Goal: Task Accomplishment & Management: Manage account settings

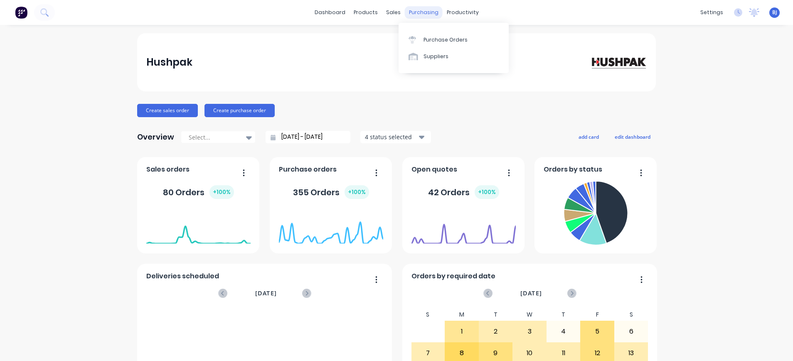
click at [429, 11] on div "purchasing" at bounding box center [424, 12] width 38 height 12
click at [438, 40] on div "Purchase Orders" at bounding box center [446, 39] width 44 height 7
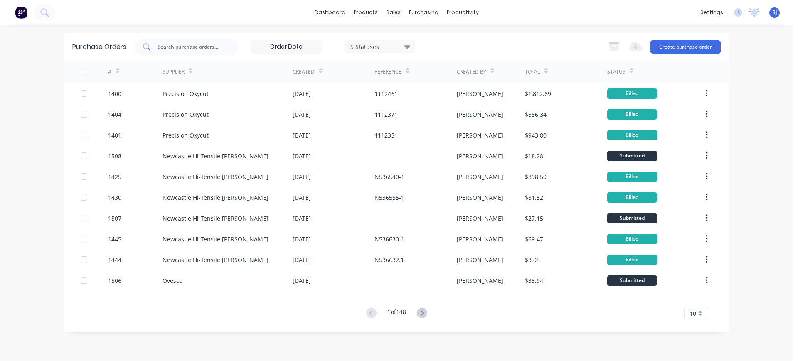
click at [216, 50] on input "text" at bounding box center [191, 47] width 69 height 8
type input "1464"
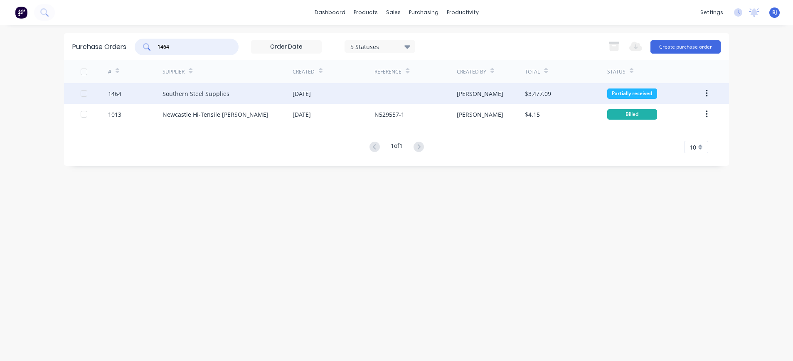
click at [215, 97] on div "Southern Steel Supplies" at bounding box center [196, 93] width 67 height 9
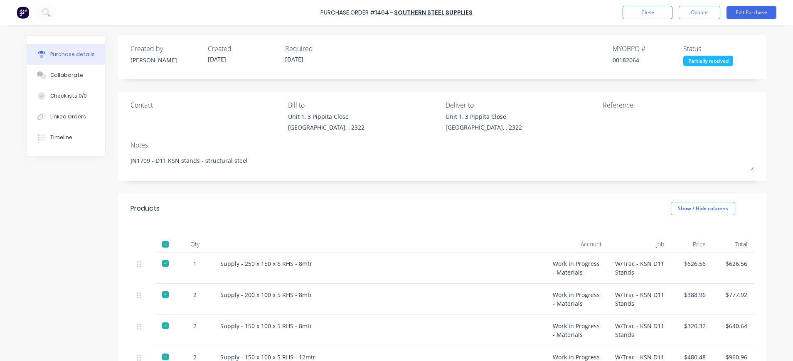
click at [490, 235] on div "Qty Account Job Price Total 1 Supply - 250 x 150 x 6 RHS - 8mtr Work in Progres…" at bounding box center [442, 332] width 648 height 216
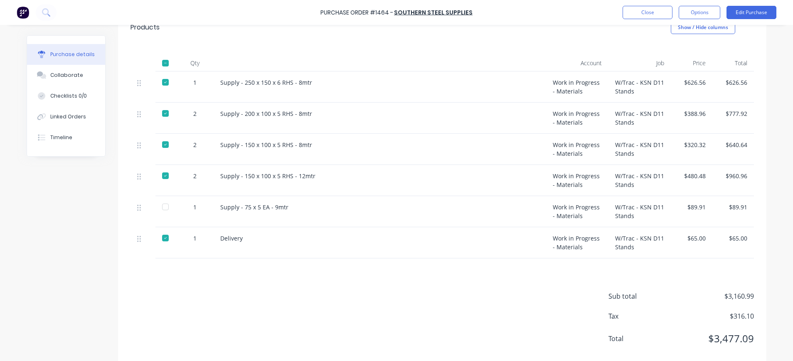
scroll to position [197, 0]
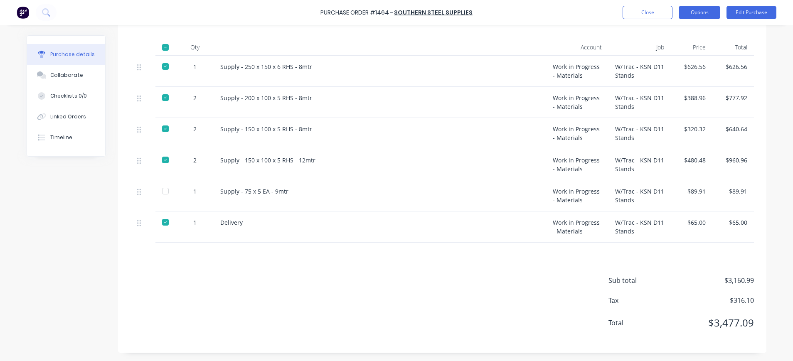
click at [696, 13] on button "Options" at bounding box center [700, 12] width 42 height 13
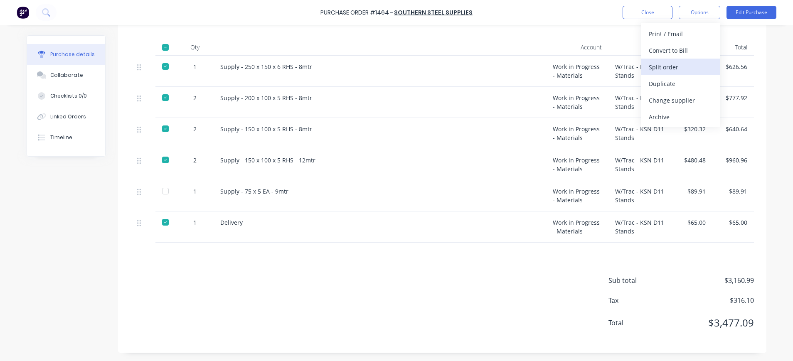
click at [688, 63] on div "Split order" at bounding box center [681, 67] width 64 height 12
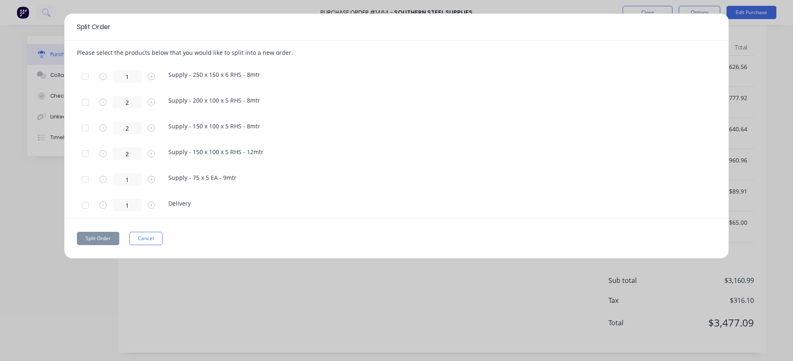
drag, startPoint x: 552, startPoint y: 20, endPoint x: 550, endPoint y: 35, distance: 15.9
click at [550, 35] on div "Split Order" at bounding box center [396, 27] width 664 height 27
click at [488, 293] on div "Split Order Please select the products below that you would like to split into …" at bounding box center [396, 180] width 793 height 361
click at [141, 239] on button "Cancel" at bounding box center [145, 238] width 33 height 13
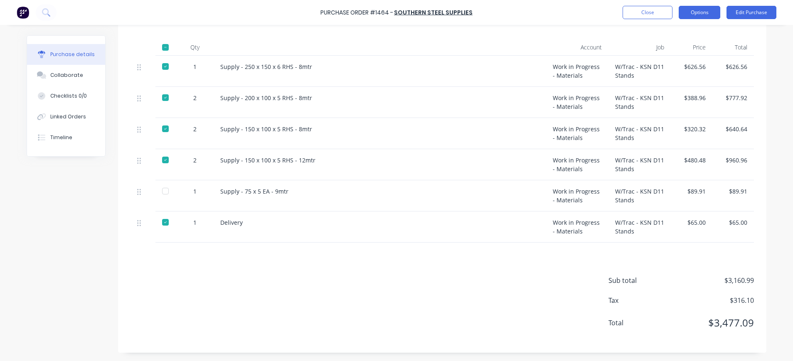
click at [693, 15] on button "Options" at bounding box center [700, 12] width 42 height 13
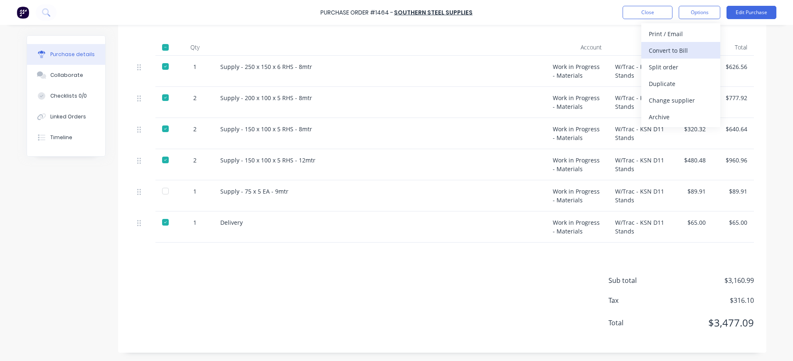
click at [684, 50] on div "Convert to Bill" at bounding box center [681, 50] width 64 height 12
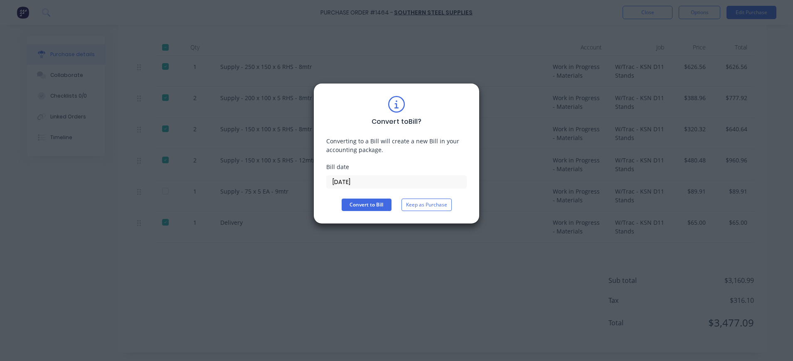
click at [414, 256] on div "Convert to Bill ? Converting to a Bill will create a new Bill in your accountin…" at bounding box center [396, 180] width 793 height 361
click at [431, 201] on button "Keep as Purchase" at bounding box center [427, 205] width 50 height 12
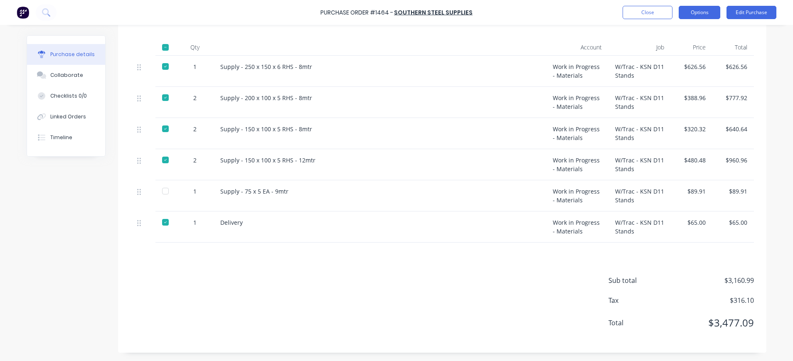
click at [698, 12] on button "Options" at bounding box center [700, 12] width 42 height 13
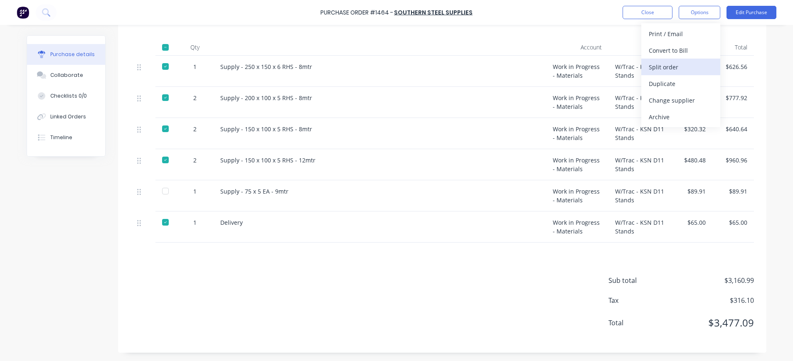
click at [678, 68] on div "Split order" at bounding box center [681, 67] width 64 height 12
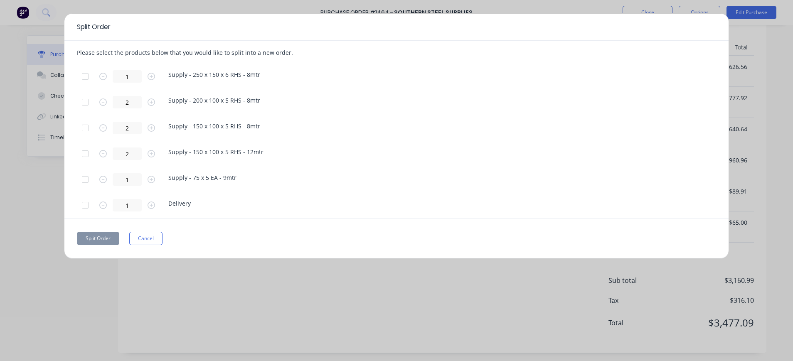
click at [85, 179] on div at bounding box center [85, 179] width 17 height 17
click at [102, 237] on button "Split Order" at bounding box center [98, 238] width 42 height 13
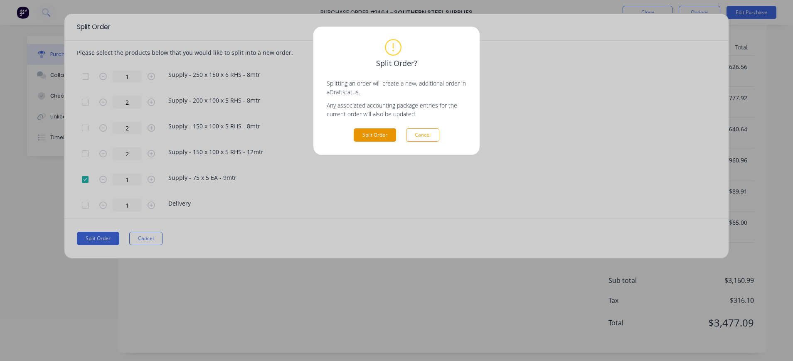
click at [382, 136] on button "Split Order" at bounding box center [375, 134] width 42 height 13
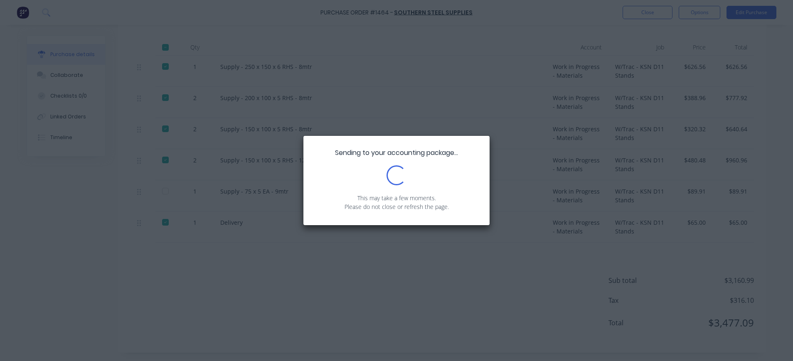
scroll to position [0, 0]
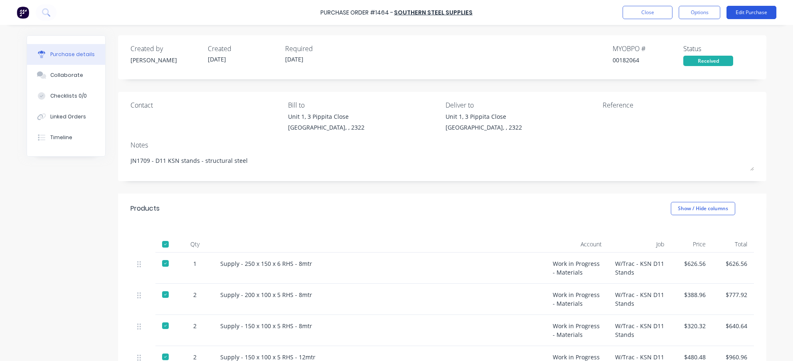
click at [745, 13] on button "Edit Purchase" at bounding box center [752, 12] width 50 height 13
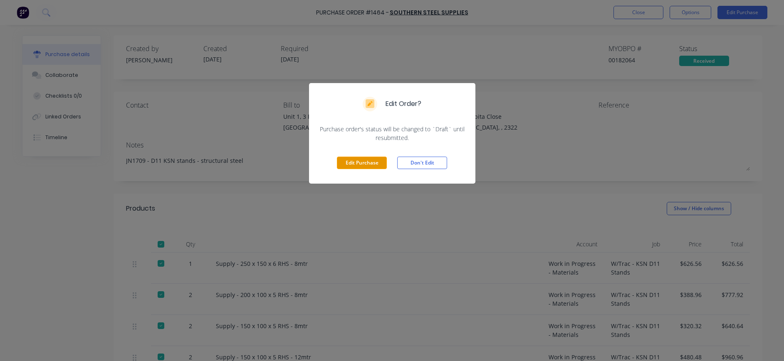
click at [376, 160] on button "Edit Purchase" at bounding box center [362, 163] width 50 height 12
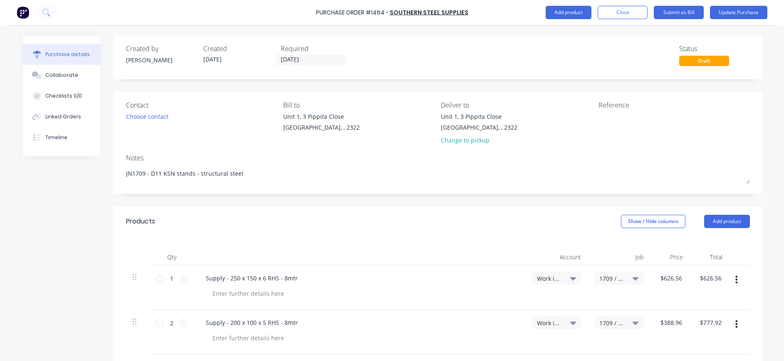
type textarea "x"
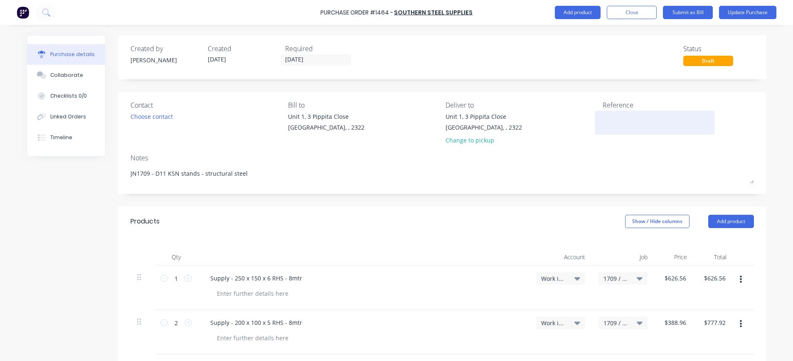
click at [635, 118] on textarea at bounding box center [655, 121] width 104 height 19
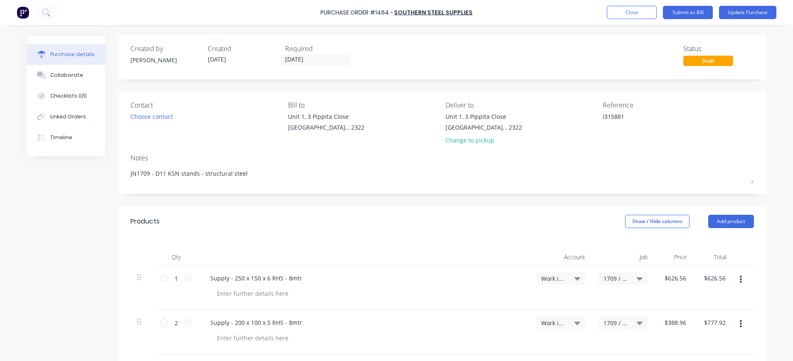
type textarea "I315881"
type textarea "x"
type textarea "I315881"
drag, startPoint x: 70, startPoint y: 76, endPoint x: 182, endPoint y: 100, distance: 114.4
click at [71, 77] on div "Collaborate" at bounding box center [66, 75] width 33 height 7
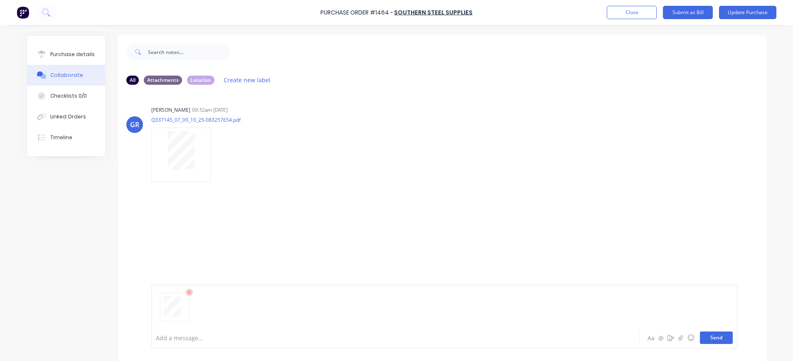
click at [713, 334] on button "Send" at bounding box center [716, 338] width 33 height 12
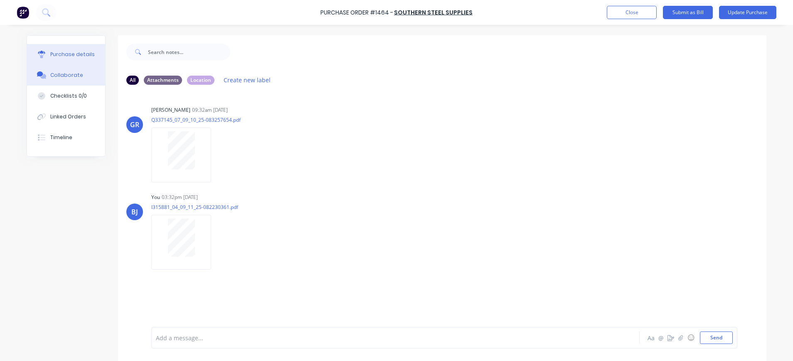
click at [78, 54] on div "Purchase details" at bounding box center [72, 54] width 44 height 7
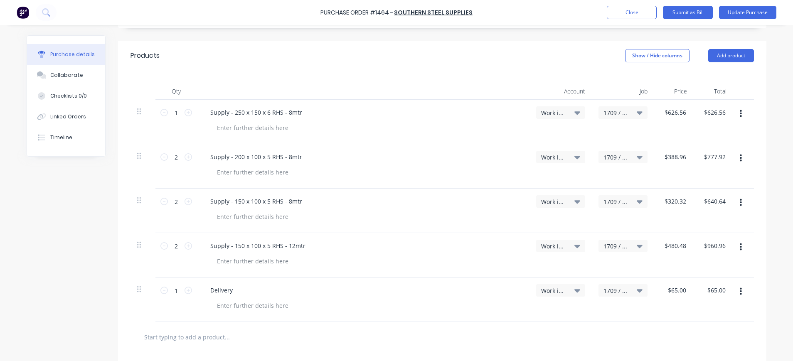
scroll to position [166, 0]
click at [160, 159] on icon at bounding box center [163, 156] width 7 height 7
type textarea "x"
type input "1"
type input "$388.96"
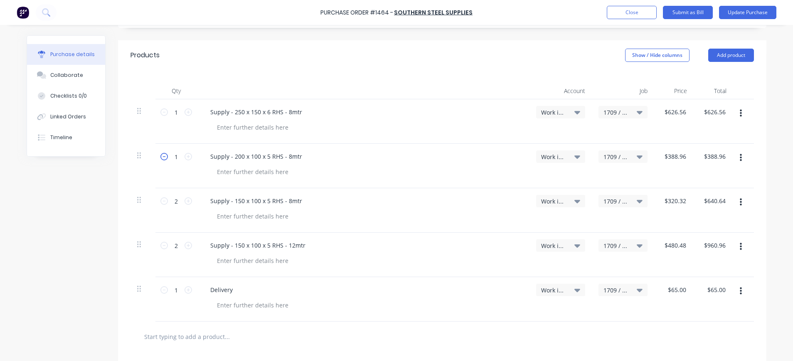
click at [160, 159] on icon at bounding box center [163, 156] width 7 height 7
type textarea "x"
type input "0"
type input "$0.00"
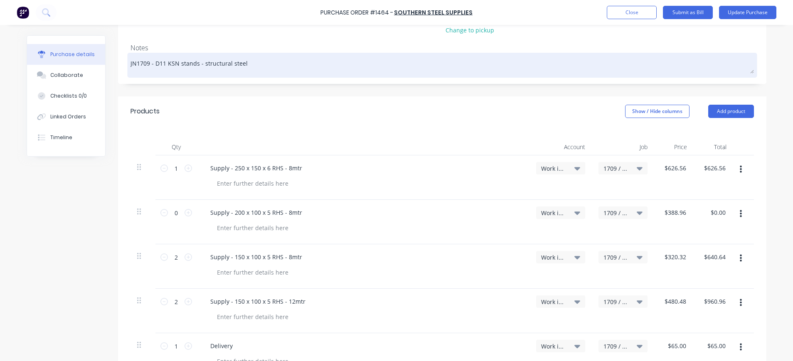
scroll to position [0, 0]
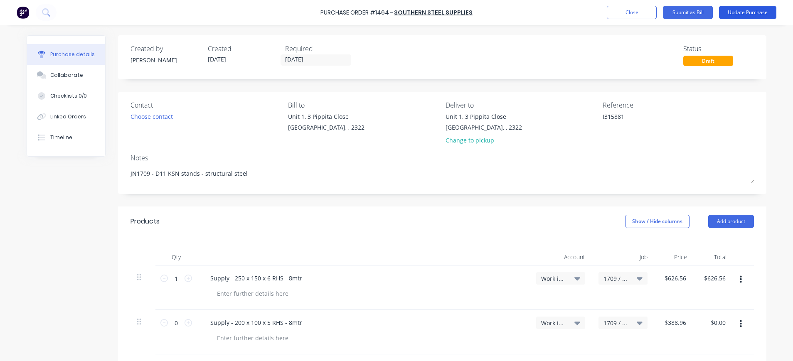
click at [742, 11] on button "Update Purchase" at bounding box center [747, 12] width 57 height 13
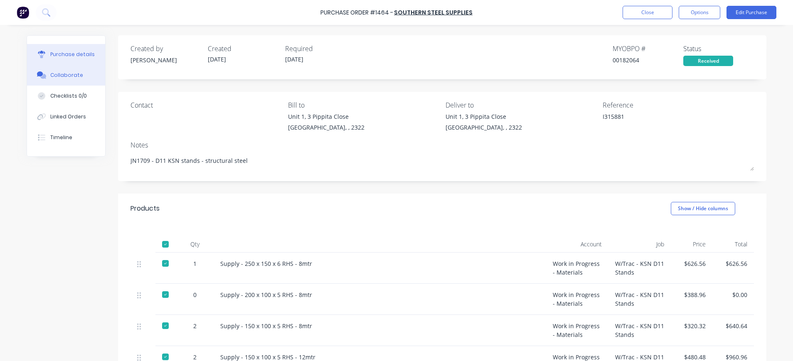
click at [67, 76] on div "Collaborate" at bounding box center [66, 75] width 33 height 7
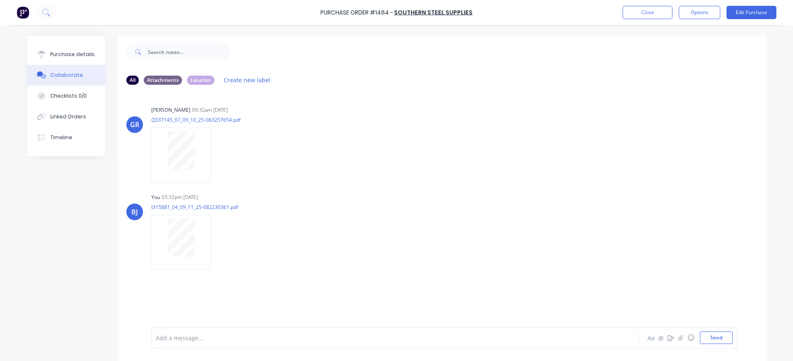
drag, startPoint x: 86, startPoint y: 55, endPoint x: 111, endPoint y: 61, distance: 26.3
click at [87, 57] on button "Purchase details" at bounding box center [66, 54] width 78 height 21
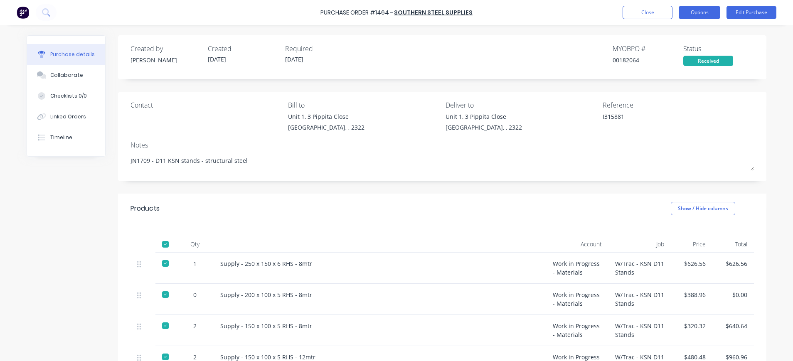
click at [695, 13] on button "Options" at bounding box center [700, 12] width 42 height 13
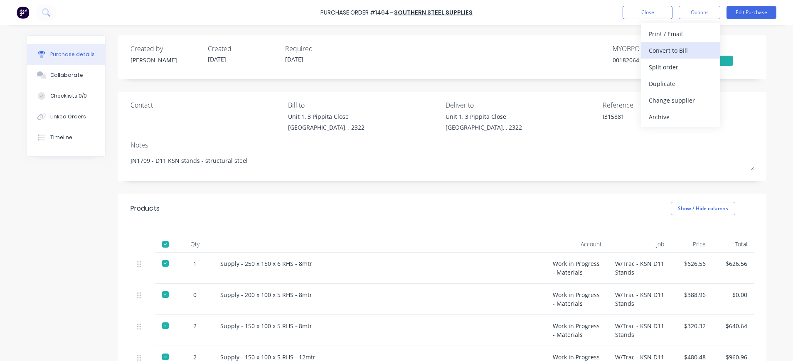
click at [689, 51] on div "Convert to Bill" at bounding box center [681, 50] width 64 height 12
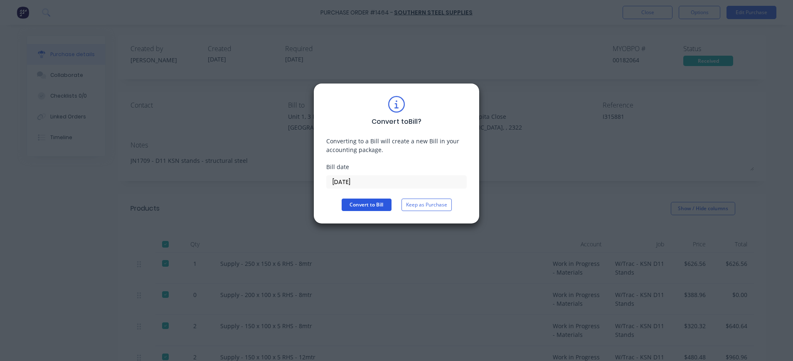
click at [372, 207] on button "Convert to Bill" at bounding box center [367, 205] width 50 height 12
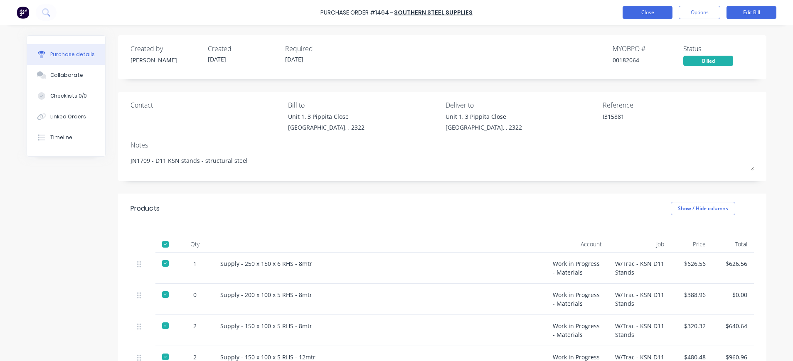
click at [635, 15] on button "Close" at bounding box center [648, 12] width 50 height 13
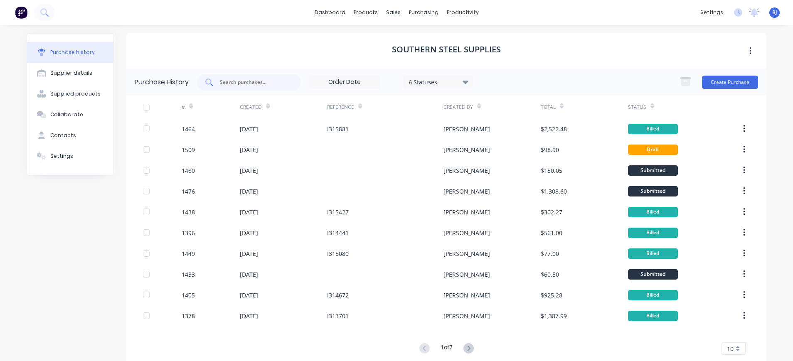
click at [254, 89] on div at bounding box center [249, 82] width 104 height 17
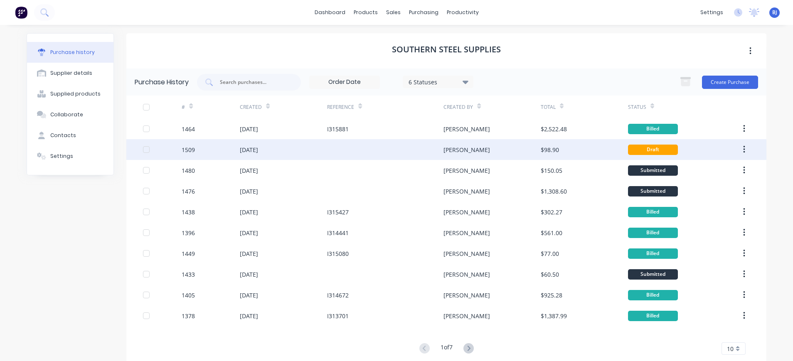
click at [249, 150] on div "11 Sep 2025" at bounding box center [249, 149] width 18 height 9
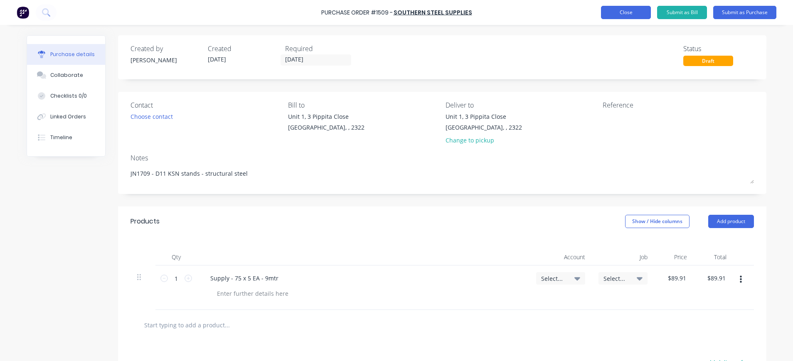
click at [618, 11] on button "Close" at bounding box center [626, 12] width 50 height 13
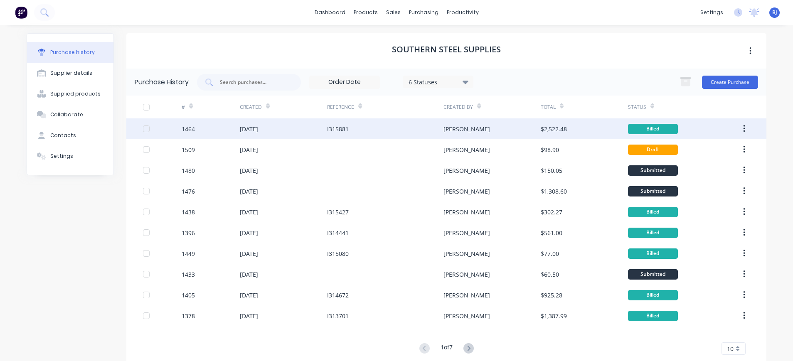
click at [337, 128] on div "I315881" at bounding box center [338, 129] width 22 height 9
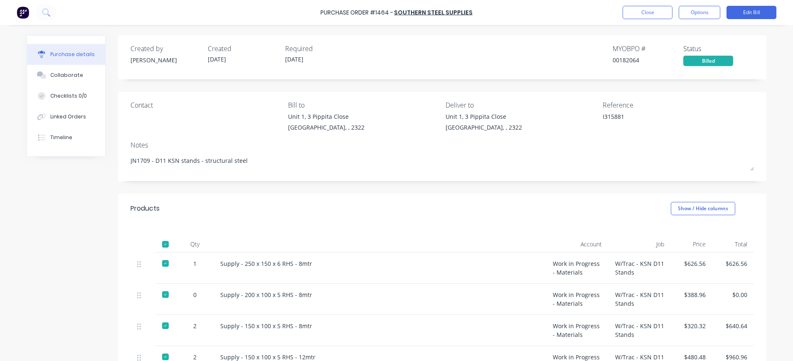
click at [313, 294] on div "Supply - 200 x 100 x 5 RHS - 8mtr" at bounding box center [379, 295] width 319 height 9
click at [308, 296] on div "Supply - 200 x 100 x 5 RHS - 8mtr" at bounding box center [379, 295] width 319 height 9
click at [750, 11] on button "Edit Bill" at bounding box center [752, 12] width 50 height 13
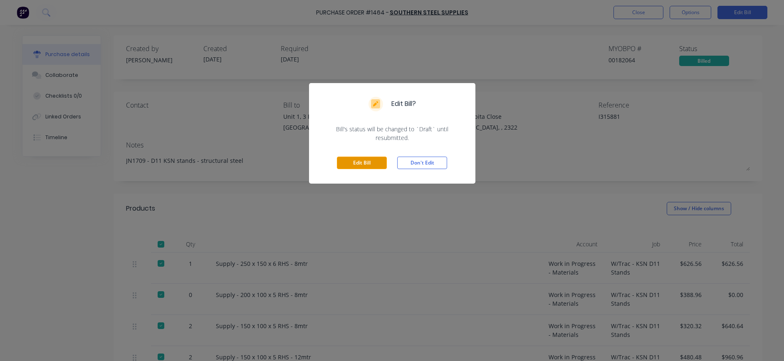
click at [377, 160] on button "Edit Bill" at bounding box center [362, 163] width 50 height 12
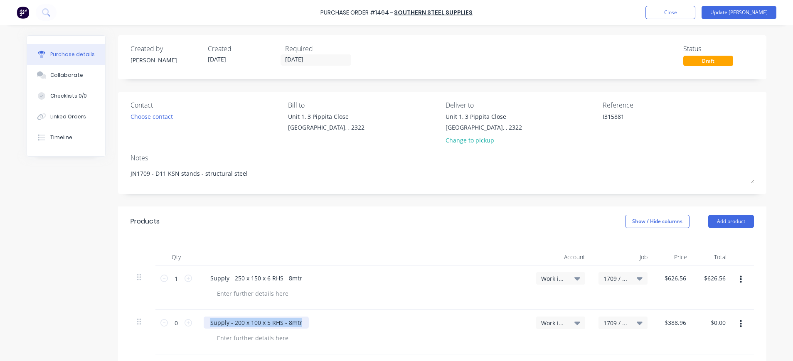
drag, startPoint x: 299, startPoint y: 321, endPoint x: 197, endPoint y: 325, distance: 102.4
click at [197, 325] on div "Supply - 200 x 100 x 5 RHS - 8mtr" at bounding box center [363, 332] width 333 height 44
copy div "Supply - 200 x 100 x 5 RHS - 8mtr"
click at [488, 266] on div "Supply - 250 x 150 x 6 RHS - 8mtr" at bounding box center [363, 288] width 333 height 44
click at [695, 10] on button "Close" at bounding box center [671, 12] width 50 height 13
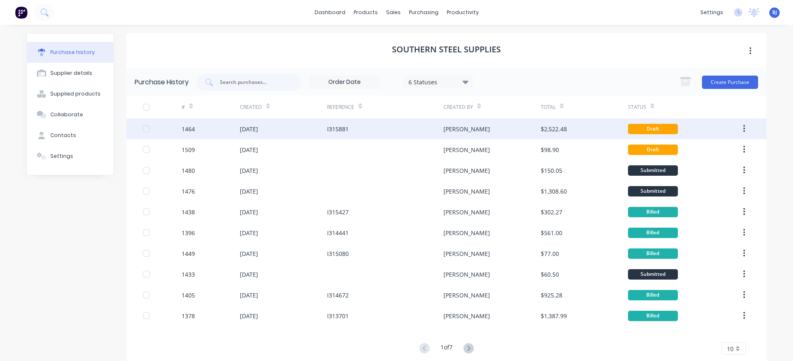
click at [450, 127] on div "[PERSON_NAME]" at bounding box center [467, 129] width 47 height 9
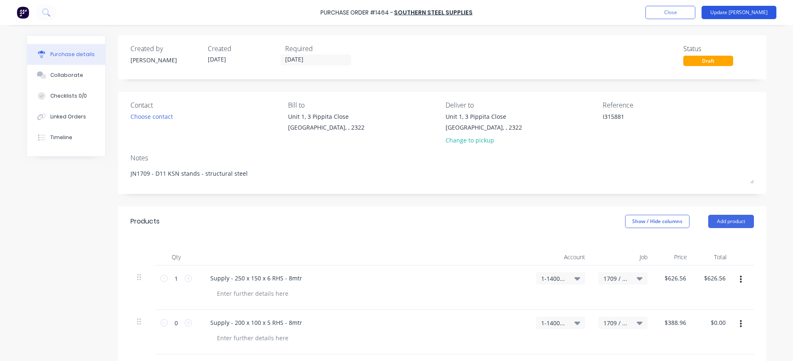
click at [750, 12] on button "Update Bill" at bounding box center [739, 12] width 75 height 13
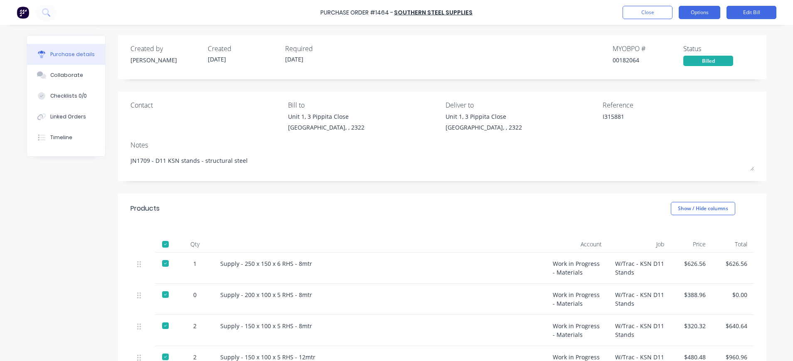
click at [700, 13] on button "Options" at bounding box center [700, 12] width 42 height 13
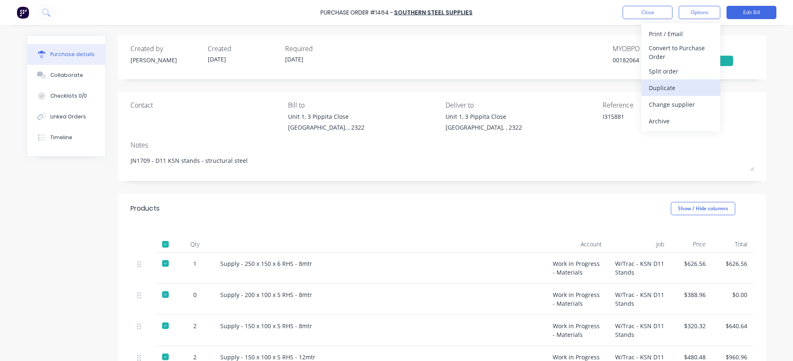
click at [698, 87] on div "Duplicate" at bounding box center [681, 88] width 64 height 12
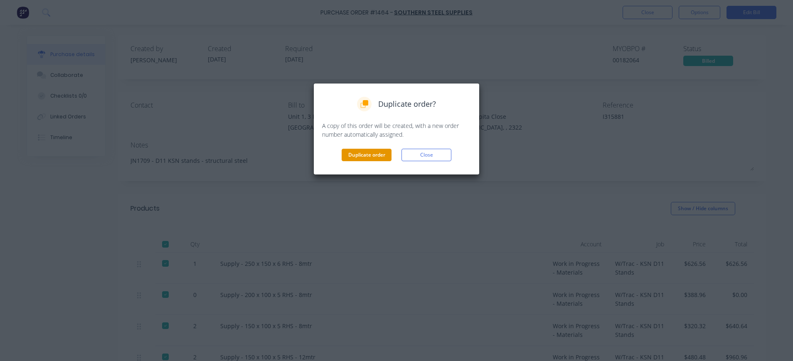
click at [365, 155] on button "Duplicate order" at bounding box center [367, 155] width 50 height 12
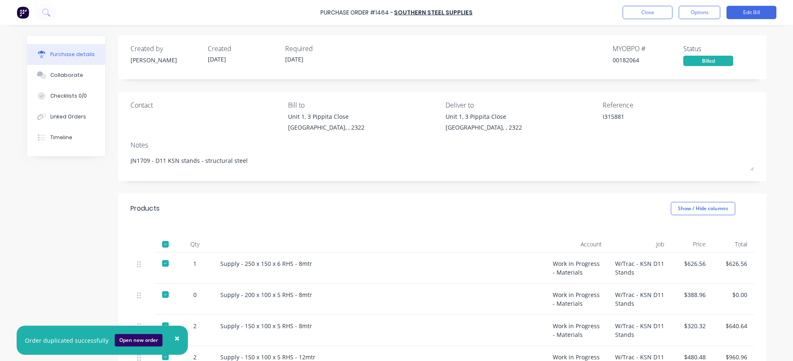
click at [138, 339] on button "Open new order" at bounding box center [139, 340] width 48 height 12
type textarea "x"
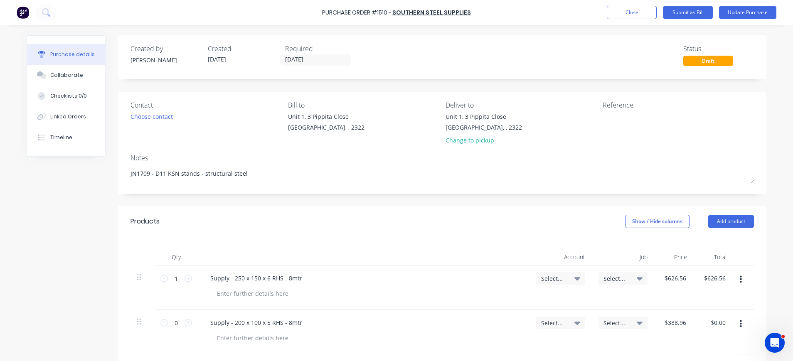
type textarea "x"
click at [631, 116] on textarea at bounding box center [655, 121] width 104 height 19
type textarea "I315882"
drag, startPoint x: 739, startPoint y: 278, endPoint x: 749, endPoint y: 286, distance: 13.3
click at [749, 286] on div at bounding box center [743, 288] width 21 height 44
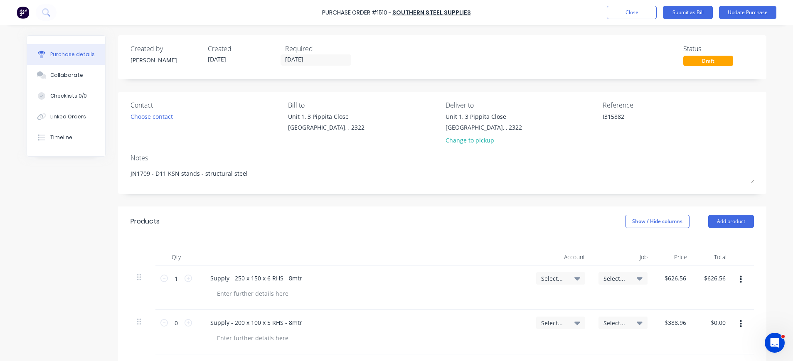
click at [740, 281] on icon "button" at bounding box center [741, 279] width 2 height 9
click at [701, 350] on button "Delete" at bounding box center [715, 351] width 71 height 17
type textarea "x"
click at [185, 277] on icon at bounding box center [188, 278] width 7 height 7
type input "1"
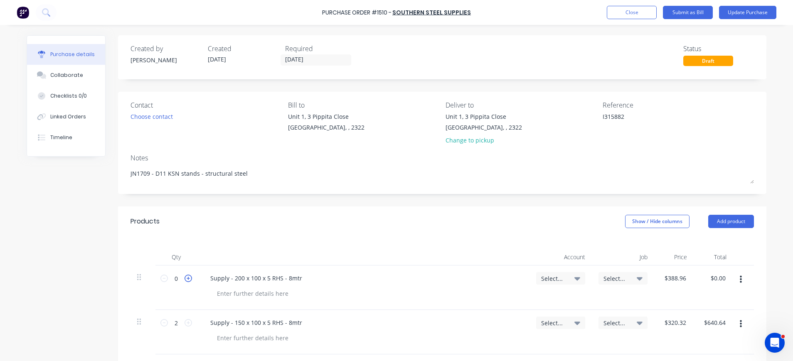
type input "$388.96"
type textarea "x"
click at [185, 277] on icon at bounding box center [188, 278] width 7 height 7
type input "2"
type input "$777.92"
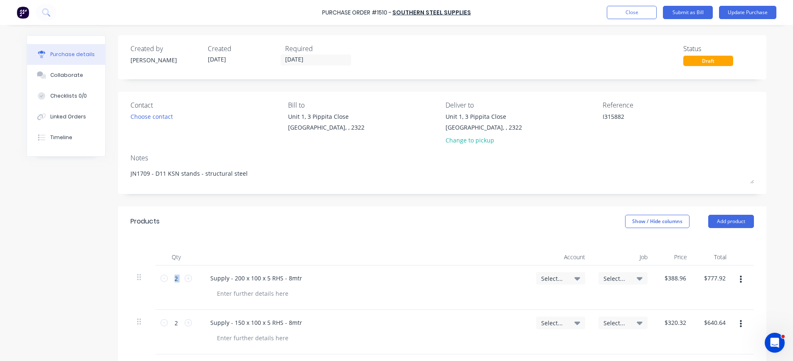
click at [740, 324] on icon "button" at bounding box center [741, 324] width 2 height 7
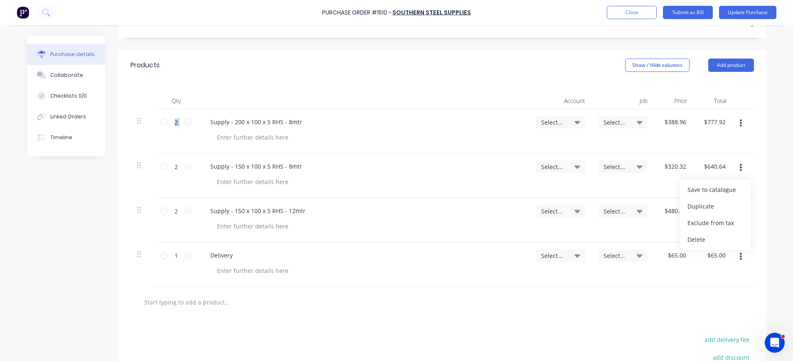
scroll to position [166, 0]
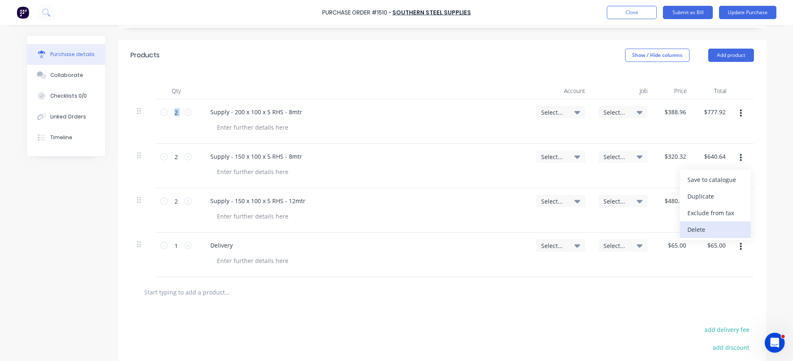
click at [716, 229] on button "Delete" at bounding box center [715, 230] width 71 height 17
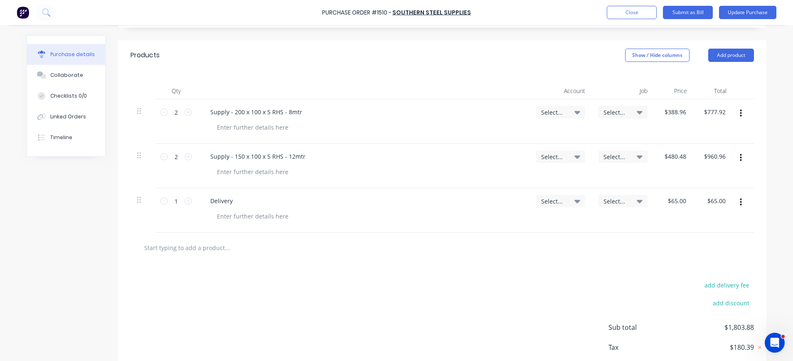
drag, startPoint x: 737, startPoint y: 159, endPoint x: 747, endPoint y: 157, distance: 9.8
click at [747, 157] on div at bounding box center [743, 166] width 21 height 44
click at [740, 155] on icon "button" at bounding box center [741, 157] width 2 height 9
click at [687, 226] on button "Delete" at bounding box center [715, 230] width 71 height 17
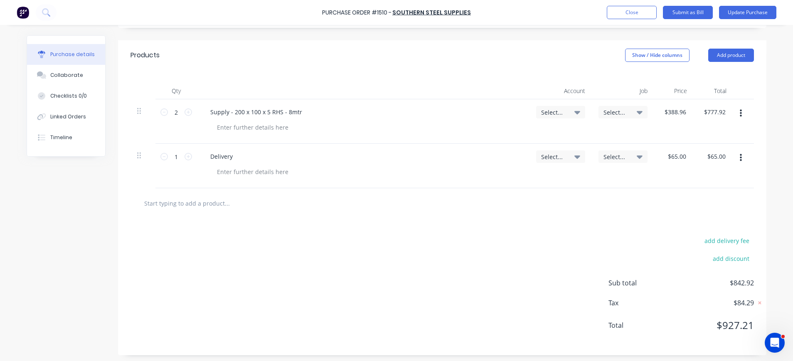
click at [740, 157] on icon "button" at bounding box center [741, 157] width 2 height 7
click at [700, 226] on button "Delete" at bounding box center [715, 230] width 71 height 17
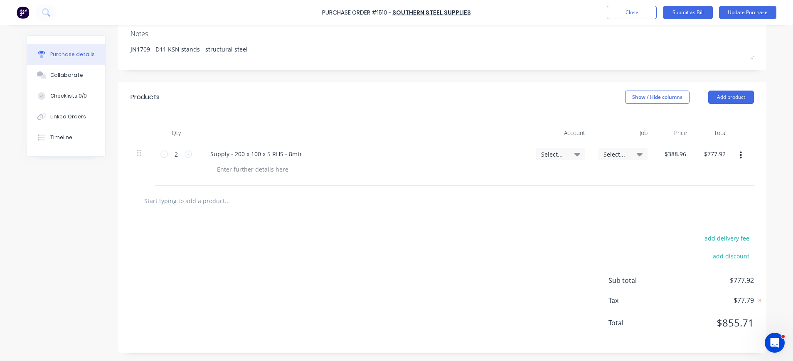
scroll to position [0, 0]
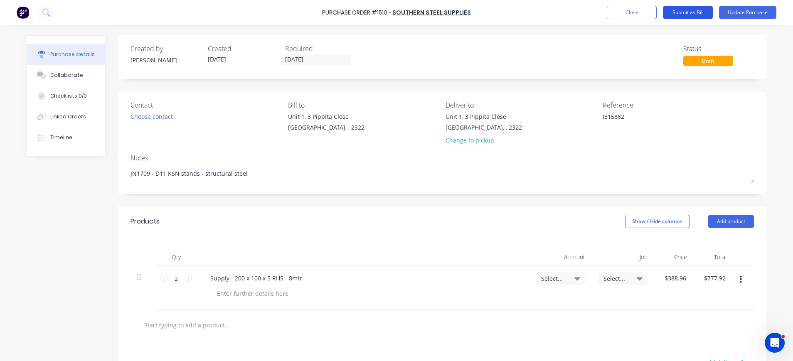
click at [699, 12] on button "Submit as Bill" at bounding box center [688, 12] width 50 height 13
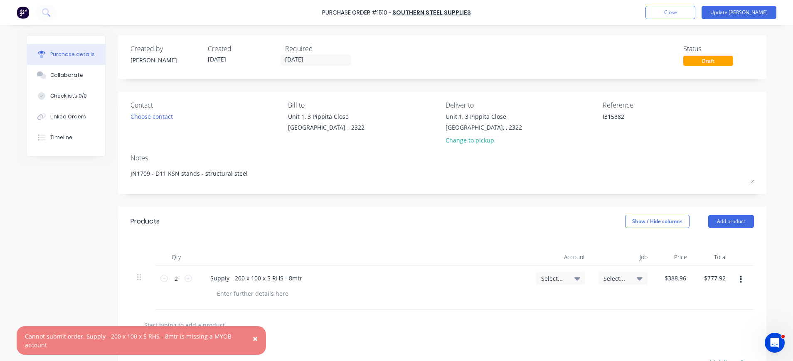
click at [257, 338] on span "×" at bounding box center [255, 339] width 5 height 12
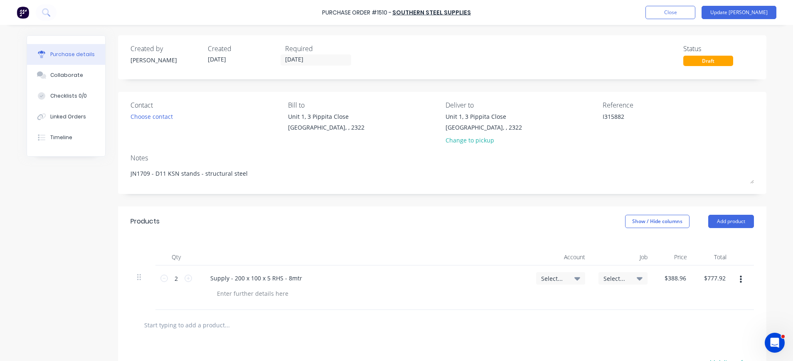
click at [574, 275] on icon at bounding box center [577, 278] width 6 height 9
type textarea "x"
click at [535, 303] on input at bounding box center [533, 303] width 85 height 17
type input "1-140"
click at [554, 359] on div "1-1400 / Work in Progress - Materials" at bounding box center [527, 362] width 116 height 17
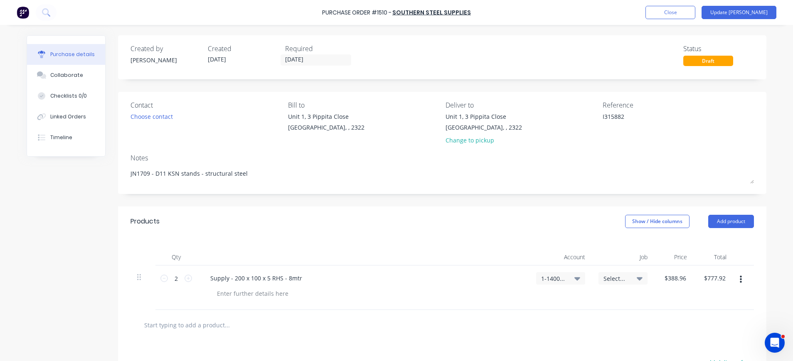
click at [619, 278] on span "Select..." at bounding box center [616, 278] width 25 height 9
type textarea "x"
click at [603, 299] on input at bounding box center [595, 303] width 85 height 17
type input "1709"
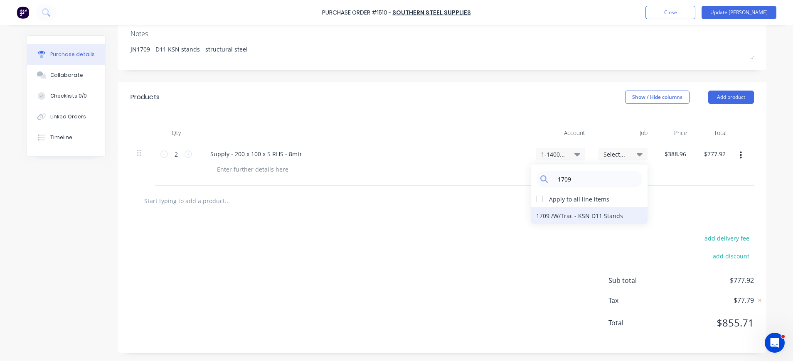
click at [582, 215] on div "1709 / W/Trac - KSN D11 Stands" at bounding box center [589, 215] width 116 height 17
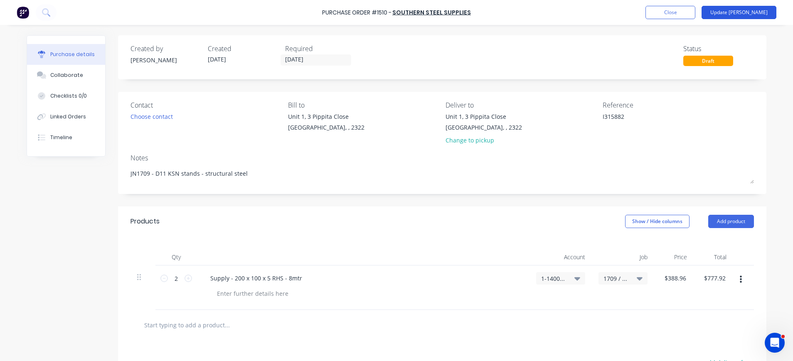
click at [742, 14] on button "Update Bill" at bounding box center [739, 12] width 75 height 13
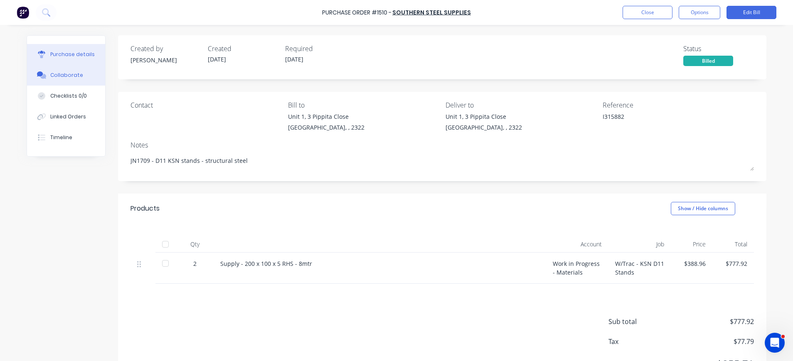
click at [52, 76] on div "Collaborate" at bounding box center [66, 75] width 33 height 7
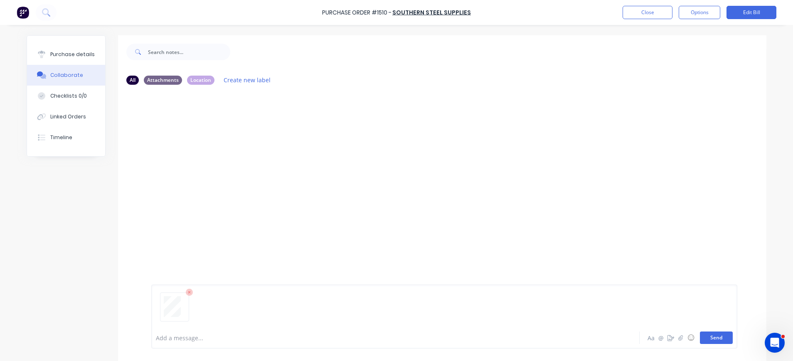
click at [713, 341] on button "Send" at bounding box center [716, 338] width 33 height 12
click at [703, 10] on button "Options" at bounding box center [700, 12] width 42 height 13
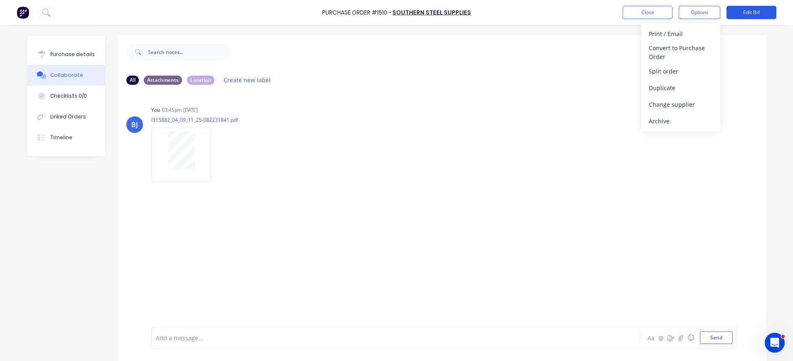
click at [748, 9] on button "Edit Bill" at bounding box center [752, 12] width 50 height 13
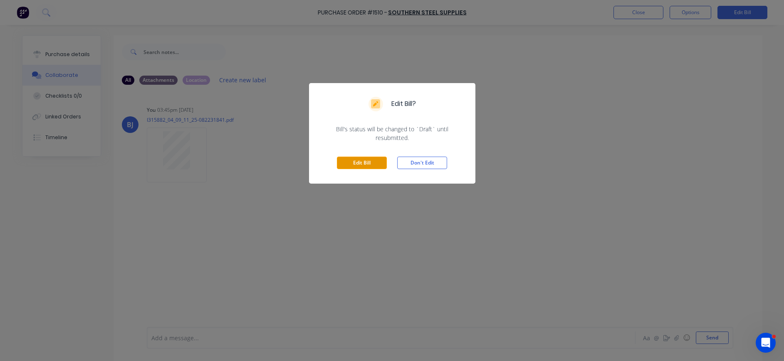
click at [348, 162] on button "Edit Bill" at bounding box center [362, 163] width 50 height 12
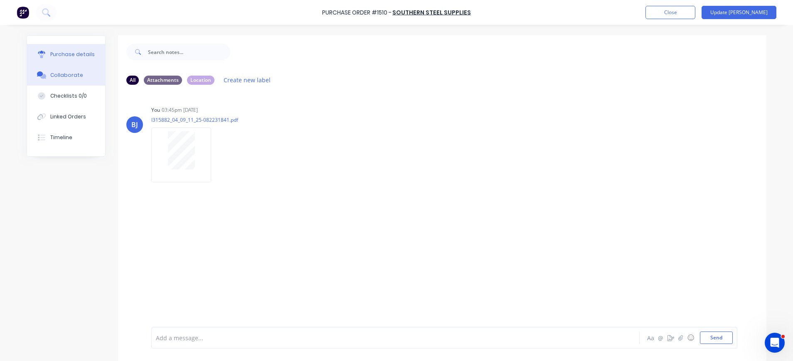
click at [61, 57] on div "Purchase details" at bounding box center [72, 54] width 44 height 7
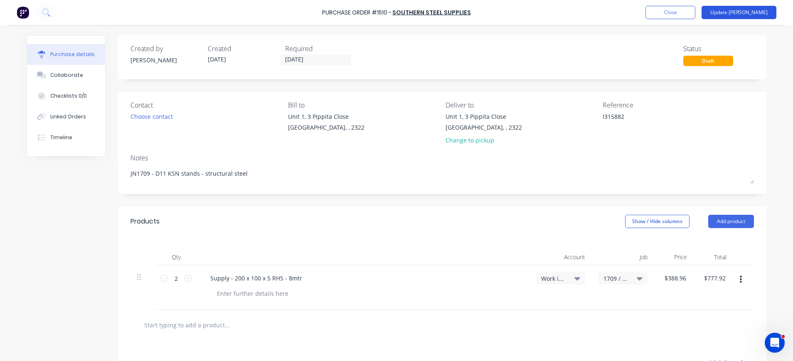
click at [760, 11] on button "Update Bill" at bounding box center [739, 12] width 75 height 13
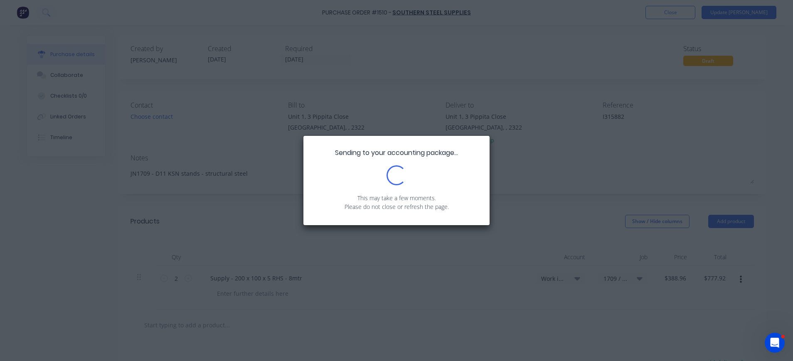
type textarea "x"
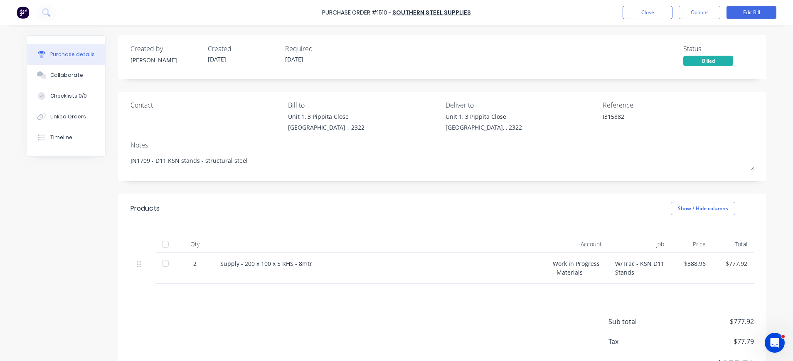
drag, startPoint x: 694, startPoint y: 13, endPoint x: 700, endPoint y: 22, distance: 11.0
click at [695, 15] on button "Options" at bounding box center [700, 12] width 42 height 13
click at [739, 125] on div "I315882" at bounding box center [678, 122] width 151 height 21
click at [654, 15] on button "Close" at bounding box center [648, 12] width 50 height 13
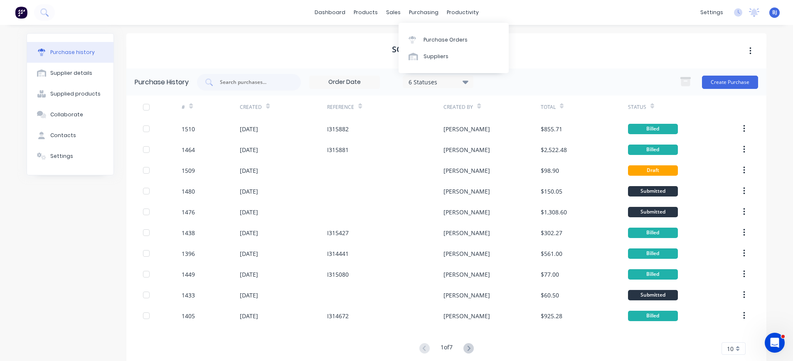
drag, startPoint x: 414, startPoint y: 12, endPoint x: 409, endPoint y: 19, distance: 7.8
click at [414, 12] on div "purchasing" at bounding box center [424, 12] width 38 height 12
click at [411, 43] on icon at bounding box center [412, 39] width 7 height 7
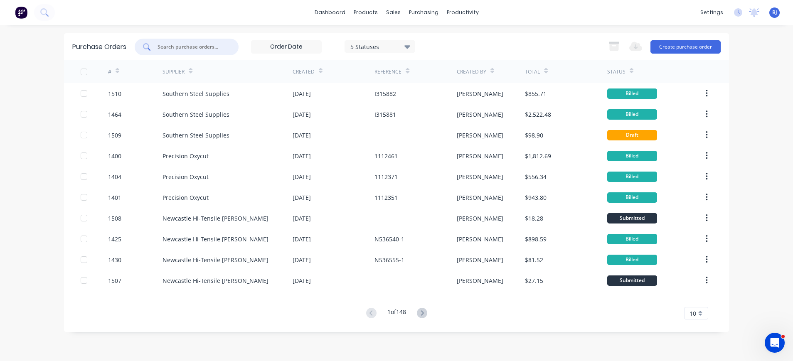
drag, startPoint x: 209, startPoint y: 44, endPoint x: 214, endPoint y: 44, distance: 5.4
click at [209, 44] on input "text" at bounding box center [191, 47] width 69 height 8
click at [202, 48] on input "text" at bounding box center [191, 47] width 69 height 8
type input "1465"
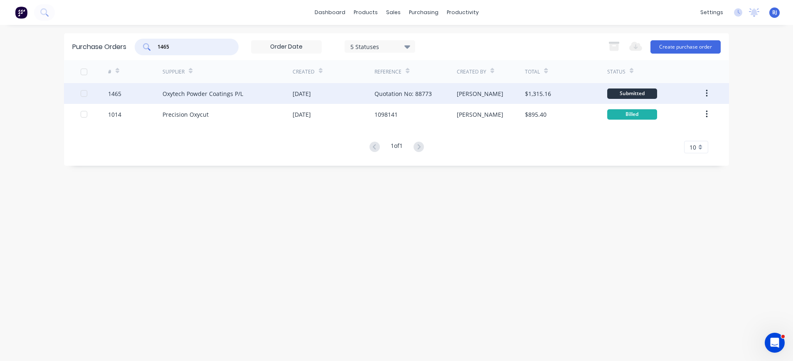
click at [248, 93] on div "Oxytech Powder Coatings P/L" at bounding box center [228, 93] width 130 height 21
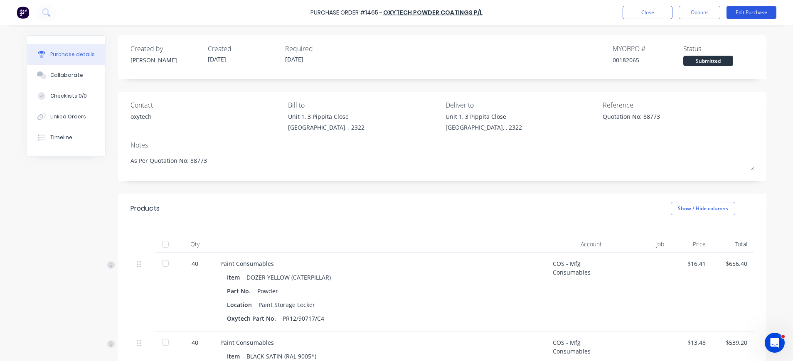
click at [734, 10] on button "Edit Purchase" at bounding box center [752, 12] width 50 height 13
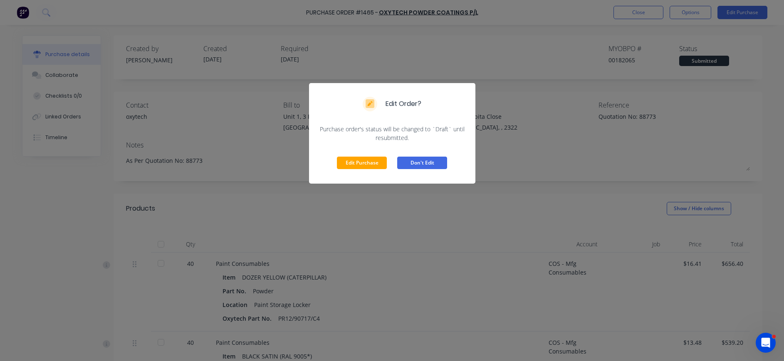
drag, startPoint x: 362, startPoint y: 160, endPoint x: 428, endPoint y: 153, distance: 66.6
click at [362, 161] on button "Edit Purchase" at bounding box center [362, 163] width 50 height 12
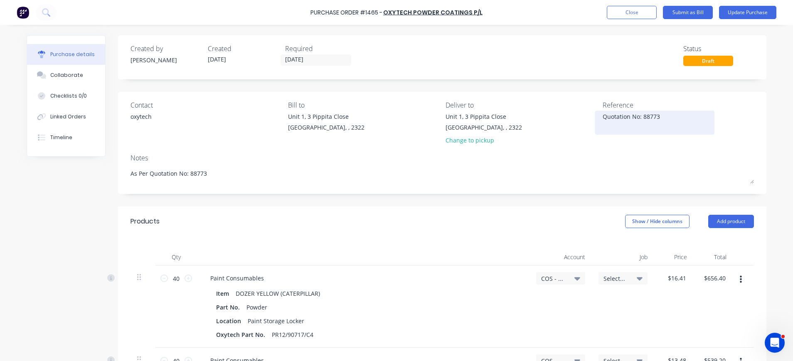
click at [661, 117] on textarea "Quotation No: 88773" at bounding box center [655, 121] width 104 height 19
type textarea "x"
drag, startPoint x: 646, startPoint y: 115, endPoint x: 582, endPoint y: 116, distance: 63.6
click at [582, 116] on div "Contact oxytech Bill to Unit 1, 3 Pippita Close Beresfield, , 2322 Deliver to U…" at bounding box center [443, 124] width 624 height 49
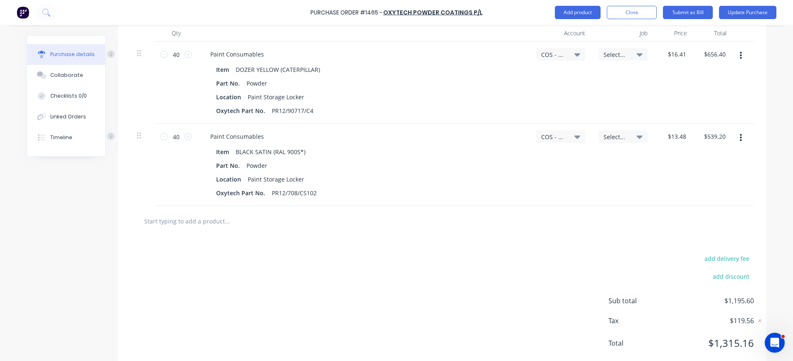
scroll to position [244, 0]
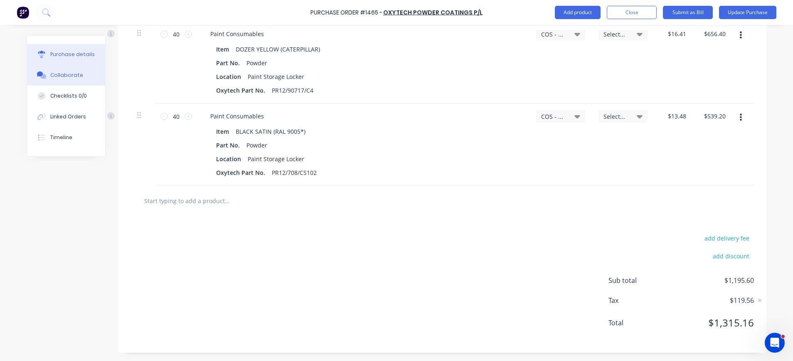
type textarea "187864"
type textarea "x"
type textarea "187864"
drag, startPoint x: 64, startPoint y: 74, endPoint x: 108, endPoint y: 84, distance: 44.7
click at [67, 75] on div "Collaborate" at bounding box center [66, 75] width 33 height 7
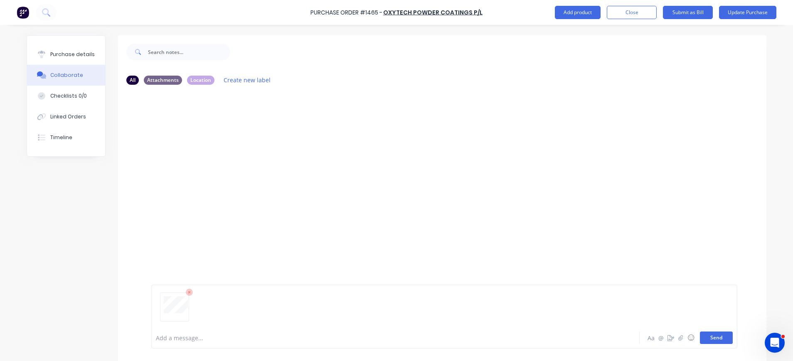
click at [715, 337] on button "Send" at bounding box center [716, 338] width 33 height 12
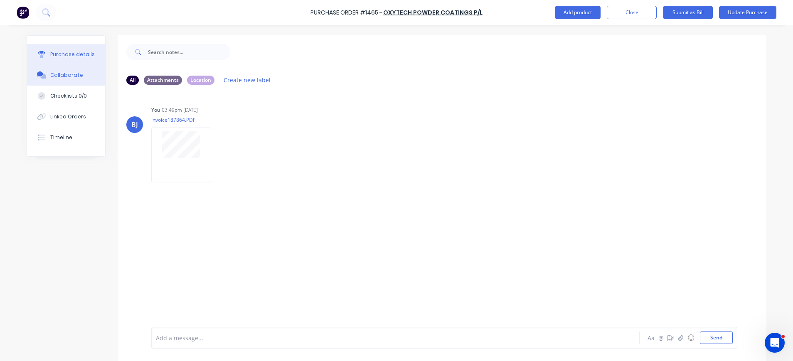
click at [67, 59] on button "Purchase details" at bounding box center [66, 54] width 78 height 21
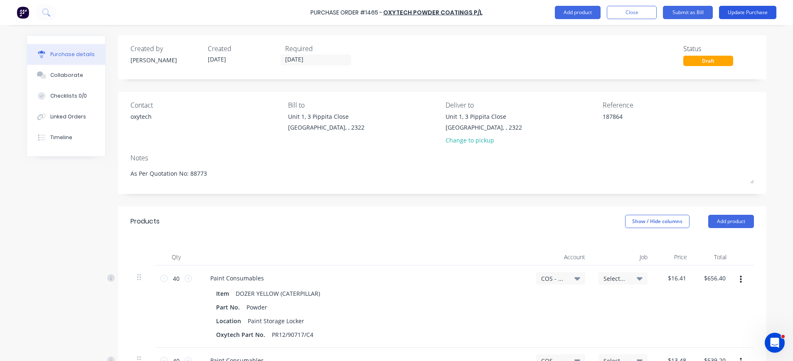
click at [762, 11] on button "Update Purchase" at bounding box center [747, 12] width 57 height 13
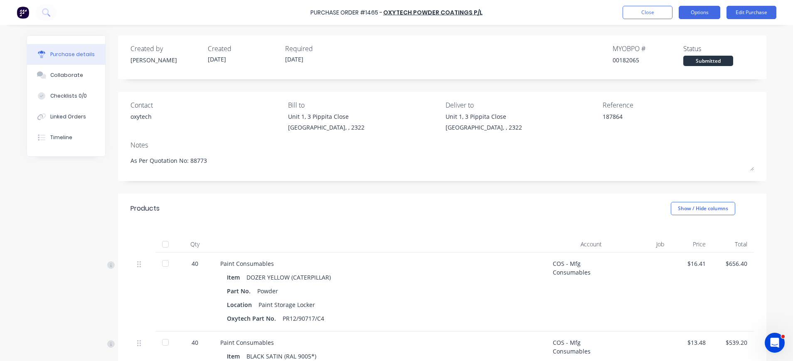
click at [693, 11] on button "Options" at bounding box center [700, 12] width 42 height 13
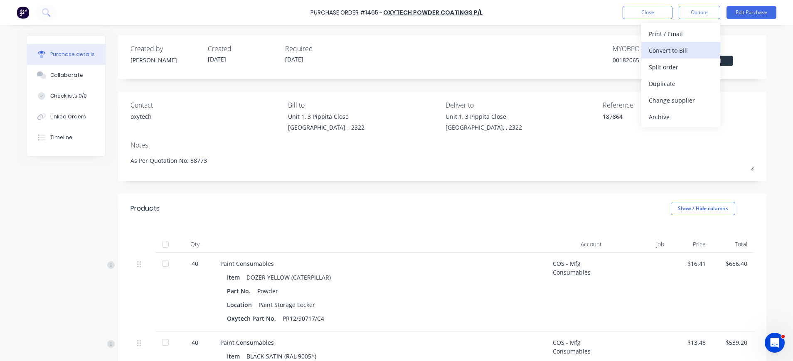
click at [695, 49] on div "Convert to Bill" at bounding box center [681, 50] width 64 height 12
type textarea "x"
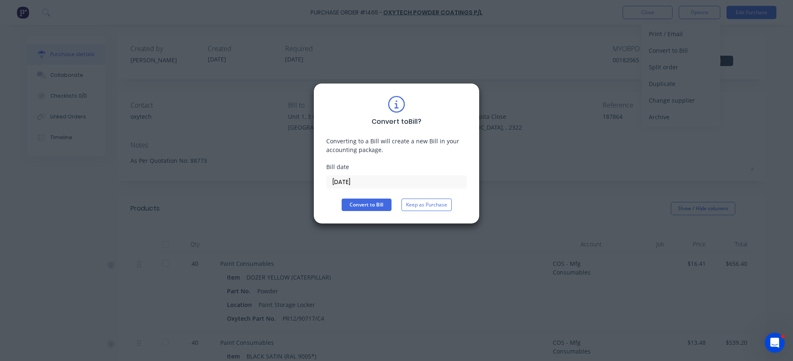
click at [352, 182] on input "11/09/25" at bounding box center [397, 182] width 140 height 12
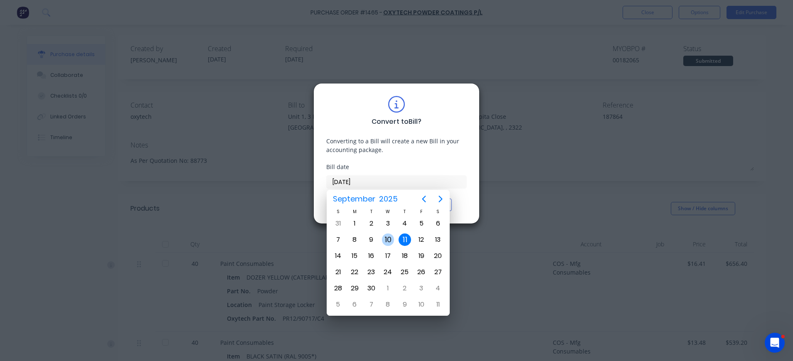
click at [388, 239] on div "10" at bounding box center [388, 240] width 12 height 12
type input "10/09/25"
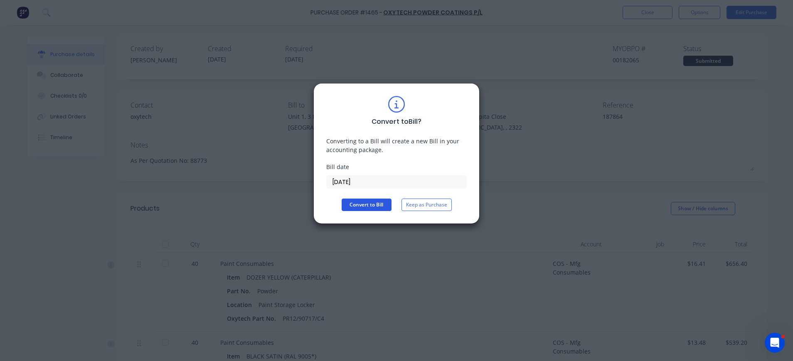
click at [359, 208] on button "Convert to Bill" at bounding box center [367, 205] width 50 height 12
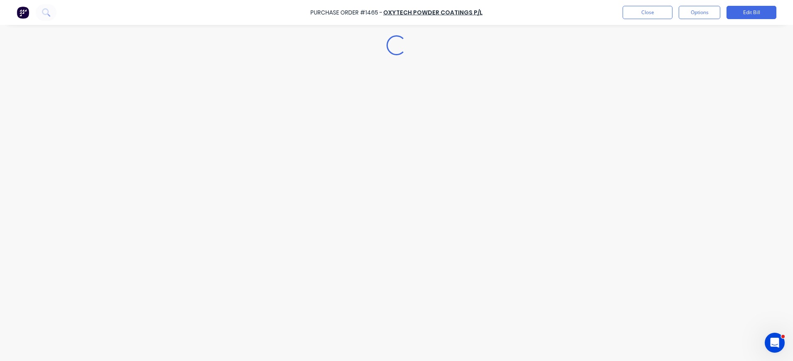
type textarea "x"
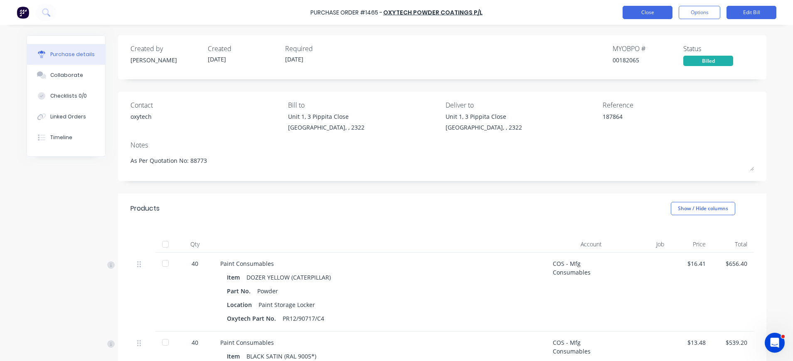
click at [643, 12] on button "Close" at bounding box center [648, 12] width 50 height 13
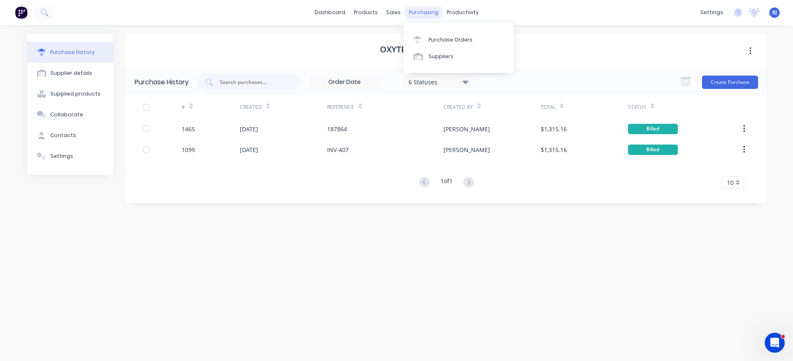
click at [424, 13] on div "purchasing" at bounding box center [424, 12] width 38 height 12
click at [431, 39] on div "Purchase Orders" at bounding box center [451, 39] width 44 height 7
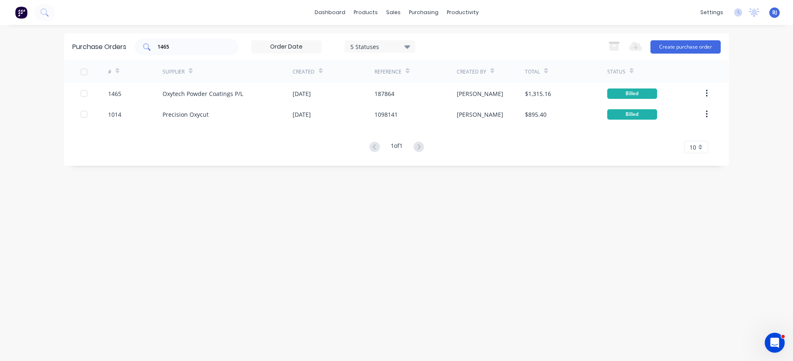
drag, startPoint x: 210, startPoint y: 51, endPoint x: 192, endPoint y: 48, distance: 18.5
click at [207, 51] on input "1465" at bounding box center [191, 47] width 69 height 8
drag, startPoint x: 192, startPoint y: 48, endPoint x: 124, endPoint y: 47, distance: 67.8
click at [125, 48] on div "Purchase Orders 1465 5 Statuses 5 Statuses Export to Excel (XLSX) Create purcha…" at bounding box center [396, 46] width 665 height 27
type input "1479"
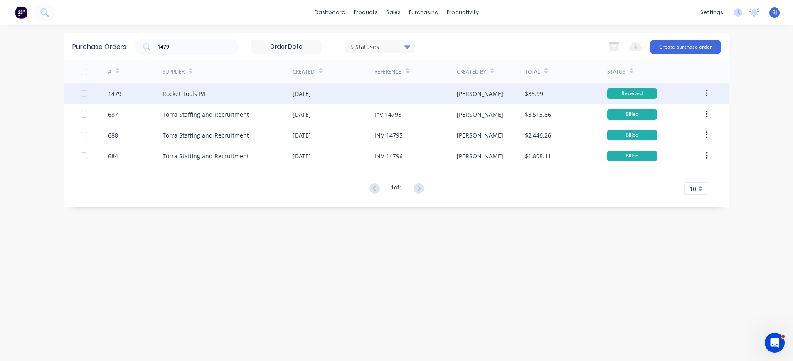
click at [192, 94] on div "Rocket Tools P/L" at bounding box center [185, 93] width 44 height 9
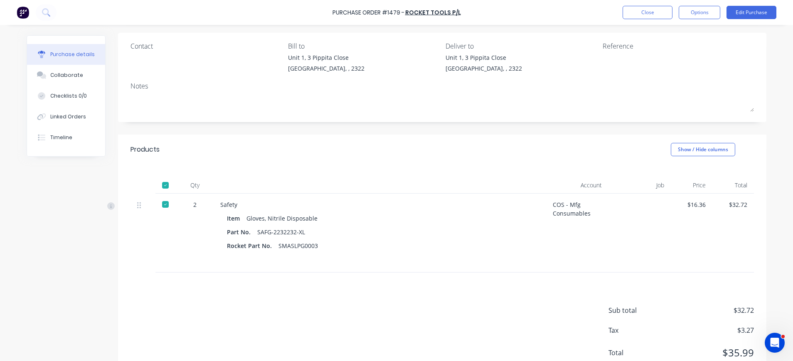
scroll to position [89, 0]
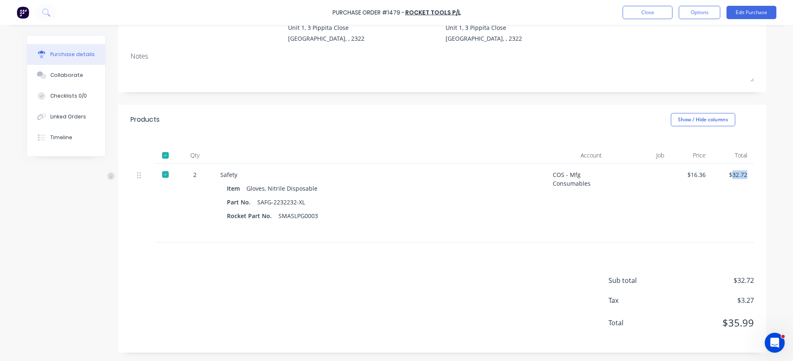
drag, startPoint x: 726, startPoint y: 176, endPoint x: 745, endPoint y: 163, distance: 22.7
click at [745, 163] on div "Qty Account Job Price Total 2 Safety Item Gloves, Nitrile Disposable Part No. S…" at bounding box center [442, 189] width 648 height 108
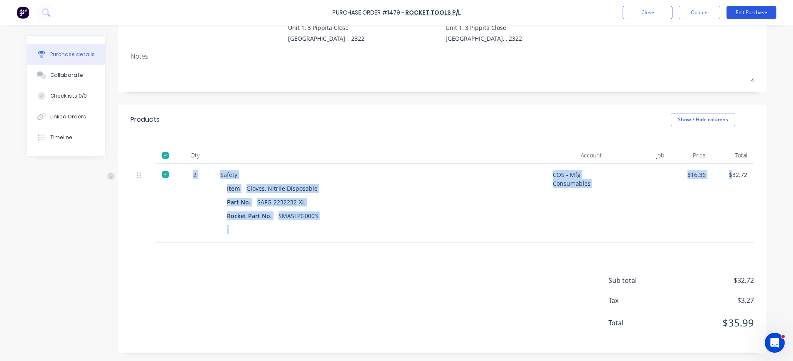
drag, startPoint x: 745, startPoint y: 163, endPoint x: 745, endPoint y: 11, distance: 152.6
click at [745, 11] on button "Edit Purchase" at bounding box center [752, 12] width 50 height 13
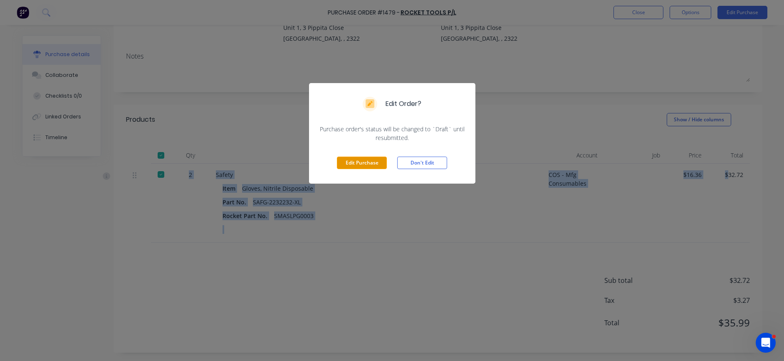
click at [368, 158] on button "Edit Purchase" at bounding box center [362, 163] width 50 height 12
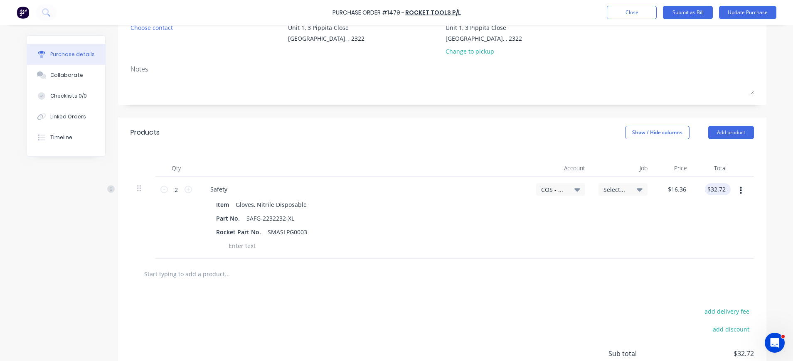
click at [724, 193] on div "$32.72 $32.72" at bounding box center [718, 189] width 26 height 12
drag, startPoint x: 722, startPoint y: 189, endPoint x: 691, endPoint y: 183, distance: 31.3
click at [698, 188] on div "32.72 32.72" at bounding box center [713, 218] width 39 height 82
type input "32.73"
type input "$16.365"
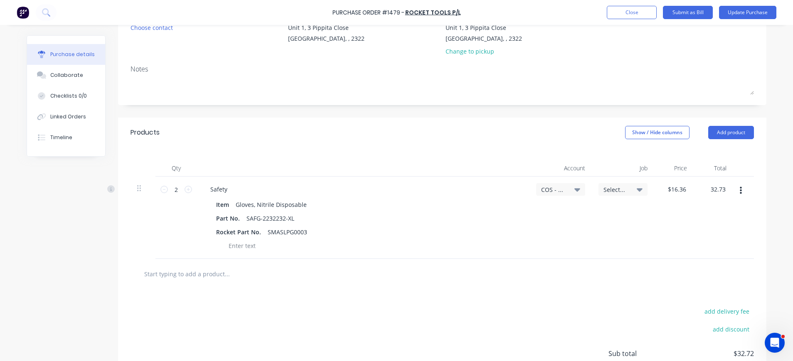
type input "$32.73"
click at [694, 209] on div "$32.73 32.73" at bounding box center [713, 218] width 39 height 82
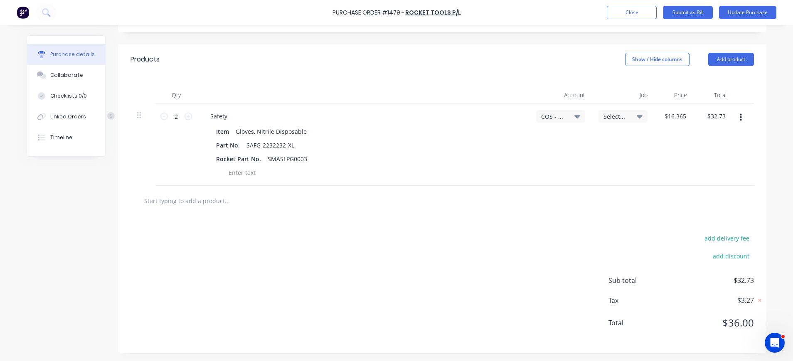
scroll to position [0, 0]
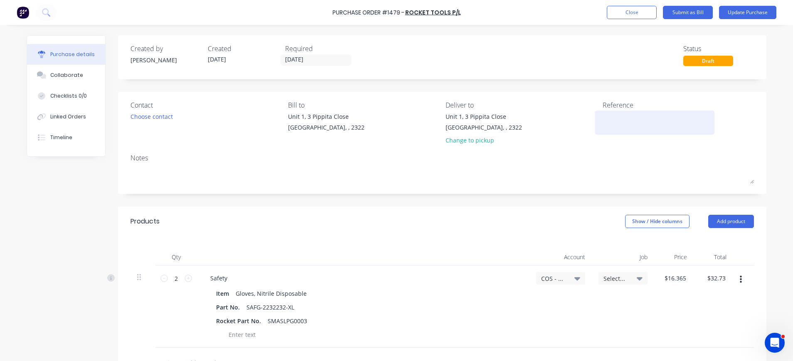
click at [619, 126] on textarea at bounding box center [655, 121] width 104 height 19
type textarea "4"
type textarea "40103228"
type textarea "x"
type textarea "40103228"
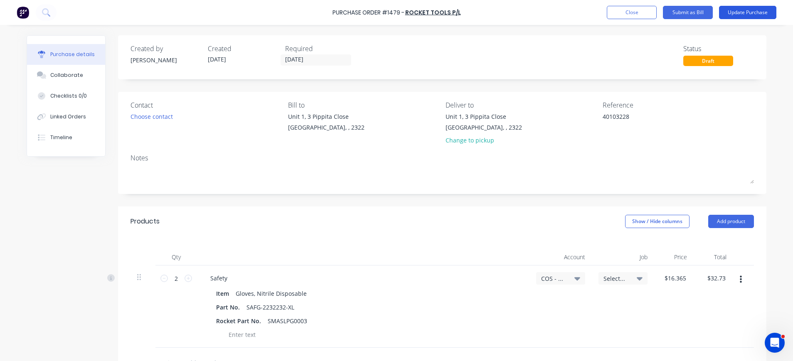
click at [754, 10] on button "Update Purchase" at bounding box center [747, 12] width 57 height 13
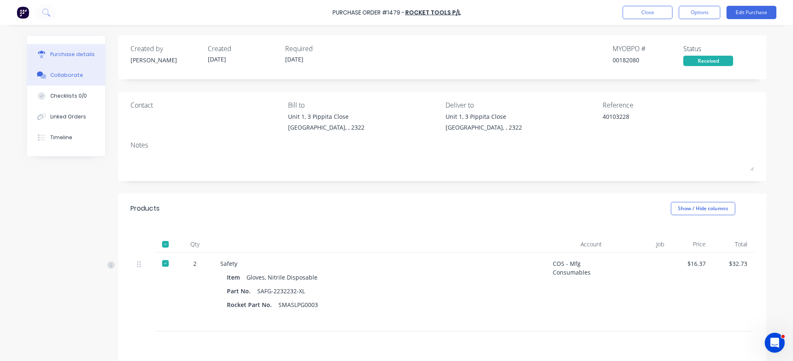
click at [70, 75] on div "Collaborate" at bounding box center [66, 75] width 33 height 7
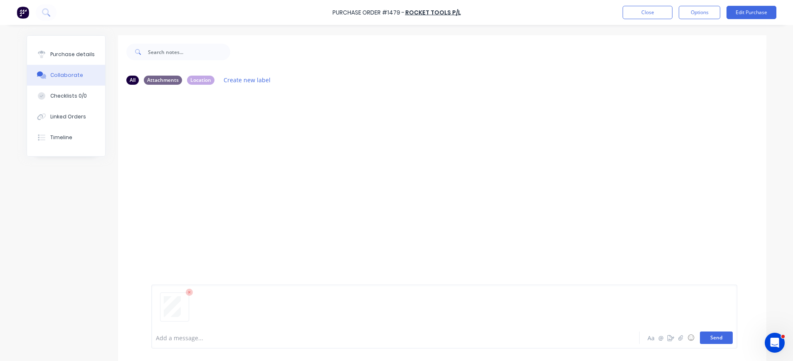
click at [720, 338] on button "Send" at bounding box center [716, 338] width 33 height 12
drag, startPoint x: 44, startPoint y: 58, endPoint x: 89, endPoint y: 73, distance: 47.7
click at [45, 58] on button "Purchase details" at bounding box center [66, 54] width 78 height 21
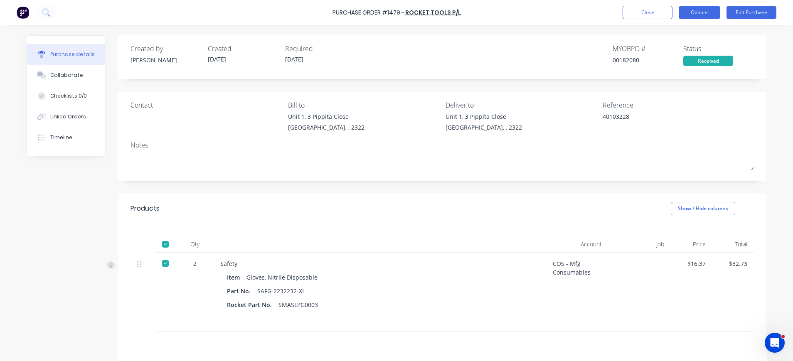
click at [704, 12] on button "Options" at bounding box center [700, 12] width 42 height 13
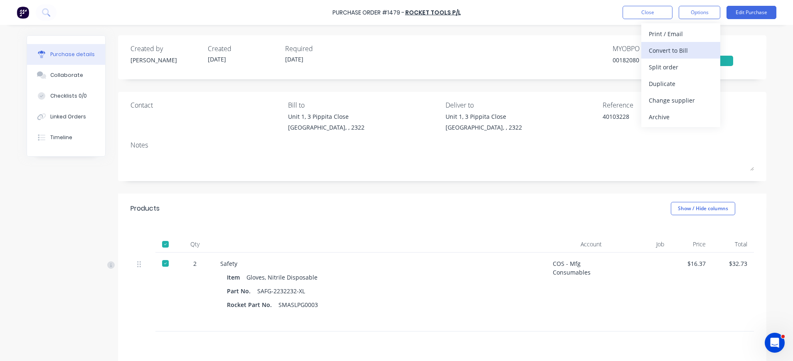
click at [693, 50] on div "Convert to Bill" at bounding box center [681, 50] width 64 height 12
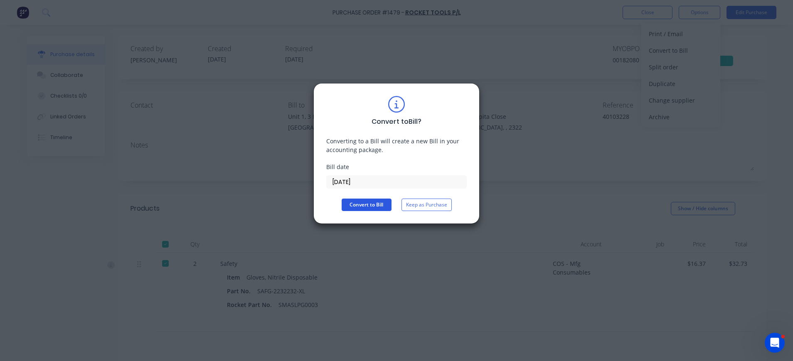
click at [376, 202] on button "Convert to Bill" at bounding box center [367, 205] width 50 height 12
type textarea "x"
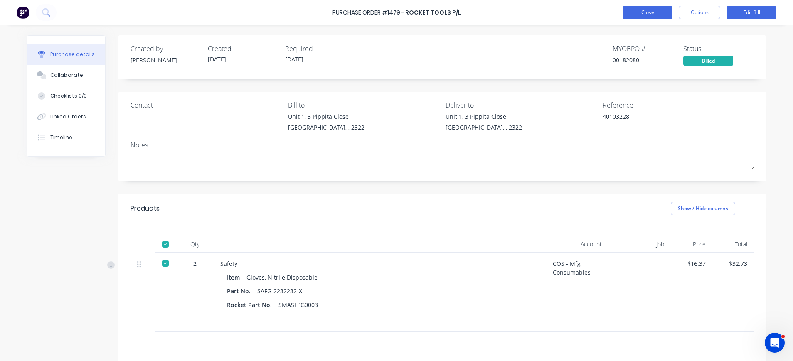
click at [641, 12] on button "Close" at bounding box center [648, 12] width 50 height 13
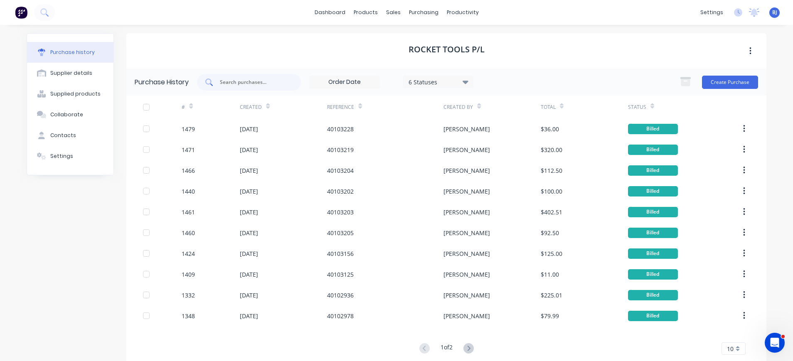
click at [260, 77] on div at bounding box center [249, 82] width 104 height 17
click at [424, 8] on div "purchasing" at bounding box center [424, 12] width 38 height 12
click at [436, 33] on link "Purchase Orders" at bounding box center [454, 39] width 110 height 17
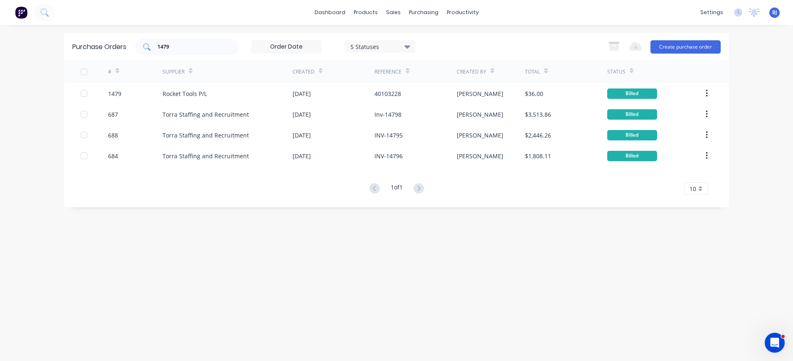
click at [195, 44] on input "1479" at bounding box center [191, 47] width 69 height 8
drag, startPoint x: 190, startPoint y: 44, endPoint x: 137, endPoint y: 45, distance: 53.2
click at [137, 45] on div "1479" at bounding box center [187, 47] width 104 height 17
type input "1431"
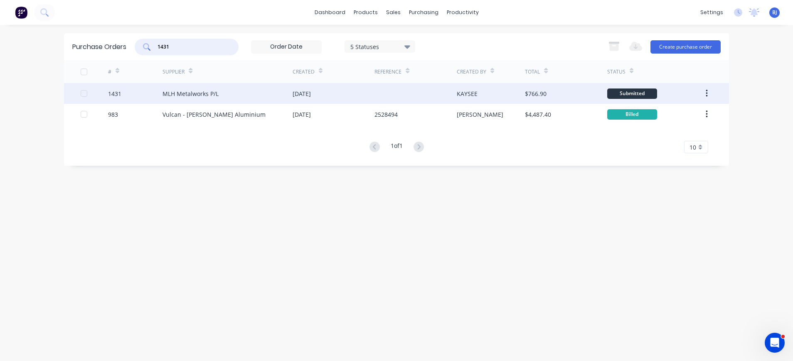
click at [213, 92] on div "MLH Metalworks P/L" at bounding box center [191, 93] width 56 height 9
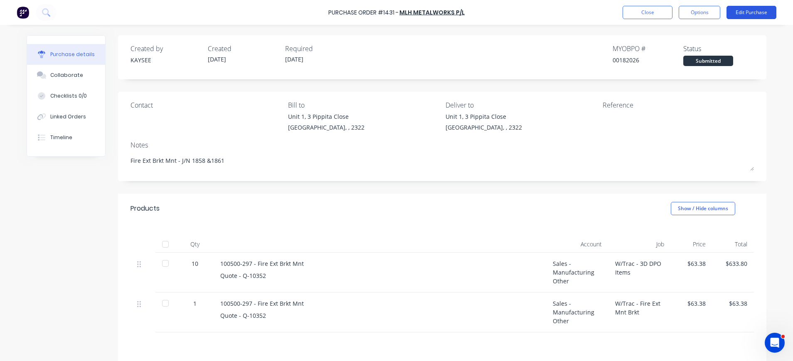
click at [756, 11] on button "Edit Purchase" at bounding box center [752, 12] width 50 height 13
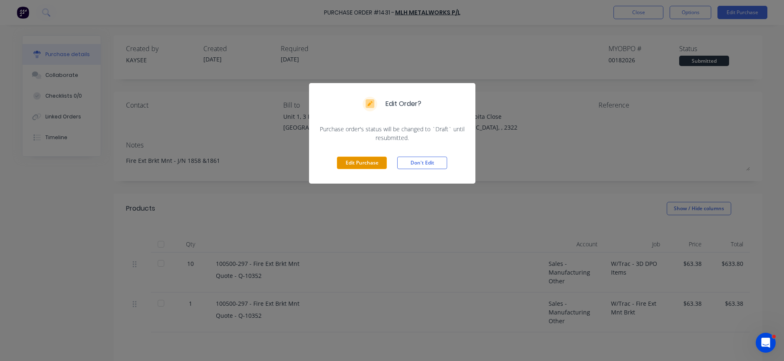
click at [377, 160] on button "Edit Purchase" at bounding box center [362, 163] width 50 height 12
type textarea "x"
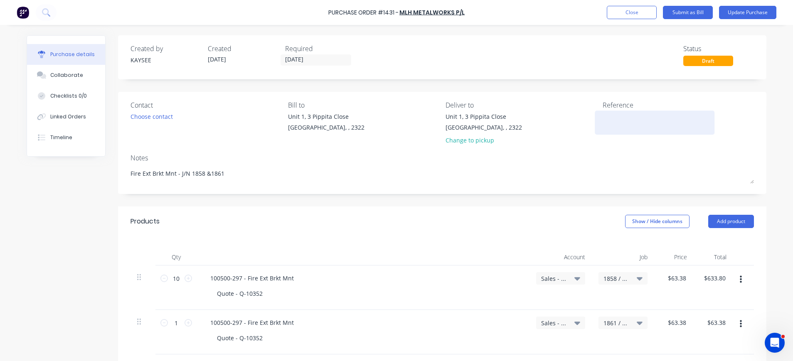
click at [610, 123] on textarea at bounding box center [655, 121] width 104 height 19
type textarea "INV-478"
type textarea "x"
type textarea "INV-478"
click at [741, 11] on button "Update Purchase" at bounding box center [747, 12] width 57 height 13
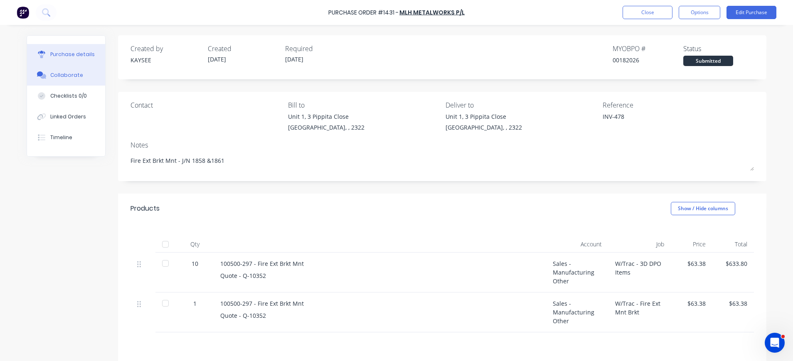
click at [37, 78] on icon at bounding box center [42, 75] width 10 height 7
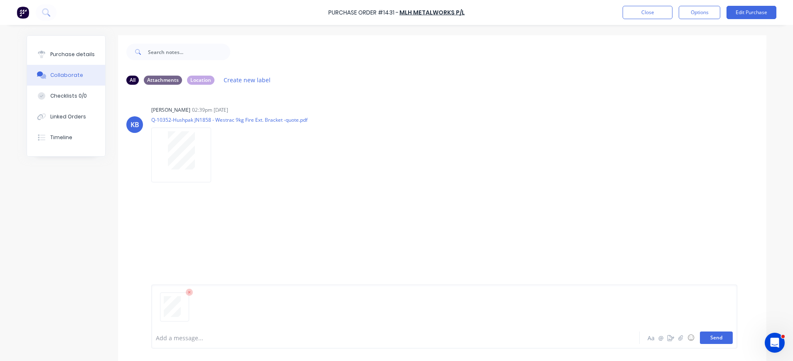
click at [718, 340] on button "Send" at bounding box center [716, 338] width 33 height 12
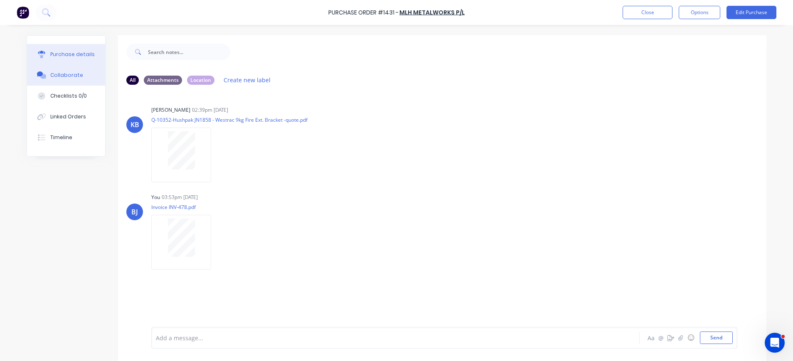
drag, startPoint x: 66, startPoint y: 52, endPoint x: 72, endPoint y: 56, distance: 6.3
click at [66, 53] on div "Purchase details" at bounding box center [72, 54] width 44 height 7
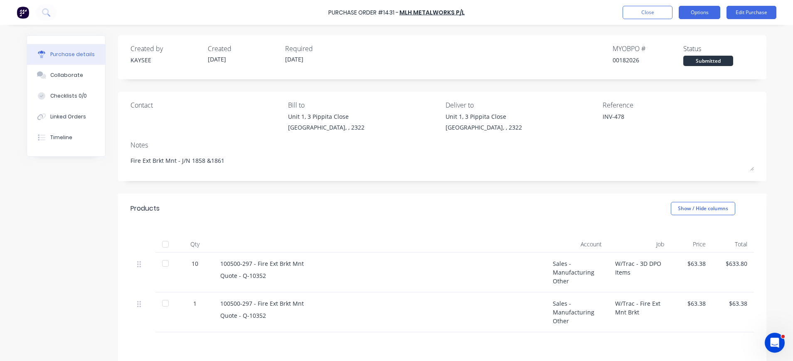
click at [708, 9] on button "Options" at bounding box center [700, 12] width 42 height 13
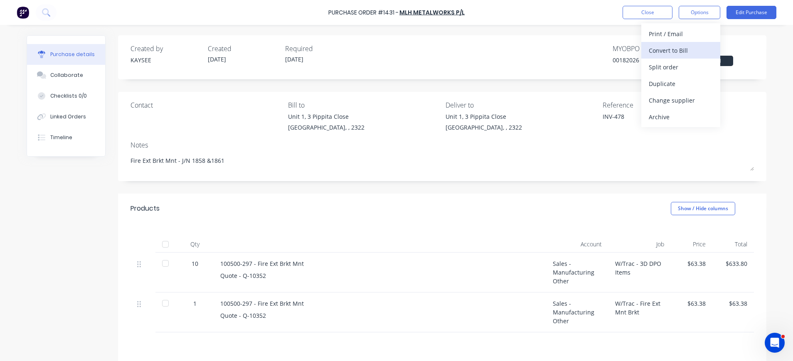
click at [687, 48] on div "Convert to Bill" at bounding box center [681, 50] width 64 height 12
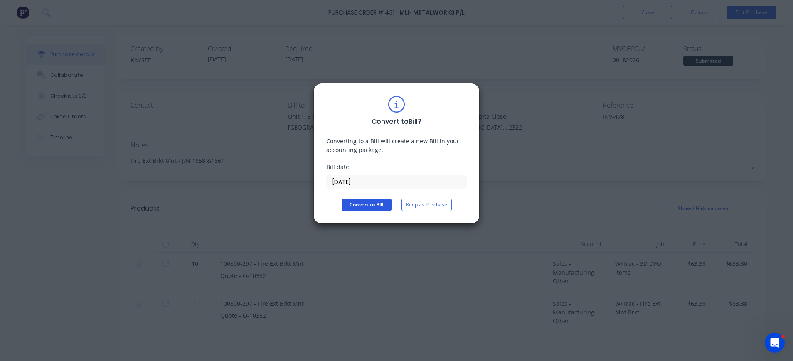
click at [385, 205] on button "Convert to Bill" at bounding box center [367, 205] width 50 height 12
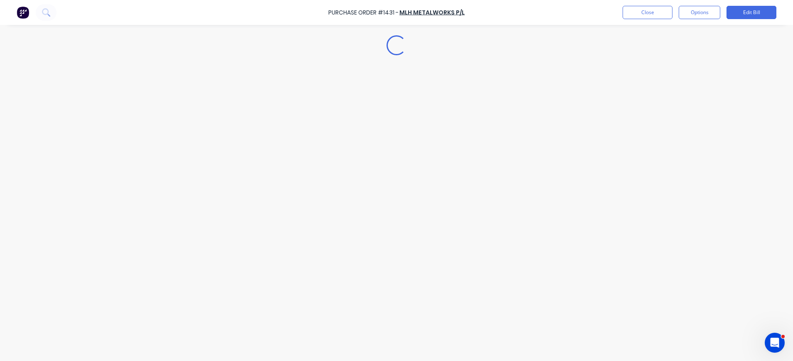
type textarea "x"
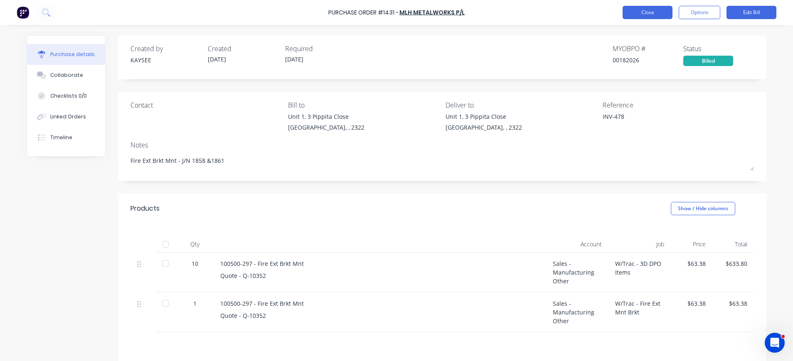
click at [640, 16] on button "Close" at bounding box center [648, 12] width 50 height 13
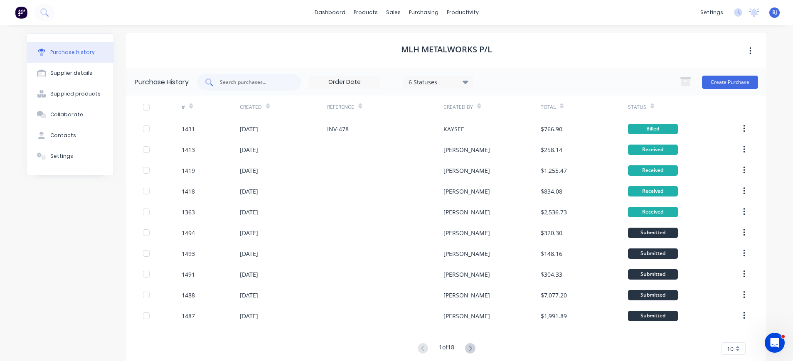
click at [249, 83] on input "text" at bounding box center [253, 82] width 69 height 8
click at [414, 12] on div "purchasing" at bounding box center [424, 12] width 38 height 12
click at [441, 41] on div "Purchase Orders" at bounding box center [446, 39] width 44 height 7
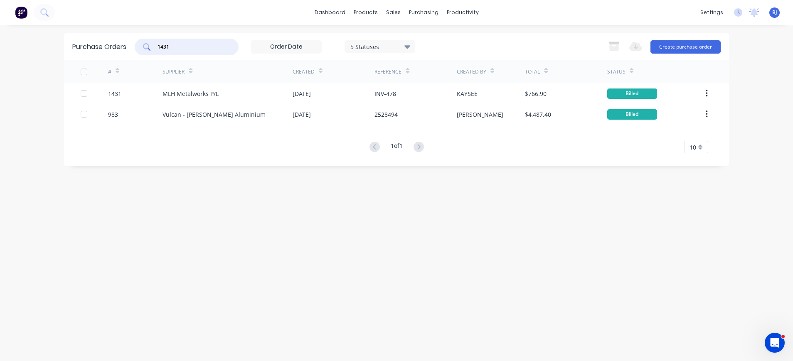
drag, startPoint x: 181, startPoint y: 48, endPoint x: 119, endPoint y: 47, distance: 62.0
click at [119, 47] on div "Purchase Orders 1431 5 Statuses 5 Statuses Export to Excel (XLSX) Create purcha…" at bounding box center [396, 46] width 665 height 27
type input "1478"
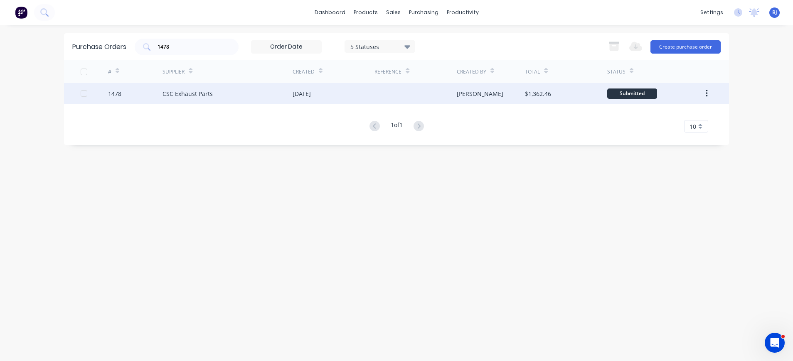
click at [176, 92] on div "CSC Exhaust Parts" at bounding box center [188, 93] width 50 height 9
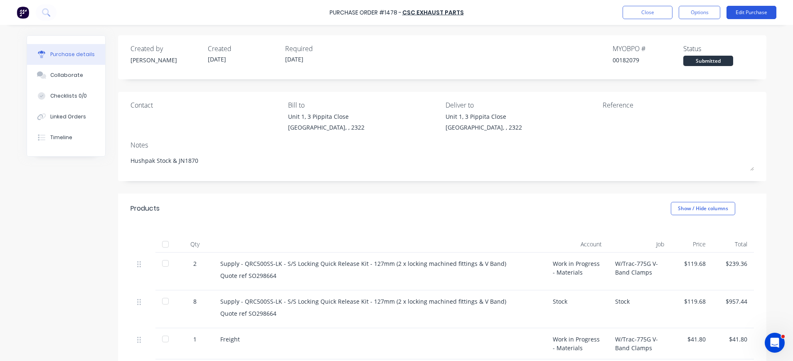
click at [741, 8] on button "Edit Purchase" at bounding box center [752, 12] width 50 height 13
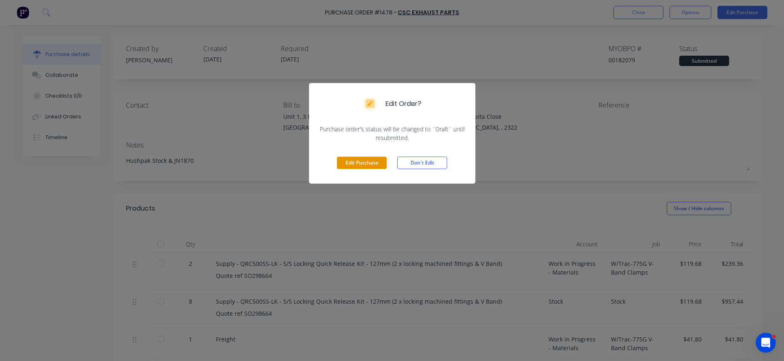
click at [360, 163] on button "Edit Purchase" at bounding box center [362, 163] width 50 height 12
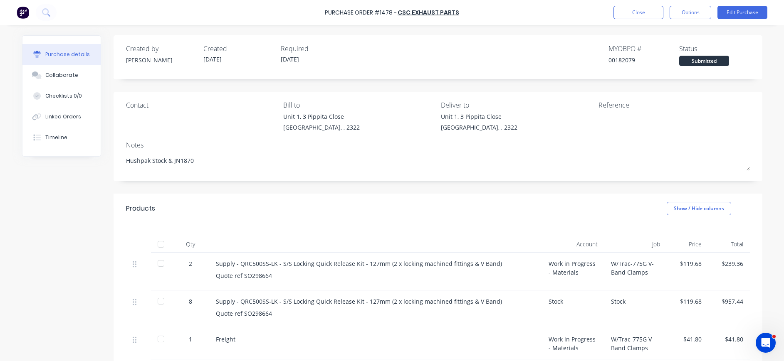
type textarea "x"
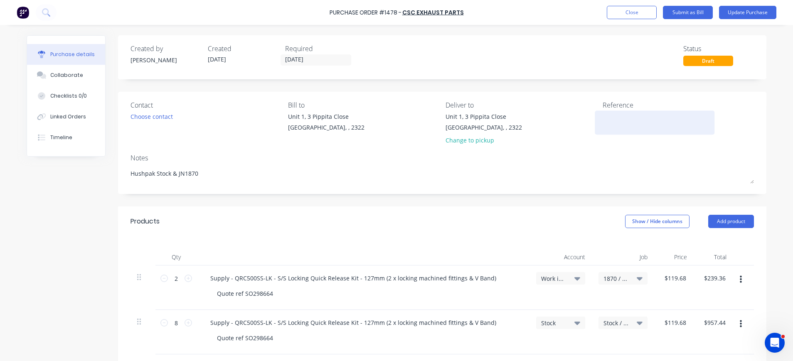
click at [611, 117] on textarea at bounding box center [655, 121] width 104 height 19
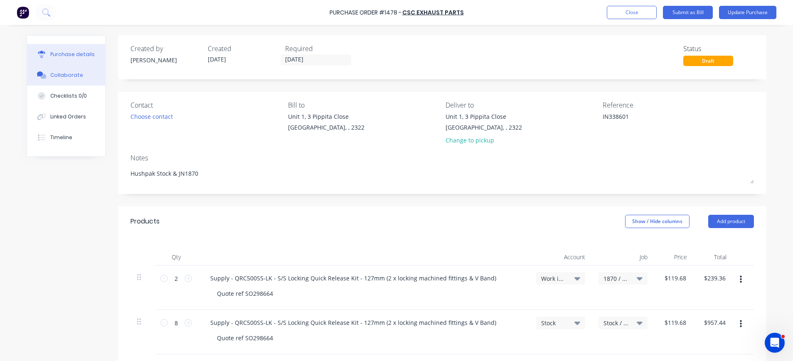
type textarea "IN338601"
type textarea "x"
type textarea "IN338601"
click at [39, 72] on icon at bounding box center [42, 75] width 10 height 7
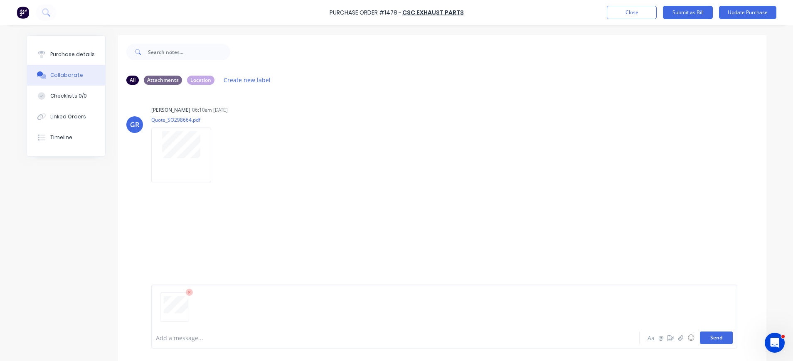
click at [715, 337] on button "Send" at bounding box center [716, 338] width 33 height 12
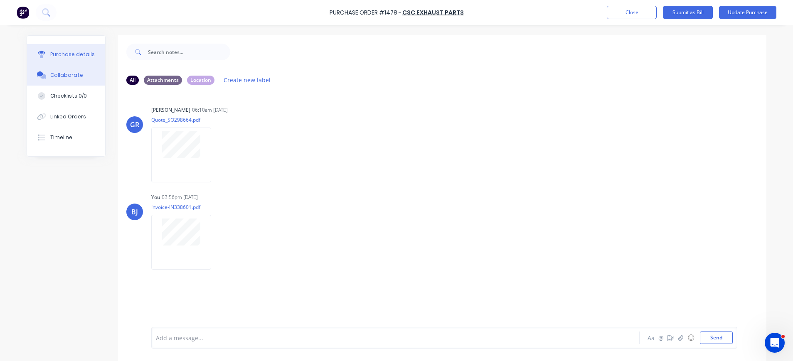
click at [53, 55] on div "Purchase details" at bounding box center [72, 54] width 44 height 7
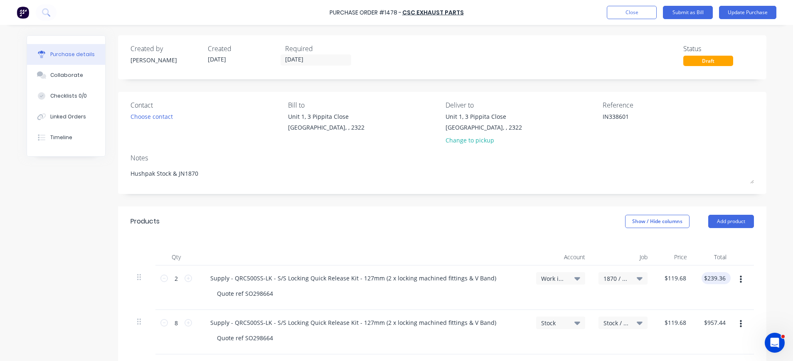
click at [723, 279] on div "$239.36 $239.36" at bounding box center [716, 278] width 29 height 12
type textarea "x"
type input "239.36"
click at [721, 277] on input "239.36" at bounding box center [716, 278] width 22 height 12
type textarea "x"
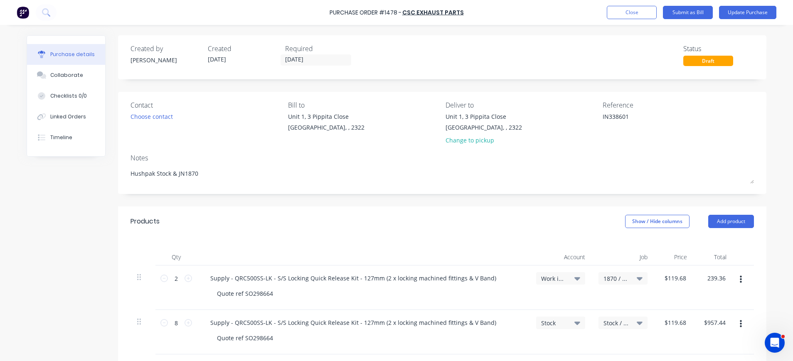
drag, startPoint x: 722, startPoint y: 277, endPoint x: 698, endPoint y: 279, distance: 23.8
click at [698, 279] on div "239.36 239.36" at bounding box center [713, 288] width 39 height 44
type input "239.35"
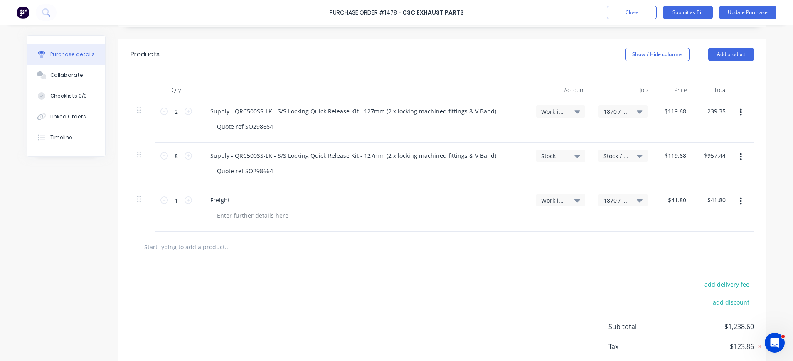
scroll to position [213, 0]
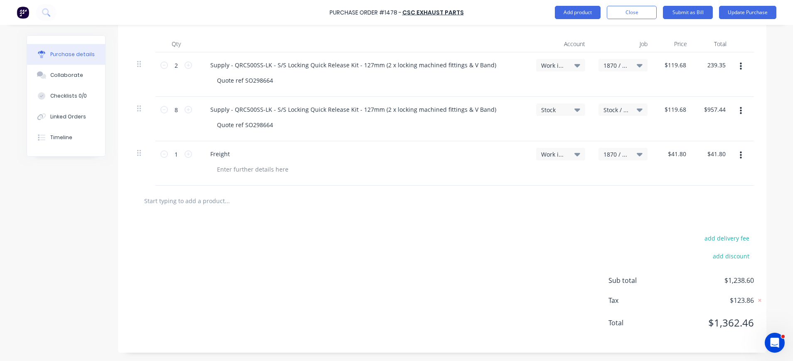
type textarea "x"
type input "$119.675"
type input "$239.35"
click at [629, 155] on div "1870 / W/Trac-775G V-Band Clamps" at bounding box center [623, 153] width 39 height 7
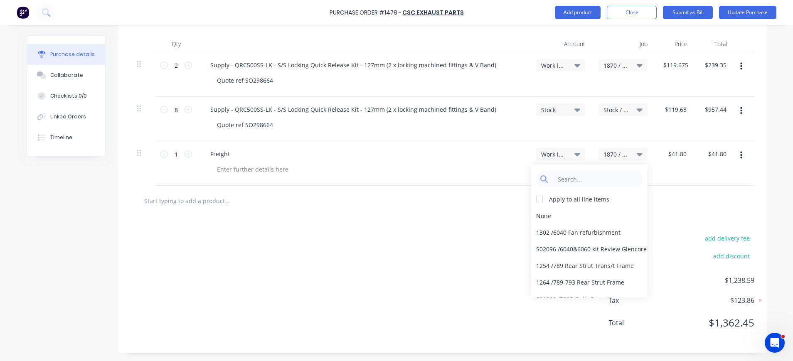
click at [387, 276] on div "add delivery fee add discount Sub total $1,238.59 Tax $123.86 Total $1,362.45" at bounding box center [442, 284] width 649 height 137
click at [477, 207] on div at bounding box center [442, 200] width 611 height 17
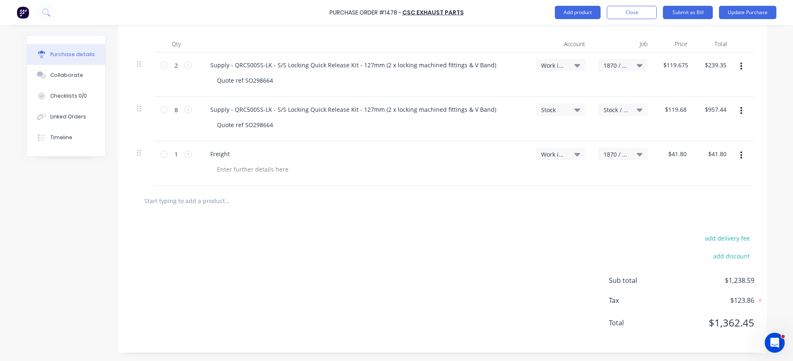
scroll to position [0, 0]
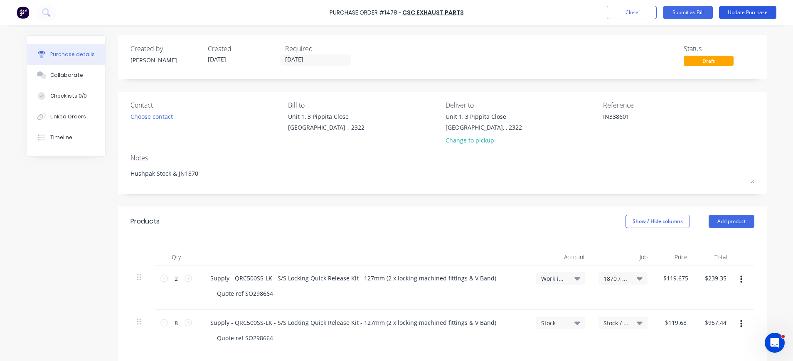
click at [738, 10] on button "Update Purchase" at bounding box center [747, 12] width 57 height 13
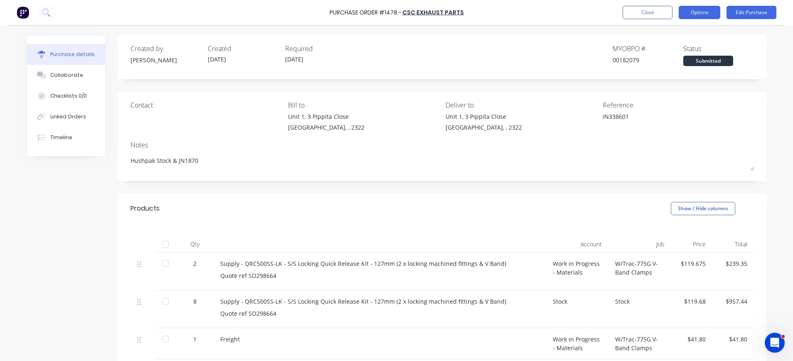
click at [701, 12] on button "Options" at bounding box center [700, 12] width 42 height 13
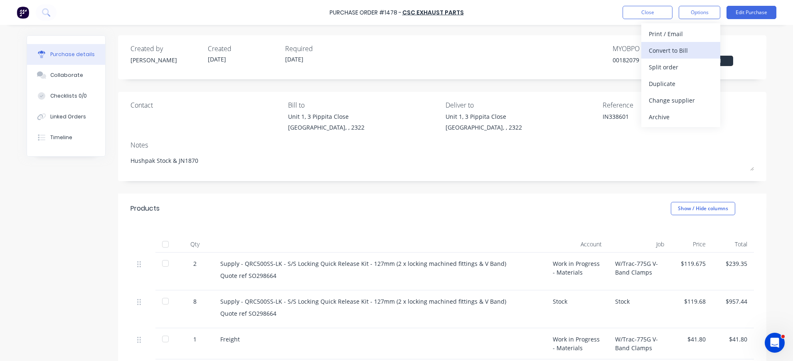
click at [690, 46] on div "Convert to Bill" at bounding box center [681, 50] width 64 height 12
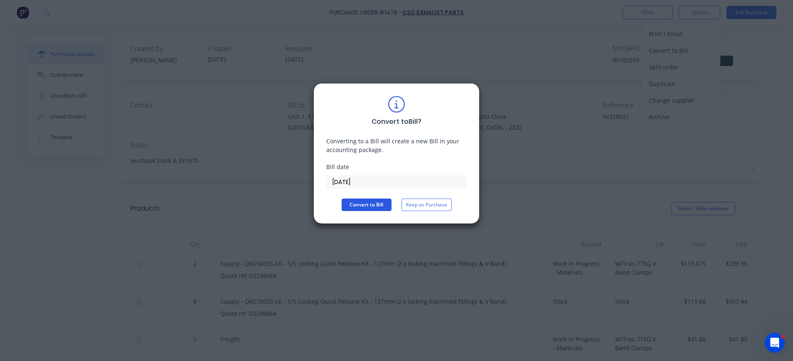
click at [372, 205] on button "Convert to Bill" at bounding box center [367, 205] width 50 height 12
type textarea "x"
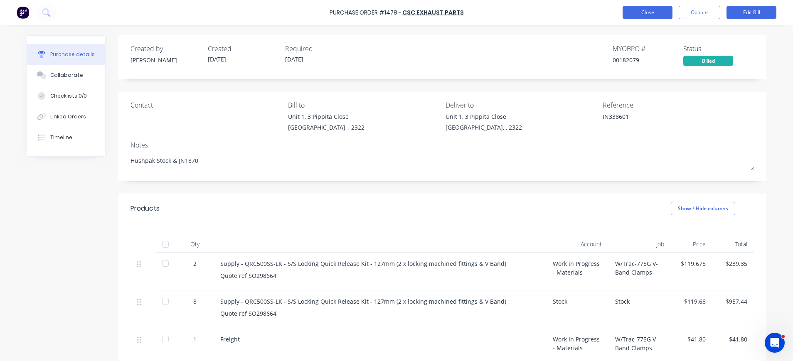
click at [659, 10] on button "Close" at bounding box center [648, 12] width 50 height 13
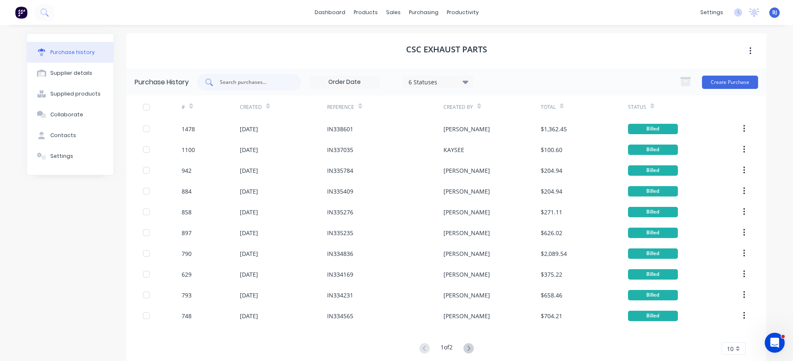
click at [234, 83] on input "text" at bounding box center [253, 82] width 69 height 8
click at [416, 11] on div "purchasing" at bounding box center [424, 12] width 38 height 12
click at [439, 37] on div "Purchase Orders" at bounding box center [446, 39] width 44 height 7
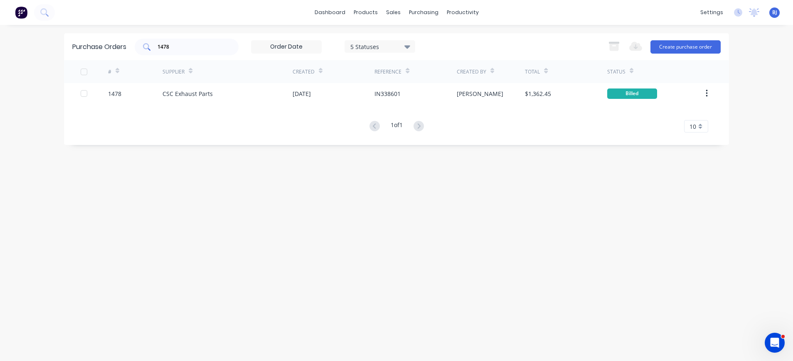
click at [178, 48] on input "1478" at bounding box center [191, 47] width 69 height 8
drag, startPoint x: 177, startPoint y: 48, endPoint x: 138, endPoint y: 49, distance: 38.7
click at [138, 49] on div "1478" at bounding box center [187, 47] width 104 height 17
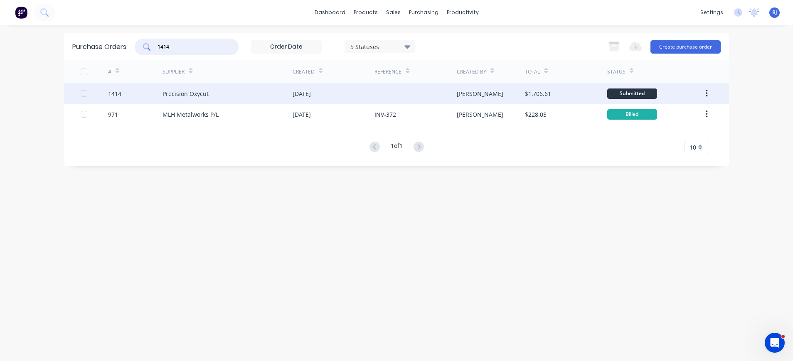
type input "1414"
click at [330, 90] on div "08 Sep 2025" at bounding box center [334, 93] width 82 height 21
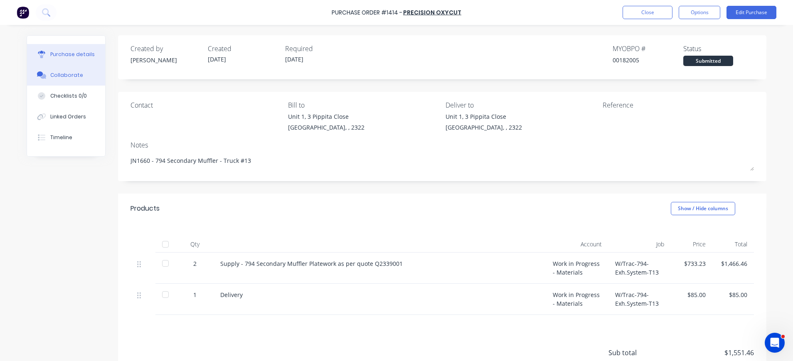
click at [55, 71] on button "Collaborate" at bounding box center [66, 75] width 78 height 21
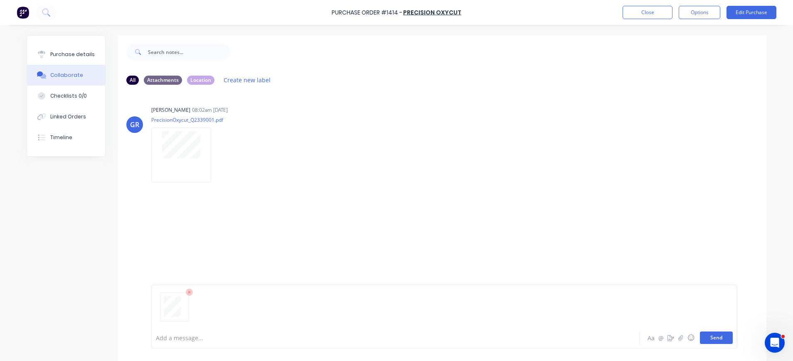
click at [713, 336] on button "Send" at bounding box center [716, 338] width 33 height 12
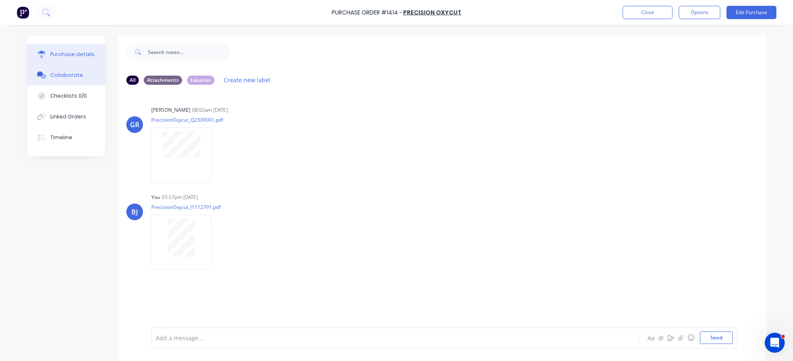
click at [73, 55] on div "Purchase details" at bounding box center [72, 54] width 44 height 7
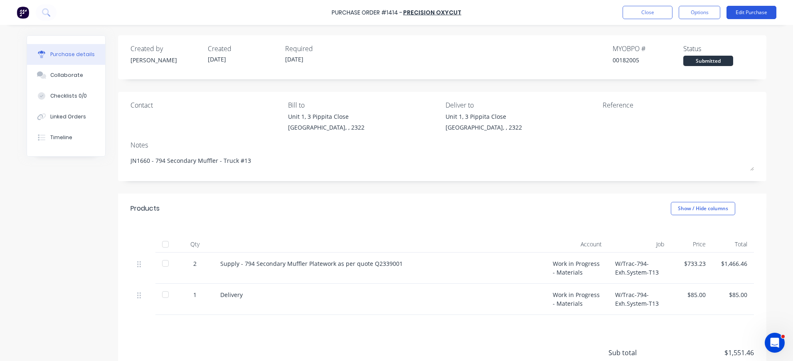
click at [757, 10] on button "Edit Purchase" at bounding box center [752, 12] width 50 height 13
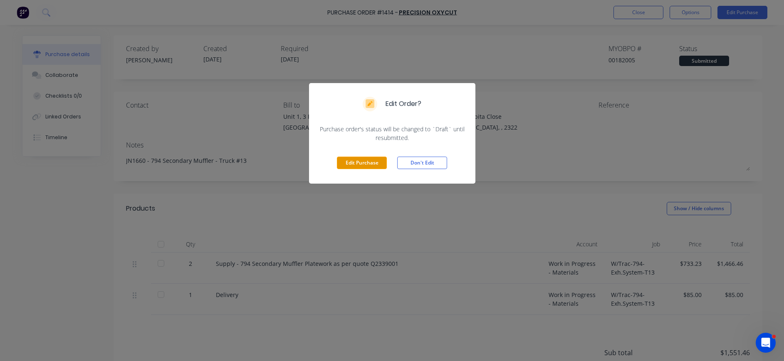
click at [367, 165] on button "Edit Purchase" at bounding box center [362, 163] width 50 height 12
type textarea "x"
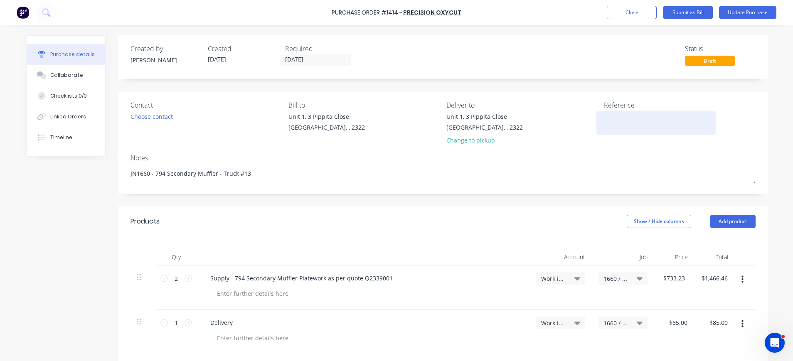
click at [605, 116] on textarea at bounding box center [656, 121] width 104 height 19
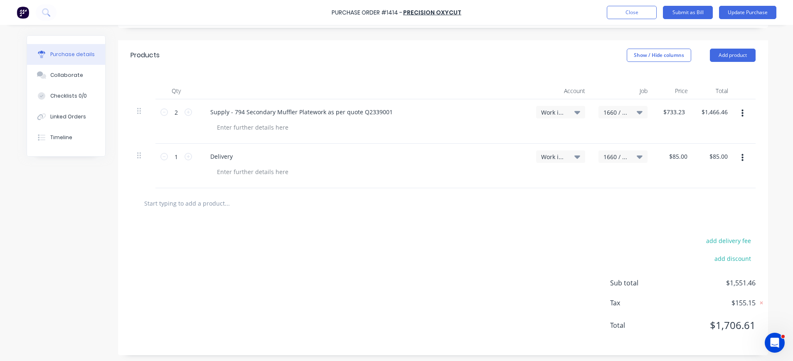
scroll to position [169, 0]
type textarea "1112791"
type textarea "x"
type textarea "1112791"
drag, startPoint x: 739, startPoint y: 155, endPoint x: 743, endPoint y: 145, distance: 10.8
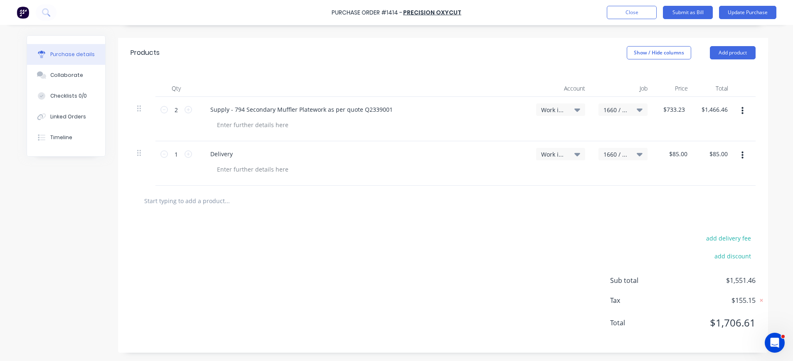
click at [743, 145] on div at bounding box center [745, 163] width 21 height 44
click at [739, 152] on button "button" at bounding box center [743, 155] width 20 height 15
click at [705, 222] on button "Delete" at bounding box center [717, 227] width 71 height 17
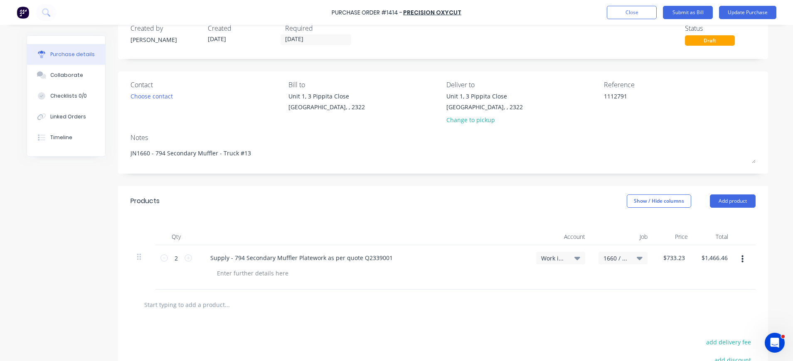
scroll to position [0, 0]
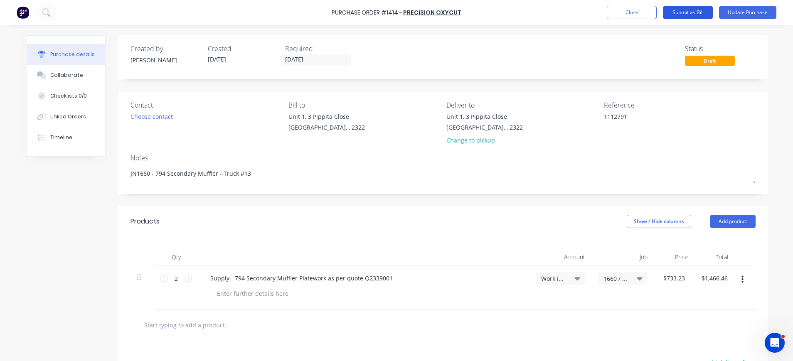
click at [681, 14] on button "Submit as Bill" at bounding box center [688, 12] width 50 height 13
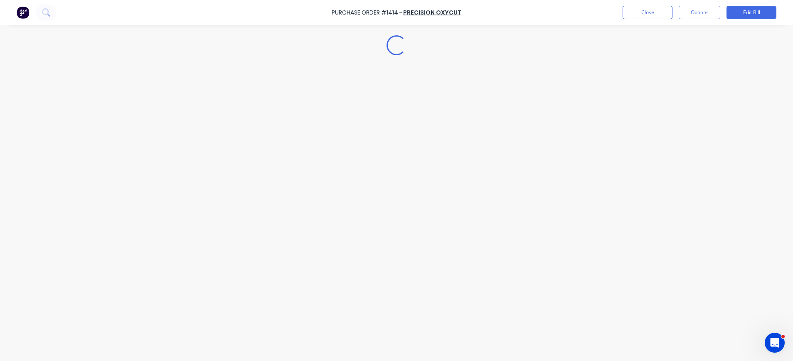
type textarea "x"
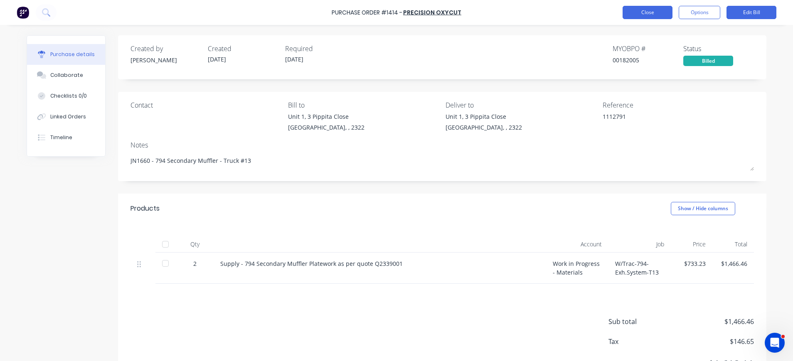
click at [654, 11] on button "Close" at bounding box center [648, 12] width 50 height 13
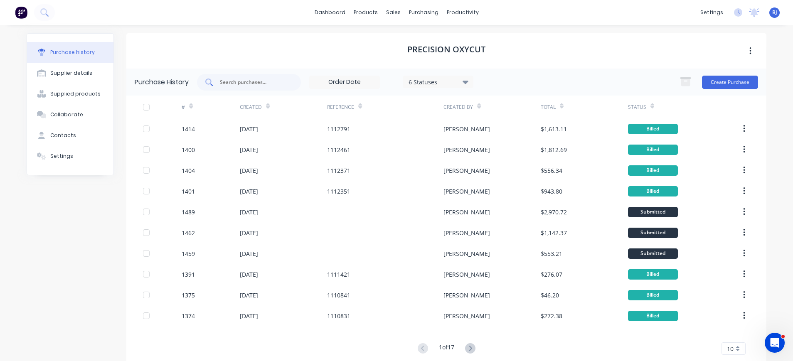
click at [222, 87] on div at bounding box center [249, 82] width 104 height 17
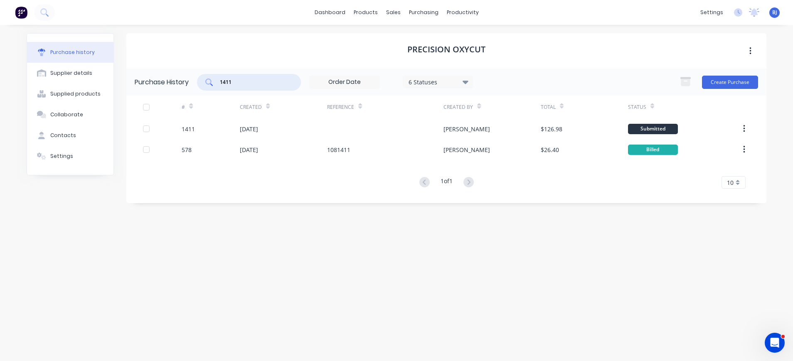
type input "1411"
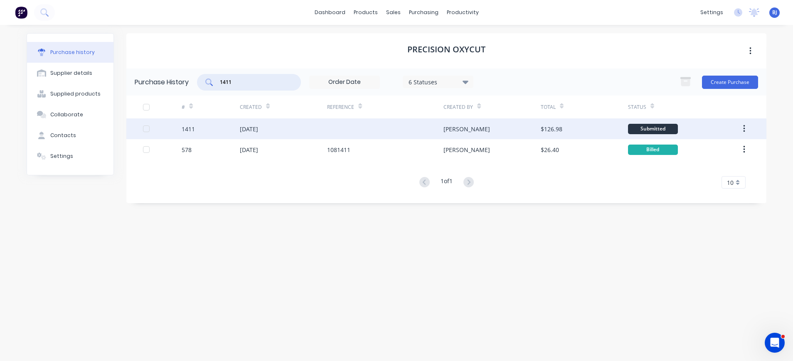
click at [258, 131] on div "08 Sep 2025" at bounding box center [249, 129] width 18 height 9
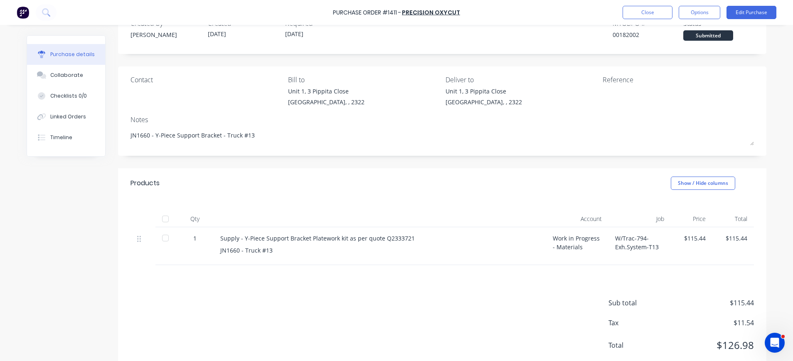
scroll to position [48, 0]
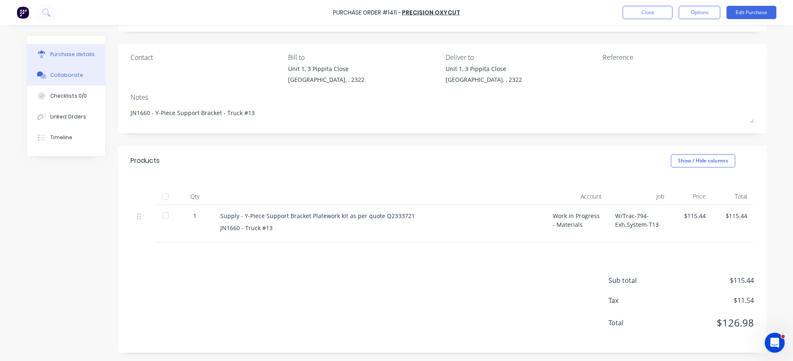
click at [68, 74] on div "Collaborate" at bounding box center [66, 75] width 33 height 7
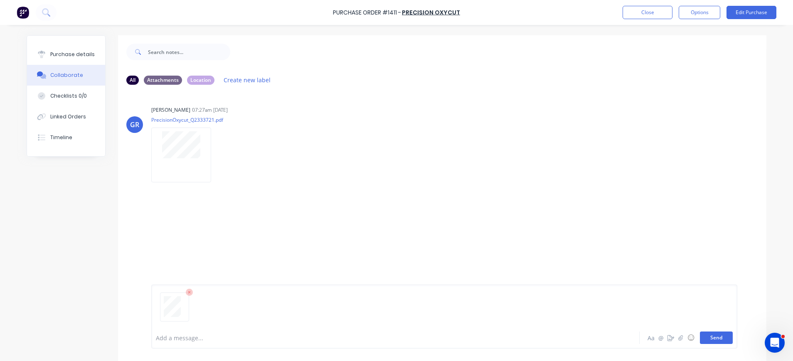
click at [717, 338] on button "Send" at bounding box center [716, 338] width 33 height 12
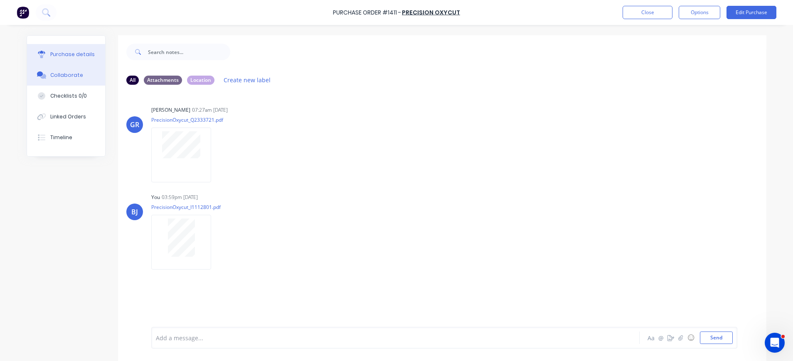
click at [70, 51] on div "Purchase details" at bounding box center [72, 54] width 44 height 7
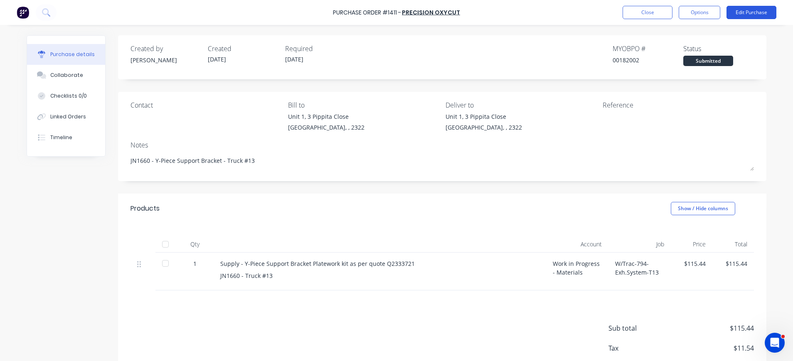
click at [739, 13] on button "Edit Purchase" at bounding box center [752, 12] width 50 height 13
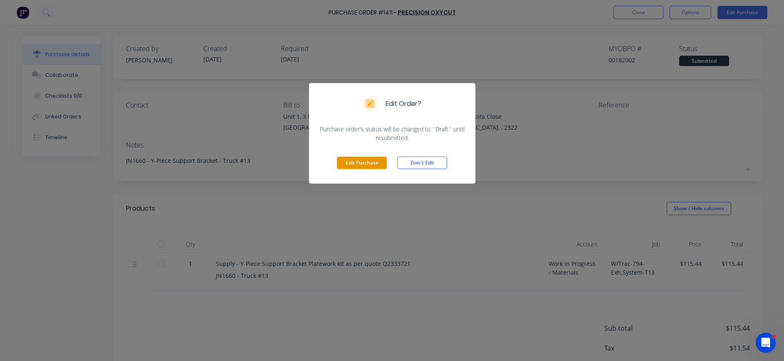
click at [347, 163] on button "Edit Purchase" at bounding box center [362, 163] width 50 height 12
type textarea "x"
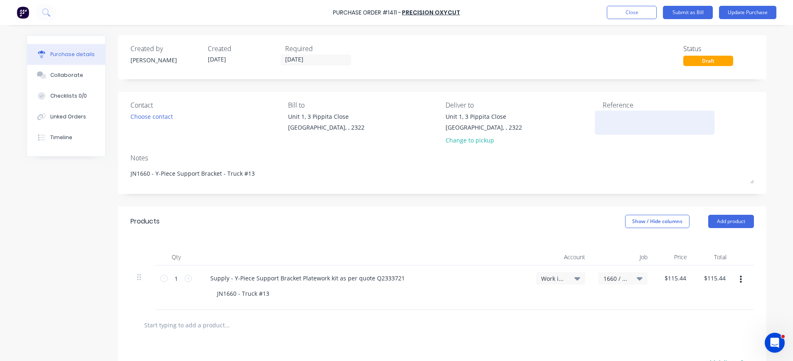
drag, startPoint x: 608, startPoint y: 119, endPoint x: 613, endPoint y: 118, distance: 5.5
click at [610, 119] on textarea at bounding box center [655, 121] width 104 height 19
type textarea "1112801"
type textarea "x"
type textarea "1112801"
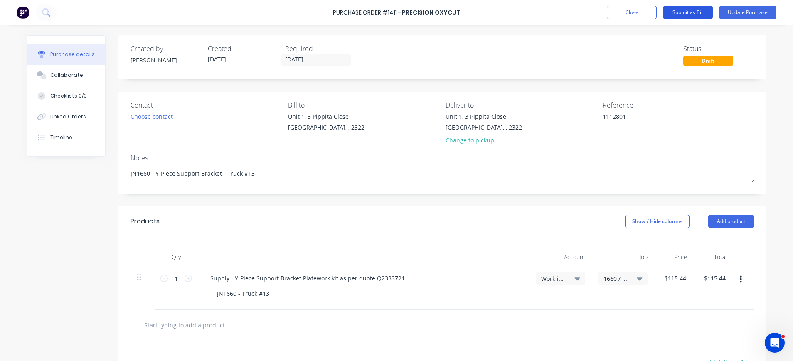
click at [697, 10] on button "Submit as Bill" at bounding box center [688, 12] width 50 height 13
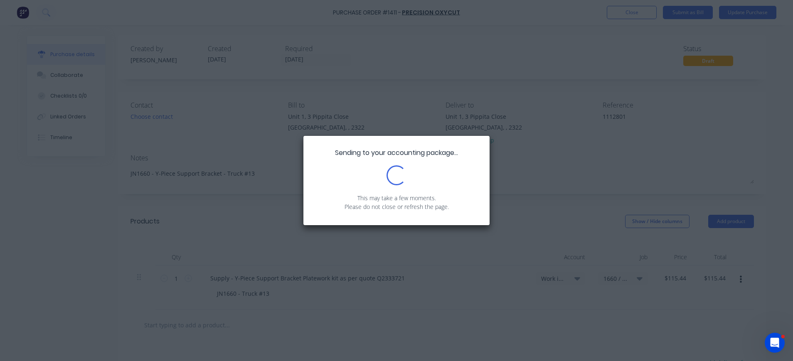
type textarea "x"
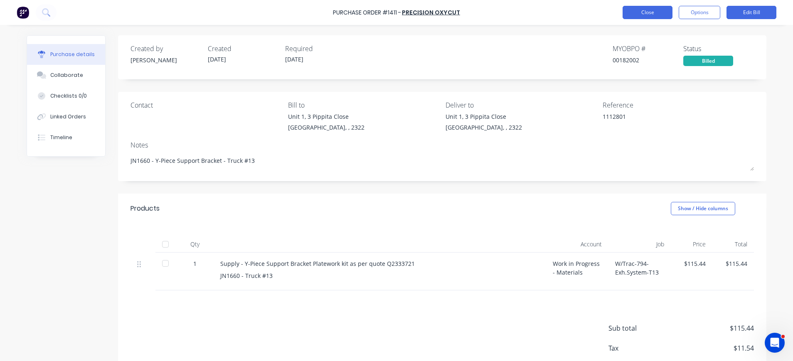
click at [649, 13] on button "Close" at bounding box center [648, 12] width 50 height 13
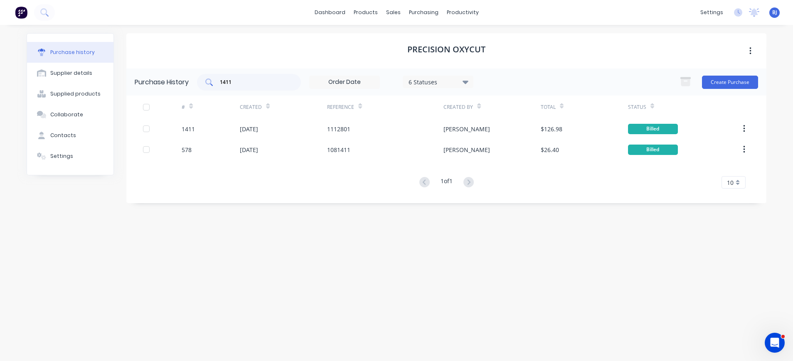
click at [271, 76] on div "1411" at bounding box center [249, 82] width 104 height 17
drag, startPoint x: 227, startPoint y: 81, endPoint x: 212, endPoint y: 81, distance: 15.0
click at [212, 81] on div "1411" at bounding box center [249, 82] width 104 height 17
type input "1403"
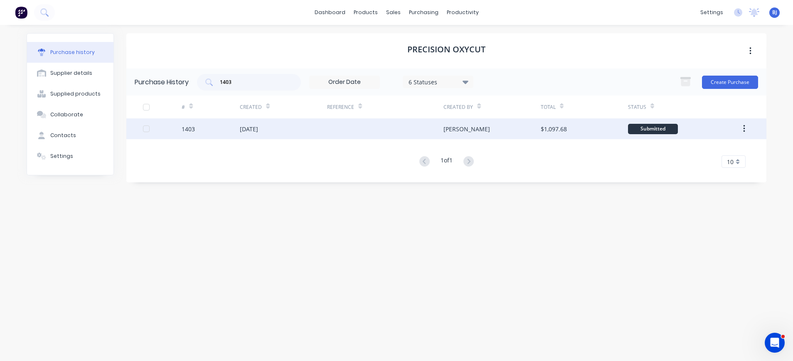
click at [258, 125] on div "[DATE]" at bounding box center [249, 129] width 18 height 9
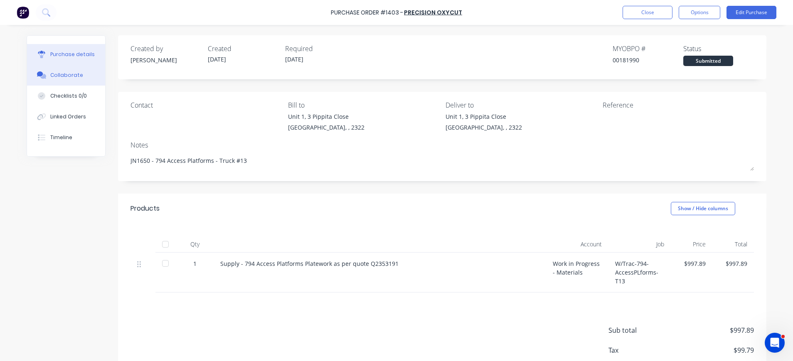
drag, startPoint x: 39, startPoint y: 80, endPoint x: 45, endPoint y: 83, distance: 6.5
click at [42, 81] on button "Collaborate" at bounding box center [66, 75] width 78 height 21
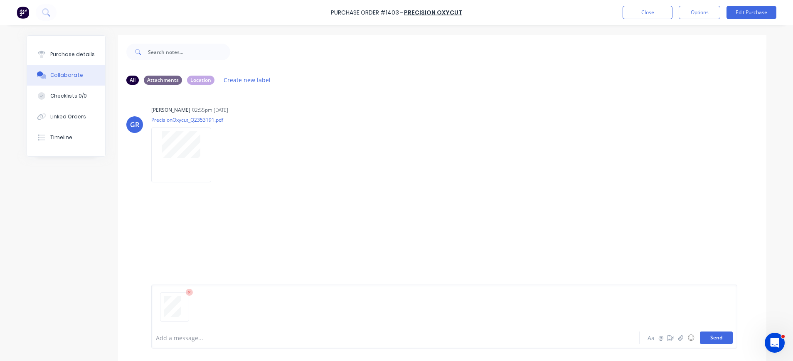
drag, startPoint x: 710, startPoint y: 339, endPoint x: 703, endPoint y: 337, distance: 8.2
click at [709, 338] on button "Send" at bounding box center [716, 338] width 33 height 12
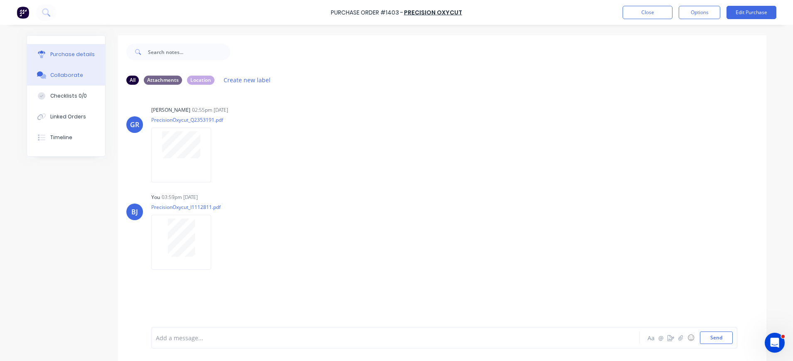
click at [44, 51] on button "Purchase details" at bounding box center [66, 54] width 78 height 21
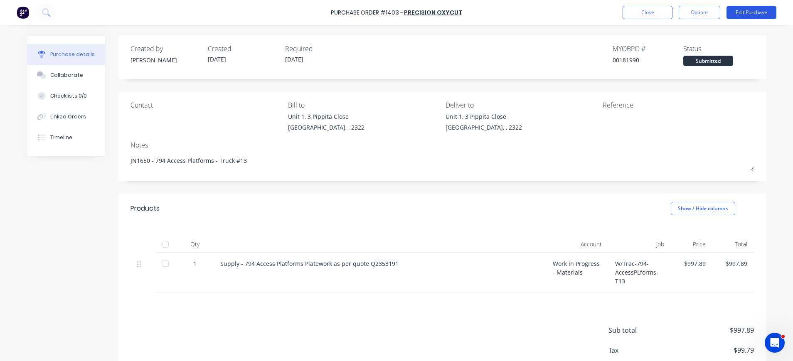
click at [733, 13] on button "Edit Purchase" at bounding box center [752, 12] width 50 height 13
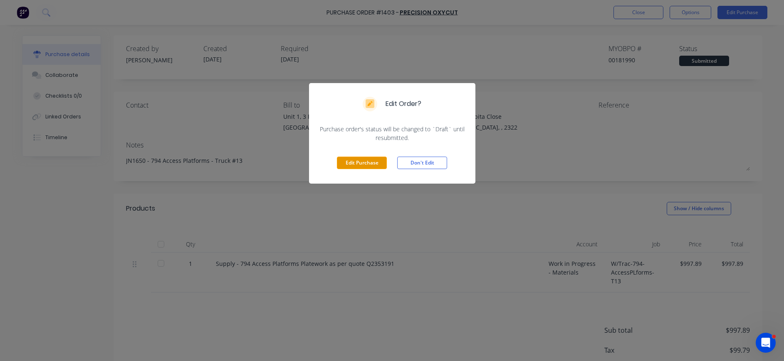
click at [355, 157] on button "Edit Purchase" at bounding box center [362, 163] width 50 height 12
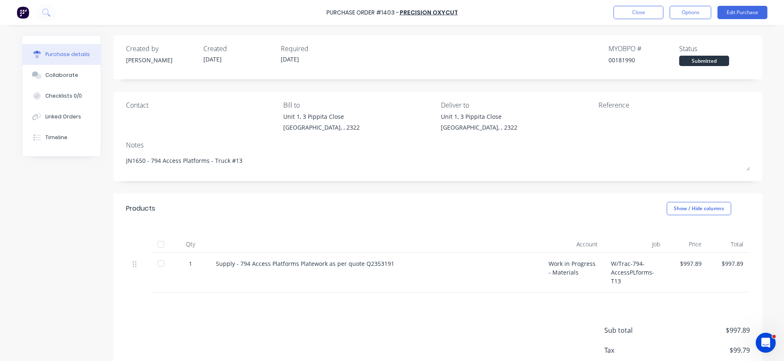
type textarea "x"
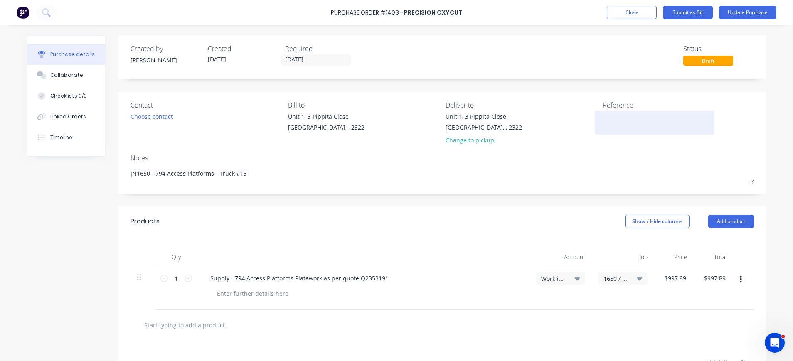
click at [606, 115] on textarea at bounding box center [655, 121] width 104 height 19
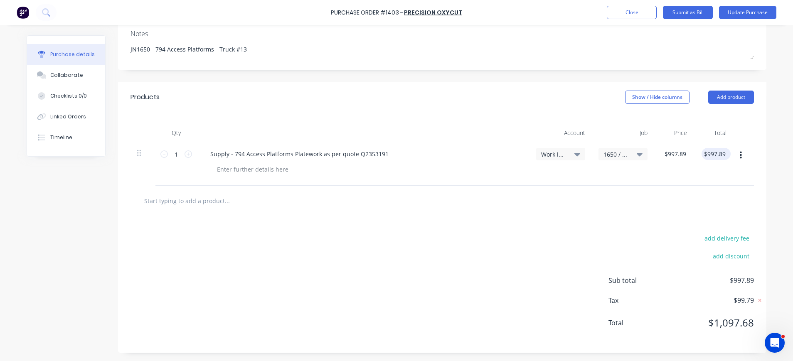
type textarea "1112811"
type textarea "x"
type textarea "1112811"
type input "997.89"
click at [722, 153] on input "997.89" at bounding box center [716, 154] width 22 height 12
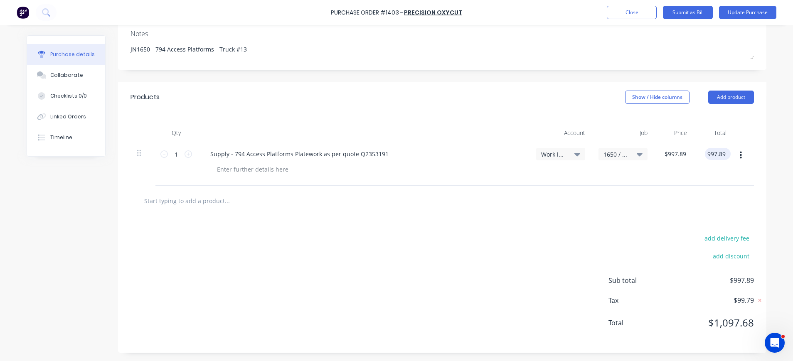
type textarea "x"
drag, startPoint x: 722, startPoint y: 153, endPoint x: 694, endPoint y: 153, distance: 28.3
click at [694, 153] on div "997.89 997.89" at bounding box center [713, 163] width 39 height 44
type input "912.89"
type textarea "x"
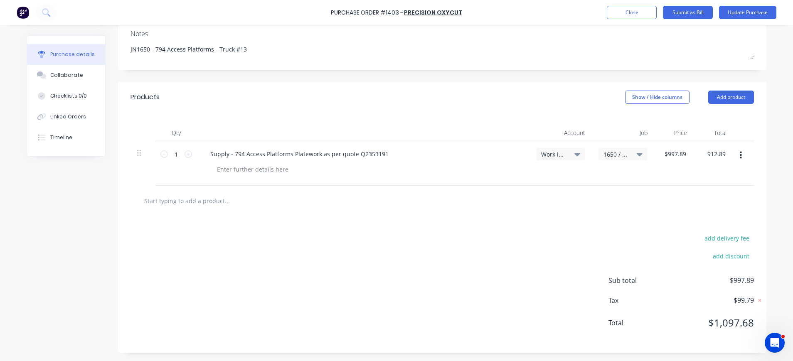
type input "$912.89"
click at [688, 153] on div "$912.89 $912.89" at bounding box center [673, 163] width 39 height 44
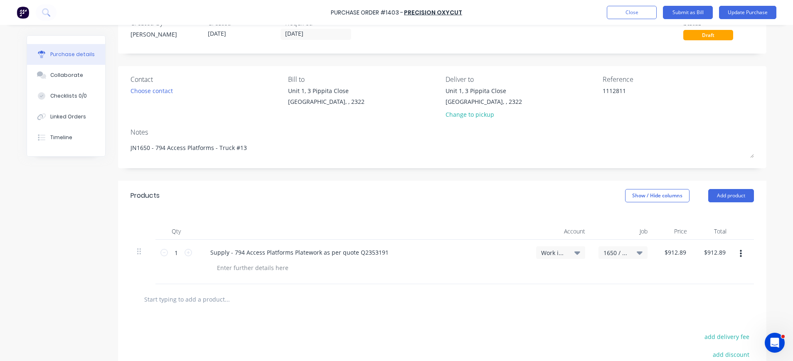
scroll to position [0, 0]
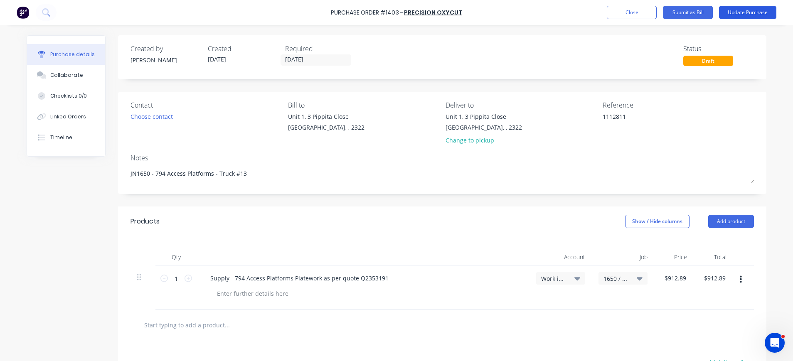
click at [754, 9] on button "Update Purchase" at bounding box center [747, 12] width 57 height 13
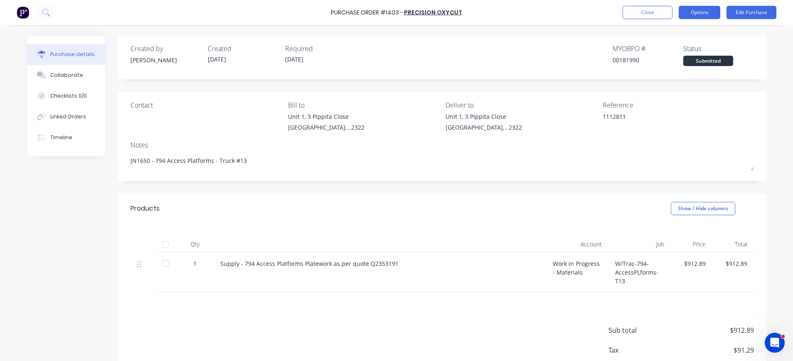
click at [712, 9] on button "Options" at bounding box center [700, 12] width 42 height 13
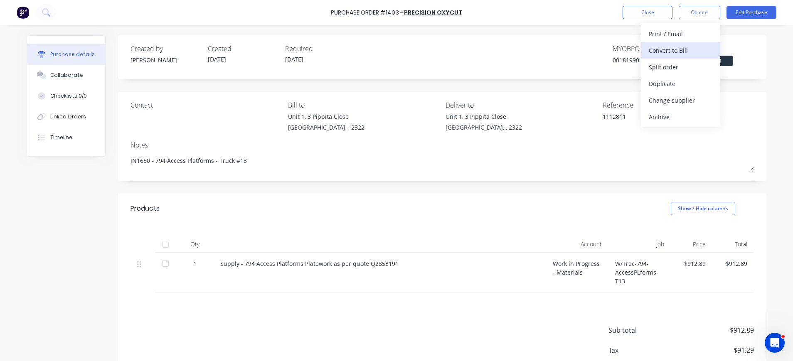
click at [686, 49] on div "Convert to Bill" at bounding box center [681, 50] width 64 height 12
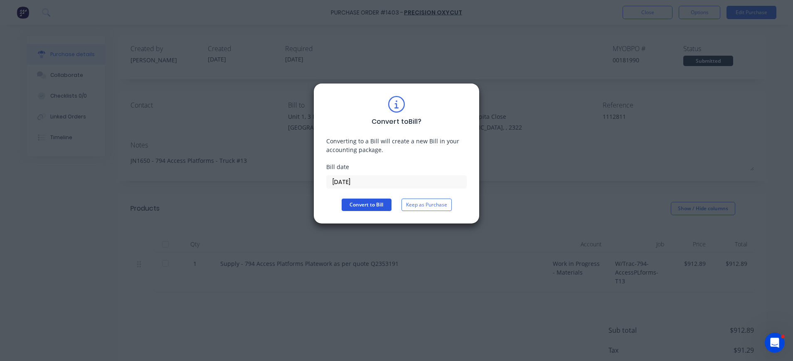
click at [372, 202] on button "Convert to Bill" at bounding box center [367, 205] width 50 height 12
type textarea "x"
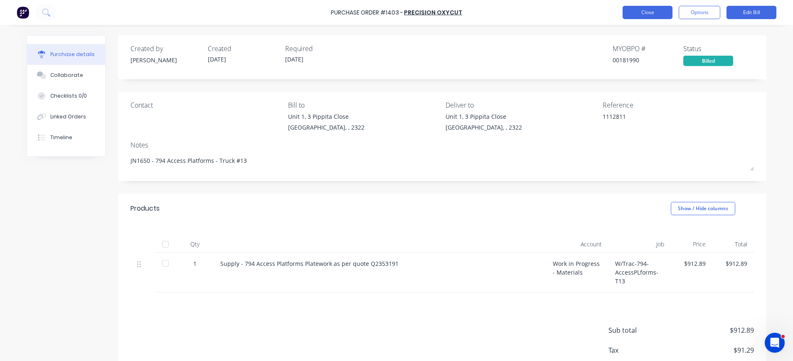
click at [661, 11] on button "Close" at bounding box center [648, 12] width 50 height 13
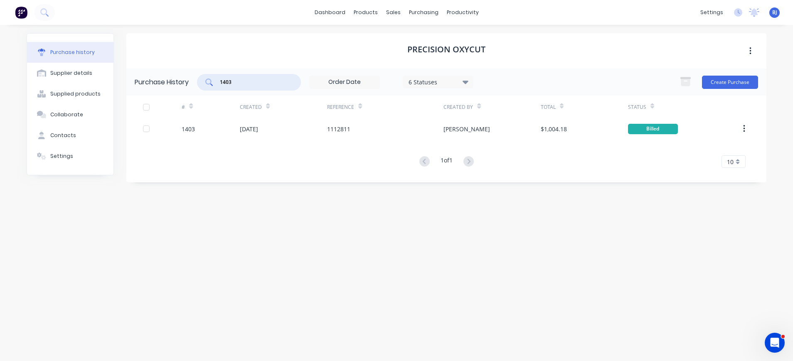
drag, startPoint x: 270, startPoint y: 79, endPoint x: 260, endPoint y: 83, distance: 10.7
click at [270, 80] on input "1403" at bounding box center [253, 82] width 69 height 8
drag, startPoint x: 234, startPoint y: 83, endPoint x: 200, endPoint y: 83, distance: 34.5
click at [200, 83] on div "1403" at bounding box center [249, 82] width 104 height 17
type input "1416"
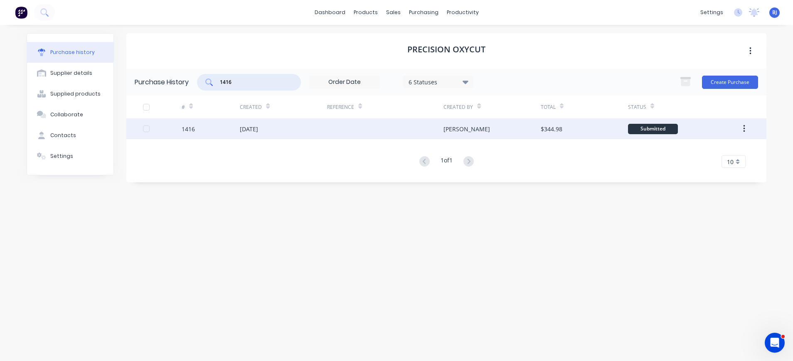
click at [252, 128] on div "08 Sep 2025" at bounding box center [249, 129] width 18 height 9
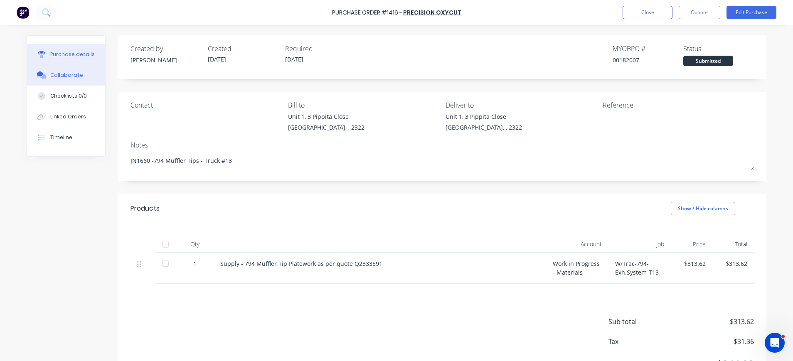
click at [50, 78] on div "Collaborate" at bounding box center [66, 75] width 33 height 7
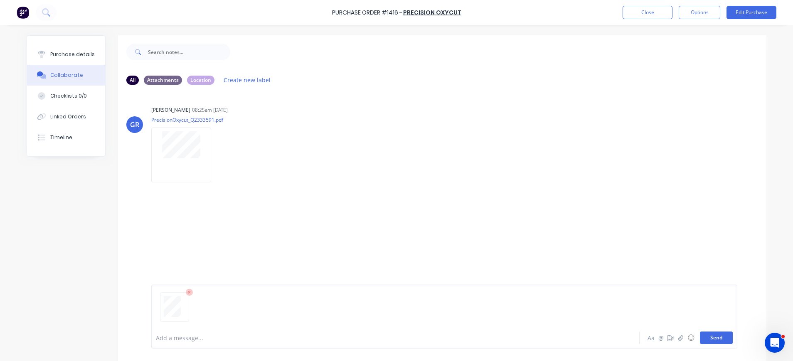
click at [709, 339] on button "Send" at bounding box center [716, 338] width 33 height 12
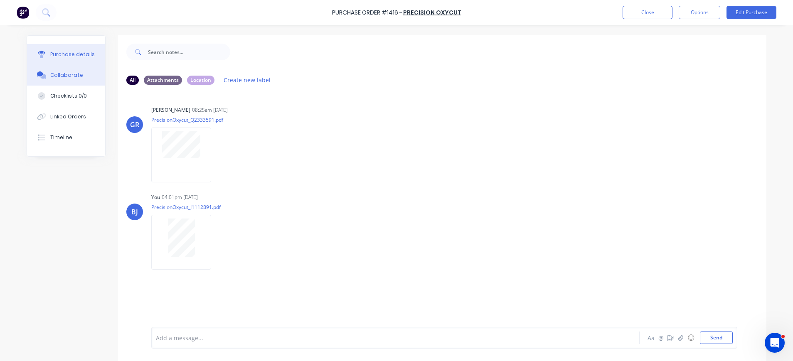
click at [67, 54] on div "Purchase details" at bounding box center [72, 54] width 44 height 7
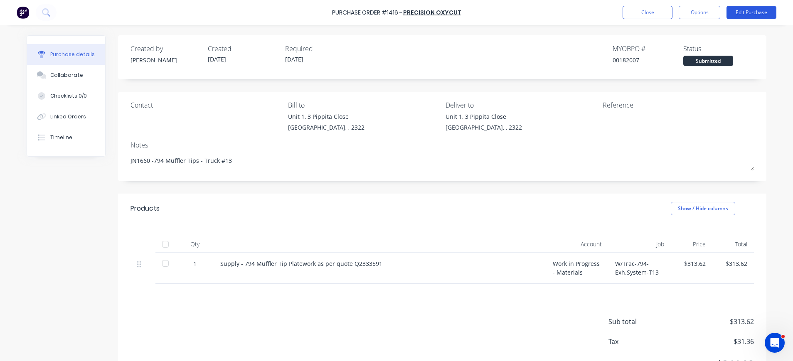
click at [738, 12] on button "Edit Purchase" at bounding box center [752, 12] width 50 height 13
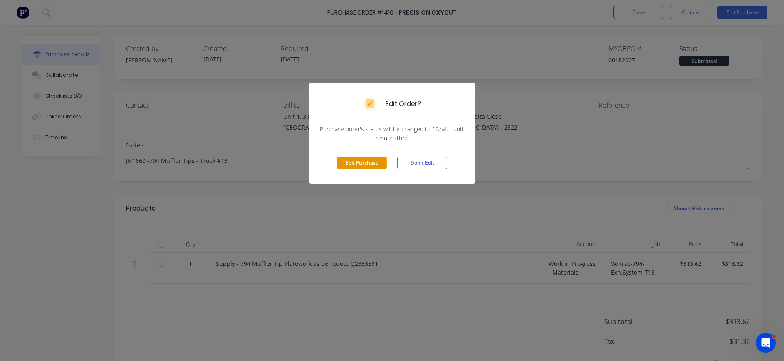
click at [349, 163] on button "Edit Purchase" at bounding box center [362, 163] width 50 height 12
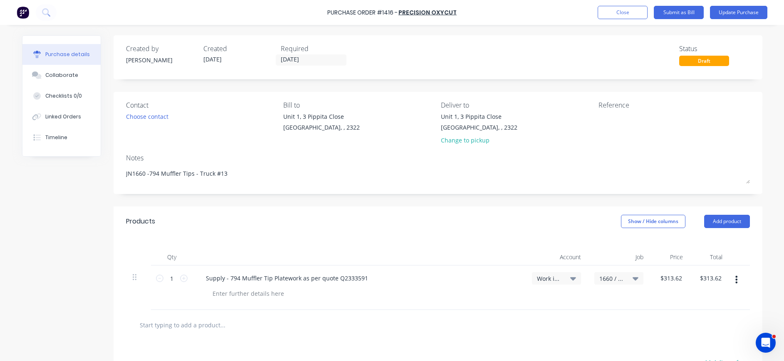
type textarea "x"
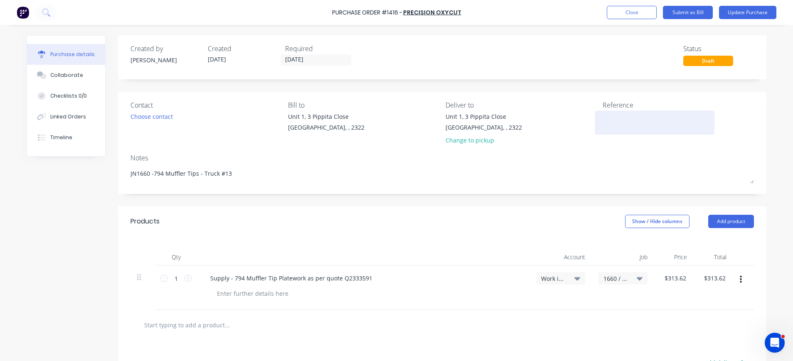
click at [618, 118] on textarea at bounding box center [655, 121] width 104 height 19
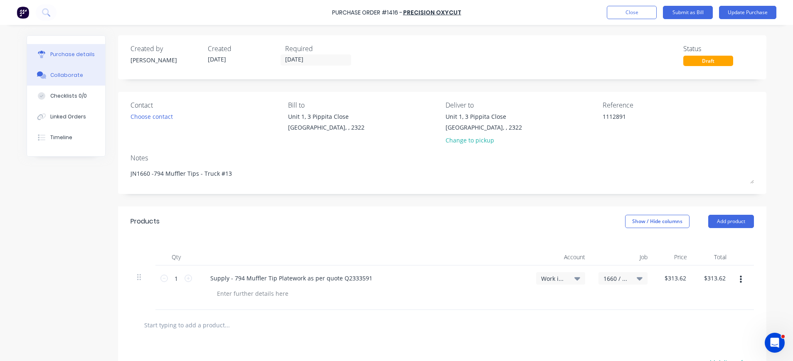
type textarea "1112891"
type textarea "x"
type textarea "1112891"
click at [56, 72] on div "Collaborate" at bounding box center [66, 75] width 33 height 7
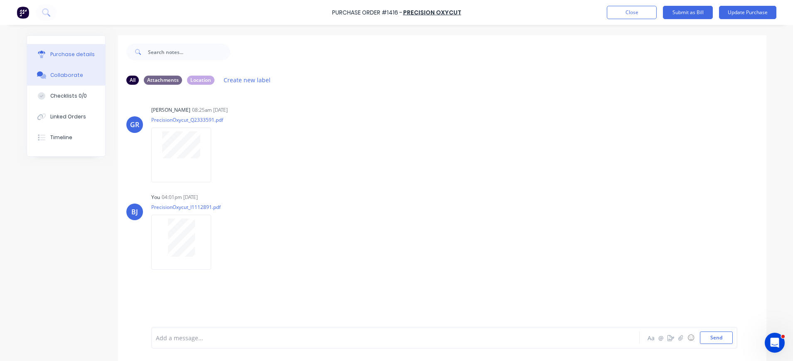
click at [85, 54] on div "Purchase details" at bounding box center [72, 54] width 44 height 7
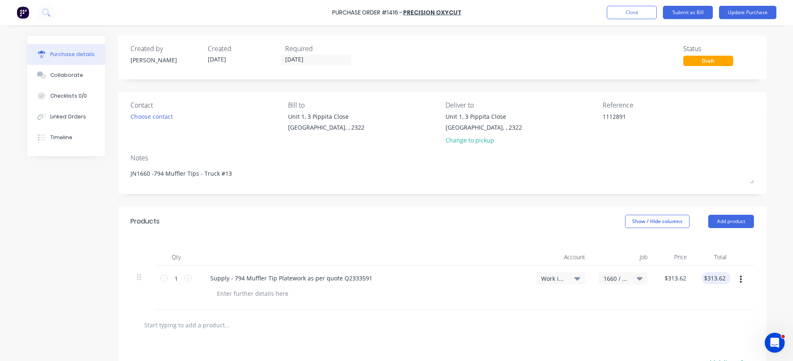
type textarea "x"
type input "313.62"
click at [705, 276] on input "313.62" at bounding box center [716, 278] width 22 height 12
type textarea "x"
drag, startPoint x: 701, startPoint y: 277, endPoint x: 726, endPoint y: 275, distance: 24.6
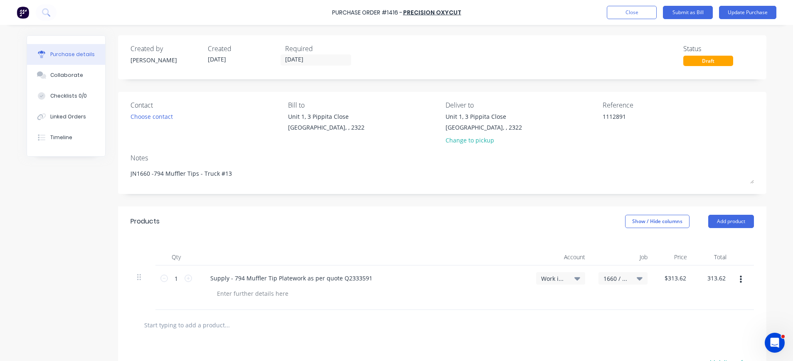
click at [726, 275] on div "313.62 313.62" at bounding box center [713, 288] width 39 height 44
type input "228.62"
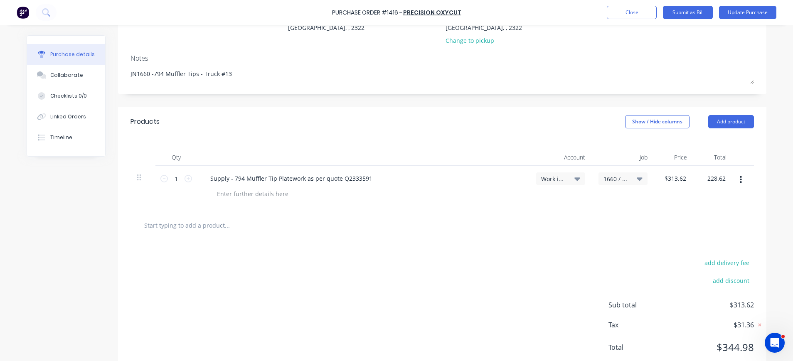
scroll to position [124, 0]
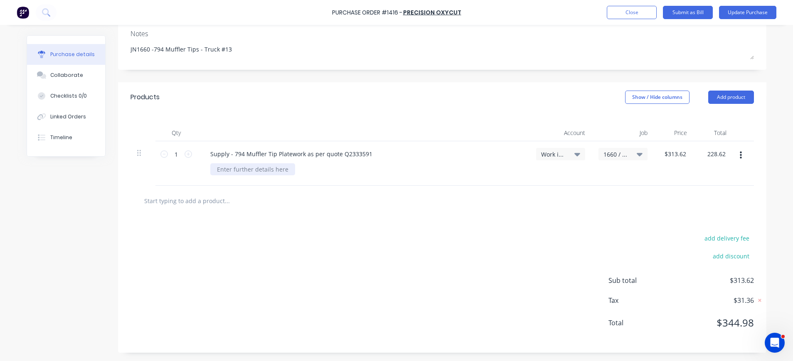
type textarea "x"
type input "$228.62"
drag, startPoint x: 264, startPoint y: 166, endPoint x: 272, endPoint y: 168, distance: 8.1
click at [264, 166] on div at bounding box center [252, 169] width 85 height 12
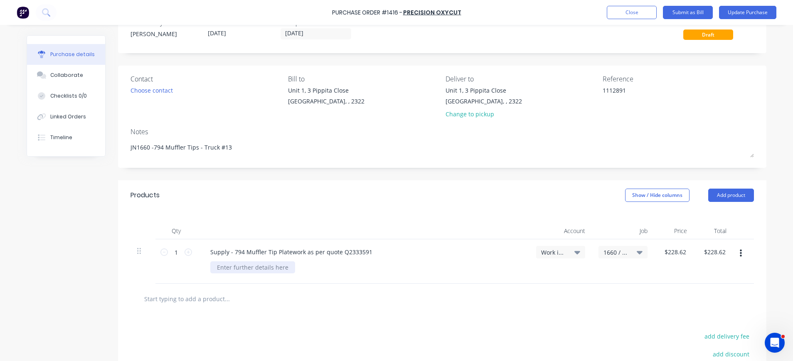
scroll to position [0, 0]
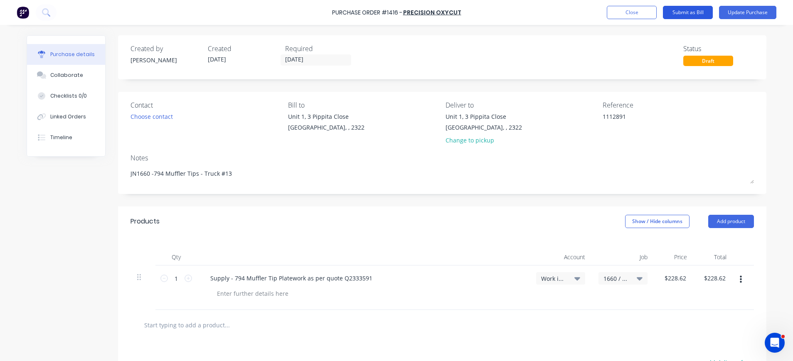
click at [685, 12] on button "Submit as Bill" at bounding box center [688, 12] width 50 height 13
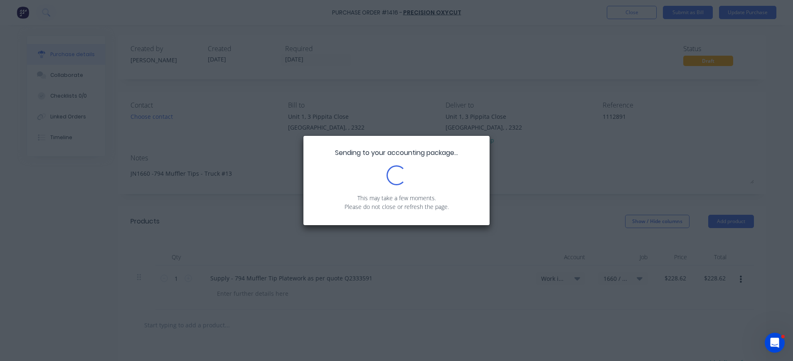
type textarea "x"
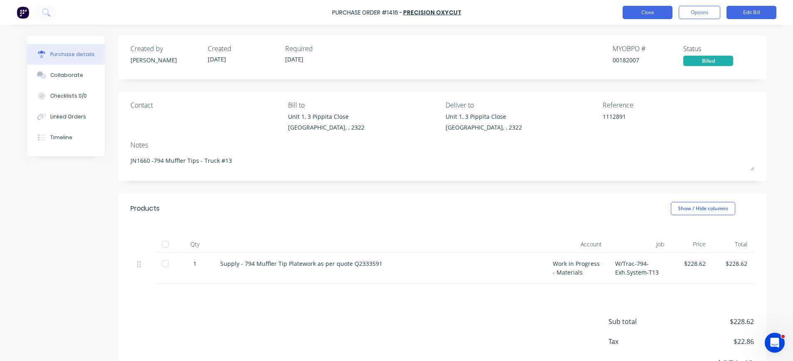
click at [646, 13] on button "Close" at bounding box center [648, 12] width 50 height 13
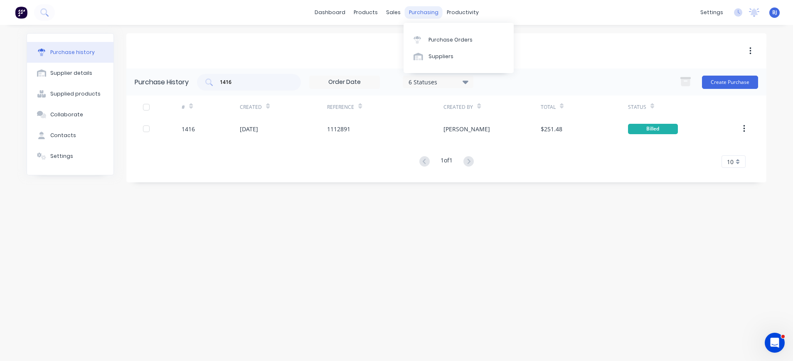
click at [425, 9] on div "purchasing" at bounding box center [424, 12] width 38 height 12
click at [434, 37] on div "Purchase Orders" at bounding box center [451, 39] width 44 height 7
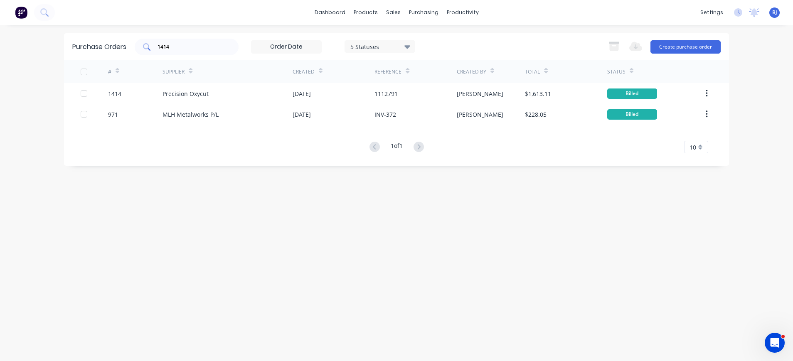
click at [186, 54] on div "1414" at bounding box center [187, 47] width 104 height 17
drag, startPoint x: 182, startPoint y: 49, endPoint x: 146, endPoint y: 49, distance: 36.2
click at [146, 49] on div "1414" at bounding box center [187, 47] width 104 height 17
type input "M16424"
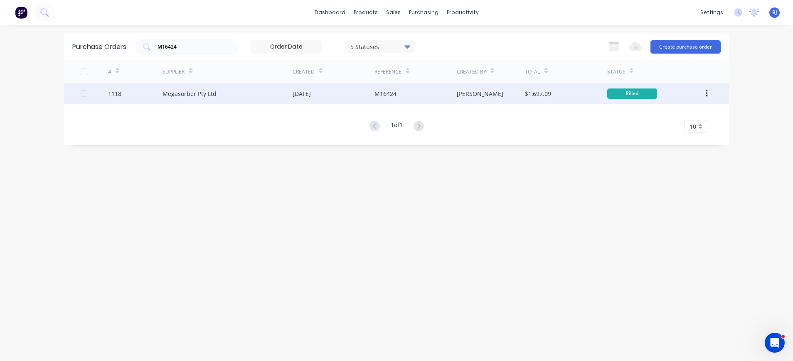
click at [170, 95] on div "Megasorber Pty Ltd" at bounding box center [190, 93] width 54 height 9
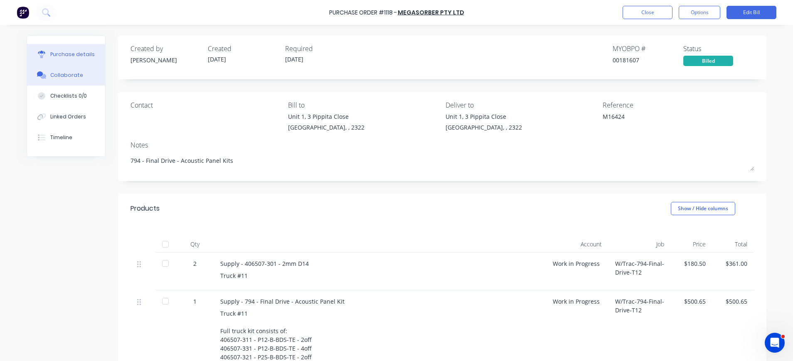
click at [53, 75] on div "Collaborate" at bounding box center [66, 75] width 33 height 7
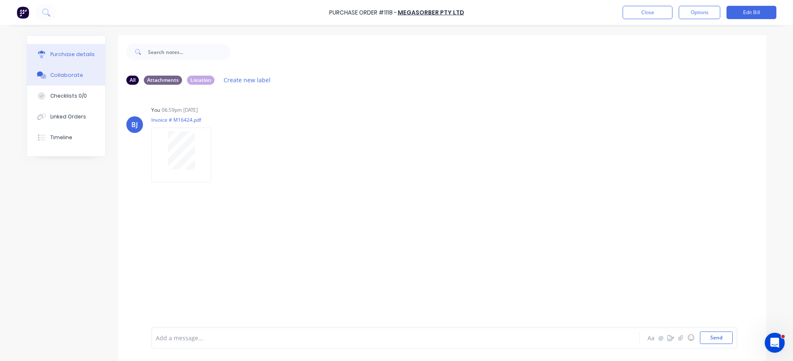
click at [77, 53] on div "Purchase details" at bounding box center [72, 54] width 44 height 7
type textarea "x"
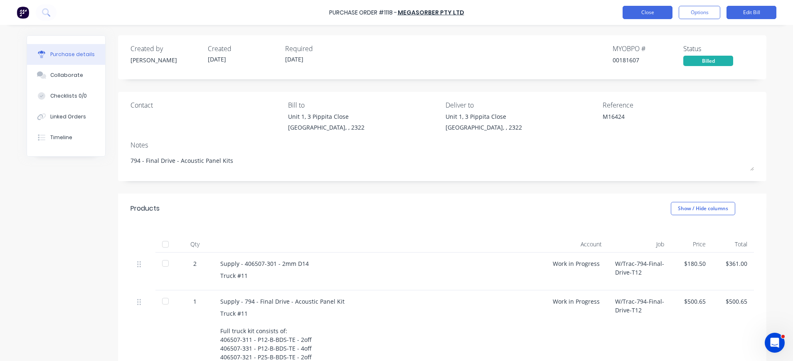
click at [660, 11] on button "Close" at bounding box center [648, 12] width 50 height 13
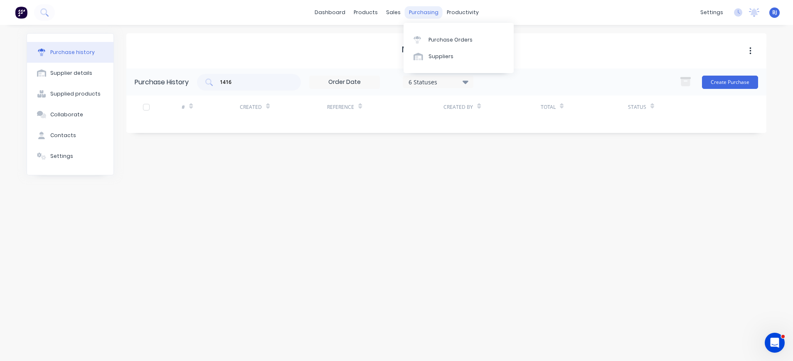
drag, startPoint x: 431, startPoint y: 10, endPoint x: 430, endPoint y: 18, distance: 7.9
click at [431, 12] on div "purchasing" at bounding box center [424, 12] width 38 height 12
click at [427, 42] on link "Purchase Orders" at bounding box center [459, 39] width 110 height 17
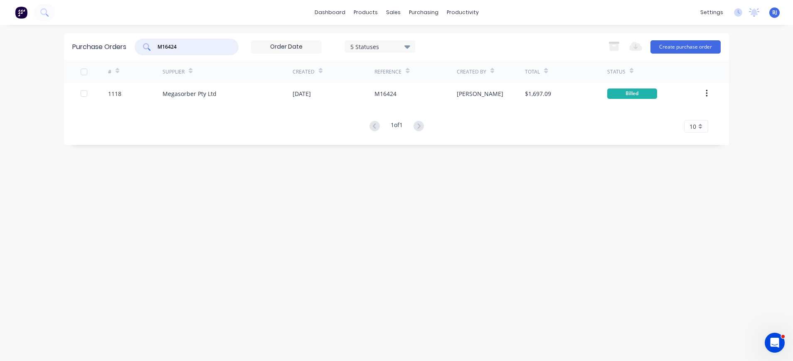
click at [201, 47] on input "M16424" at bounding box center [191, 47] width 69 height 8
drag, startPoint x: 162, startPoint y: 46, endPoint x: 122, endPoint y: 54, distance: 40.2
click at [122, 53] on div "Purchase Orders M16424 5 Statuses 5 Statuses Export to Excel (XLSX) Create purc…" at bounding box center [396, 46] width 665 height 27
type input "1463"
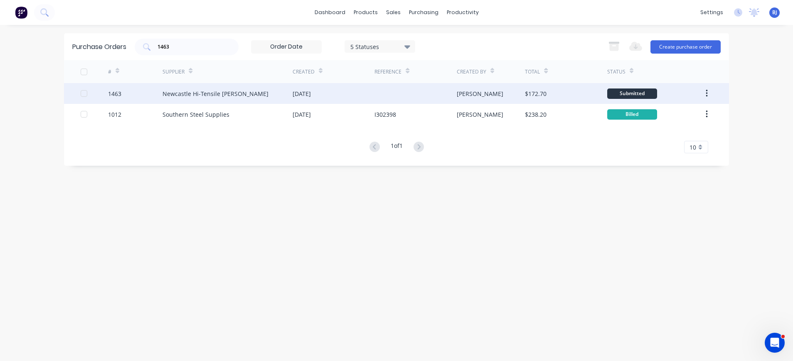
click at [196, 96] on div "Newcastle Hi-Tensile Bolt Coy" at bounding box center [216, 93] width 106 height 9
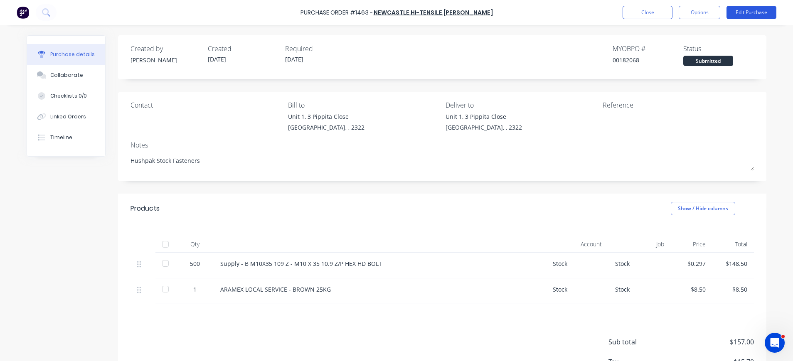
click at [730, 15] on button "Edit Purchase" at bounding box center [752, 12] width 50 height 13
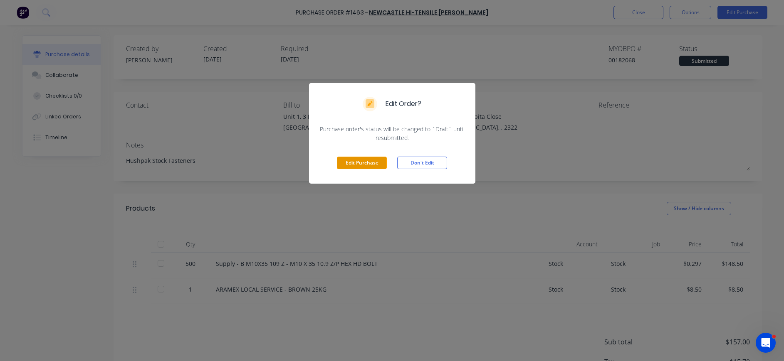
click at [372, 166] on button "Edit Purchase" at bounding box center [362, 163] width 50 height 12
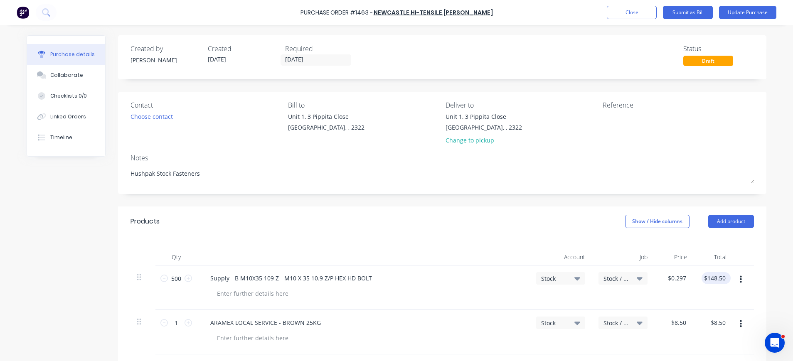
type textarea "x"
type input "148.50"
click at [722, 279] on input "148.50" at bounding box center [716, 278] width 22 height 12
type textarea "x"
type input "$148.50"
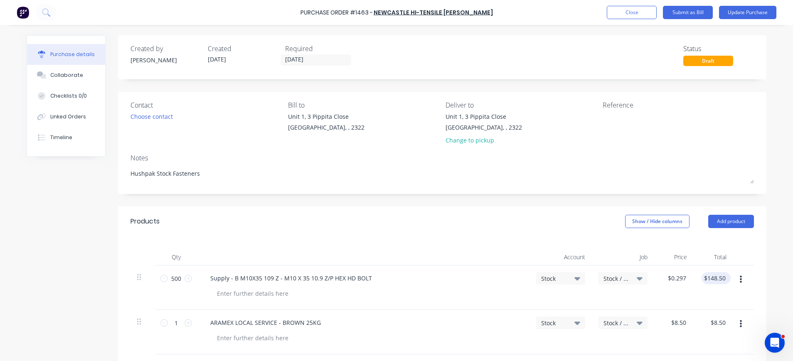
drag, startPoint x: 725, startPoint y: 277, endPoint x: 698, endPoint y: 277, distance: 26.6
click at [702, 277] on div "$148.50 $148.50" at bounding box center [716, 278] width 29 height 12
type textarea "x"
drag, startPoint x: 702, startPoint y: 276, endPoint x: 725, endPoint y: 276, distance: 22.5
click at [725, 276] on div "148.50 148.50" at bounding box center [718, 278] width 26 height 12
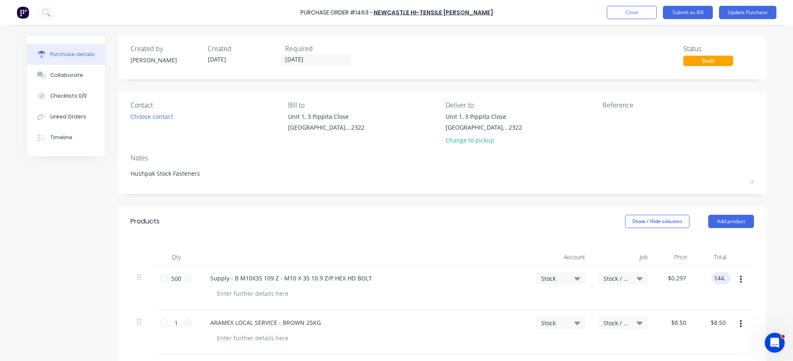
type input "144."
type textarea "x"
type input "$0.288"
type input "$144.00"
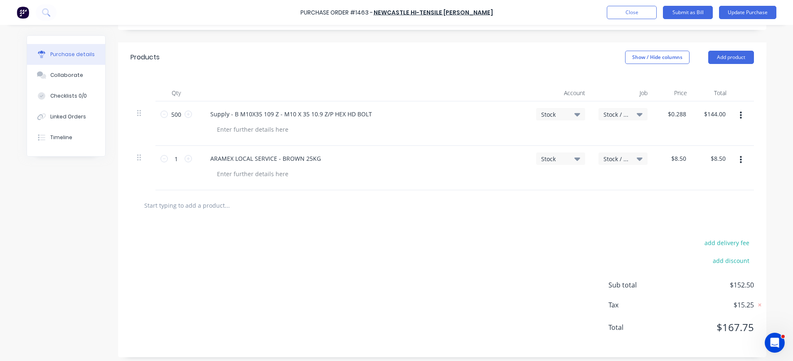
scroll to position [169, 0]
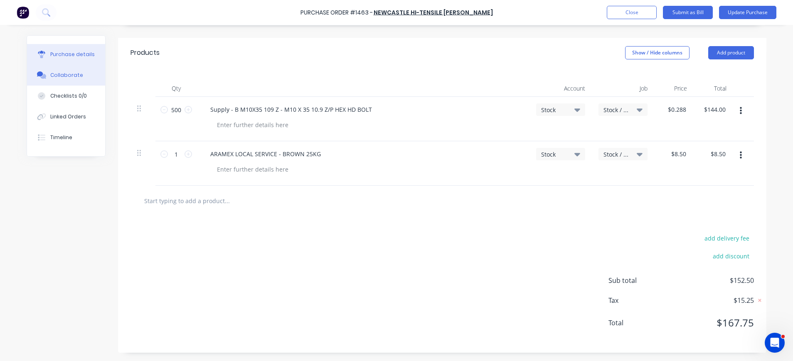
click at [75, 75] on button "Collaborate" at bounding box center [66, 75] width 78 height 21
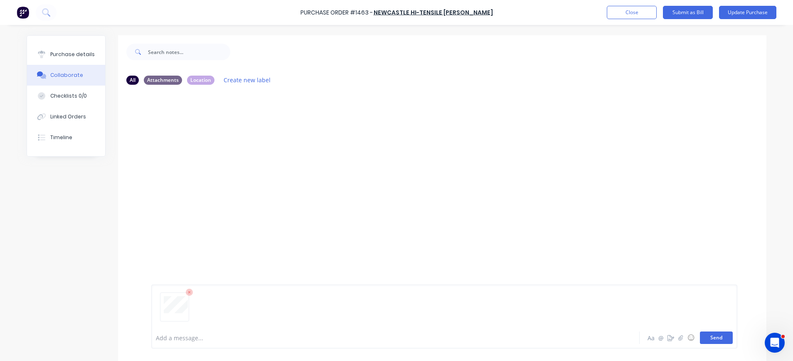
click at [712, 340] on button "Send" at bounding box center [716, 338] width 33 height 12
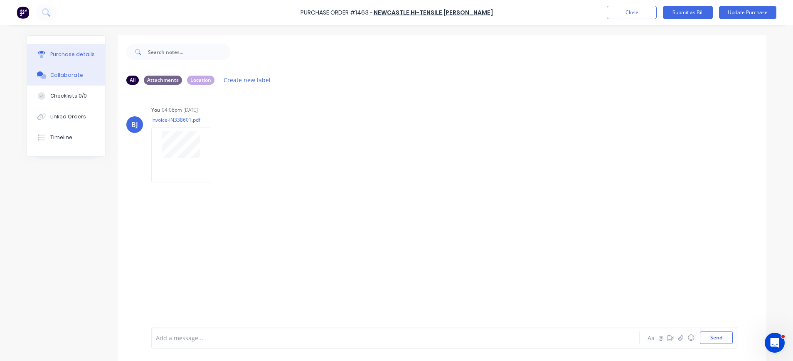
click at [53, 53] on div "Purchase details" at bounding box center [72, 54] width 44 height 7
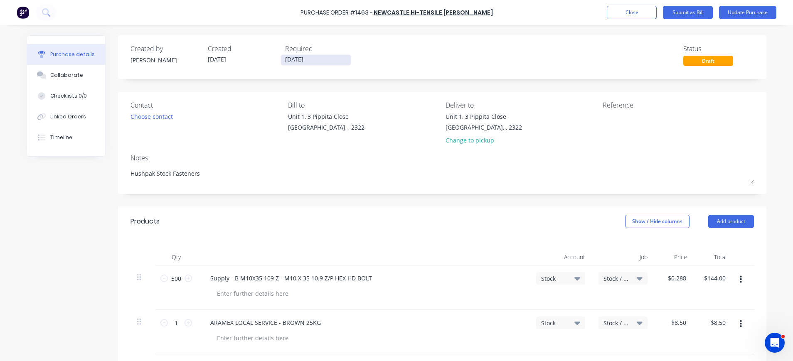
type textarea "x"
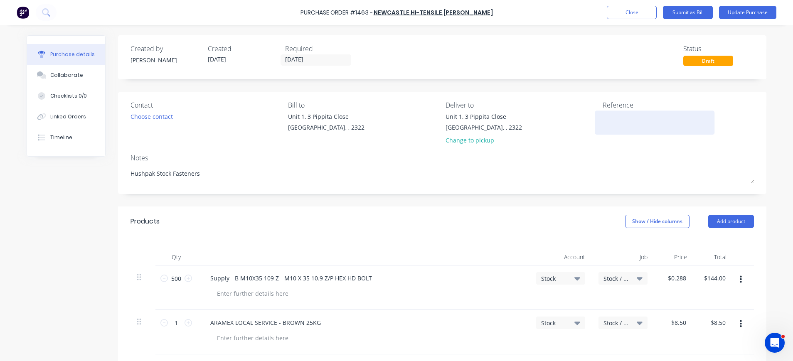
click at [612, 124] on textarea at bounding box center [655, 121] width 104 height 19
type textarea "N536892-1"
type textarea "x"
type textarea "N536892-1"
click at [749, 11] on button "Update Purchase" at bounding box center [747, 12] width 57 height 13
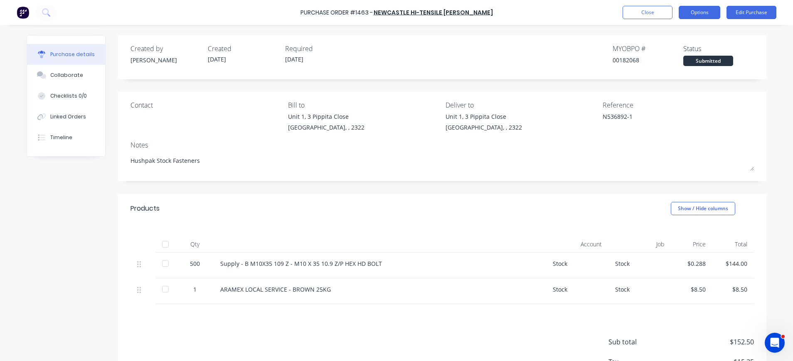
click at [708, 11] on button "Options" at bounding box center [700, 12] width 42 height 13
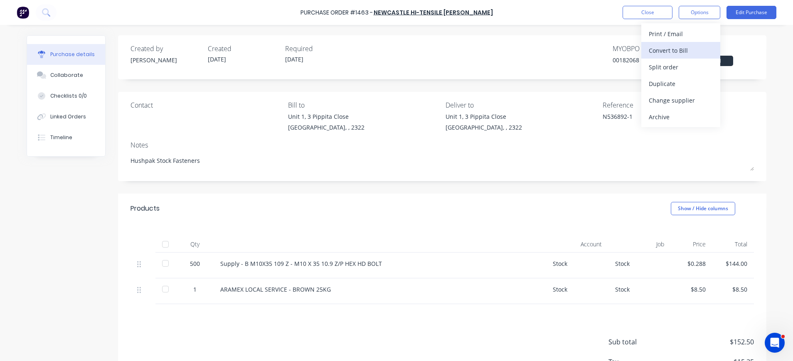
click at [692, 46] on div "Convert to Bill" at bounding box center [681, 50] width 64 height 12
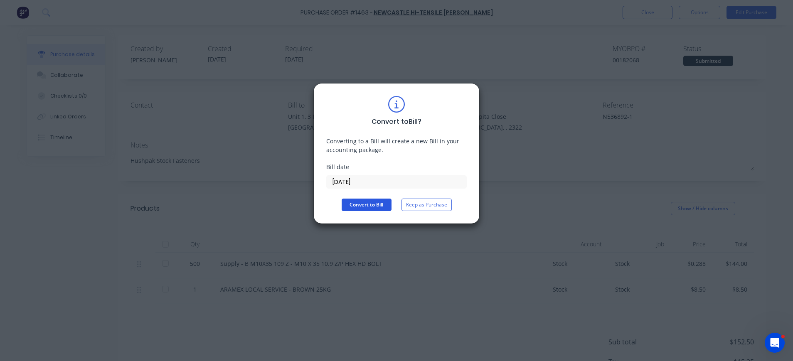
click at [368, 204] on button "Convert to Bill" at bounding box center [367, 205] width 50 height 12
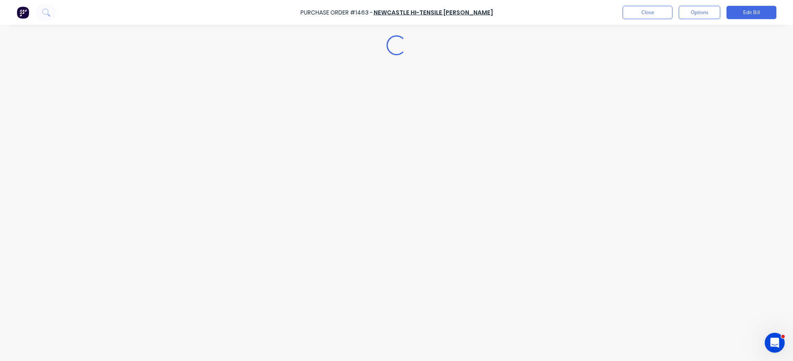
type textarea "x"
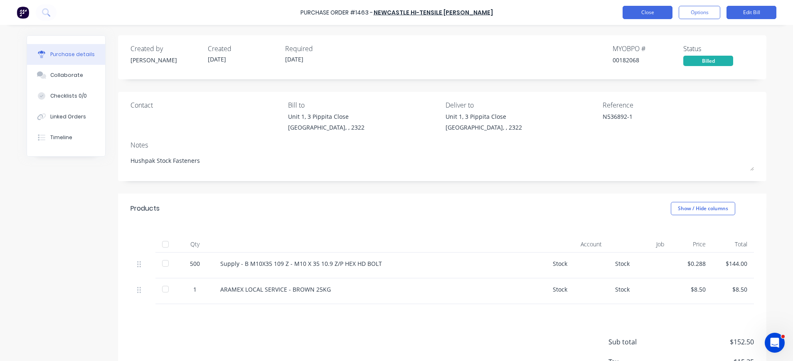
click at [642, 12] on button "Close" at bounding box center [648, 12] width 50 height 13
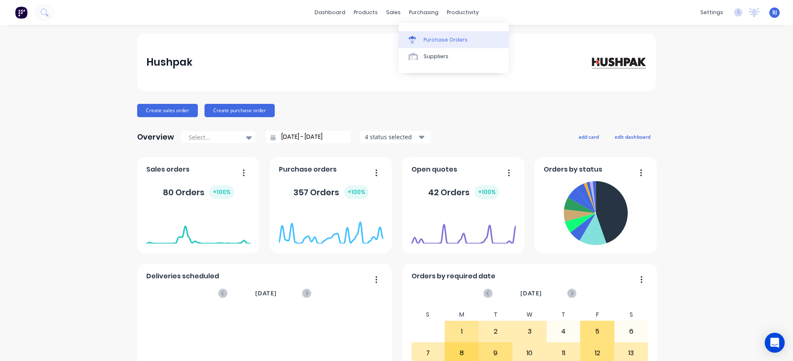
click at [428, 36] on div "Purchase Orders" at bounding box center [446, 39] width 44 height 7
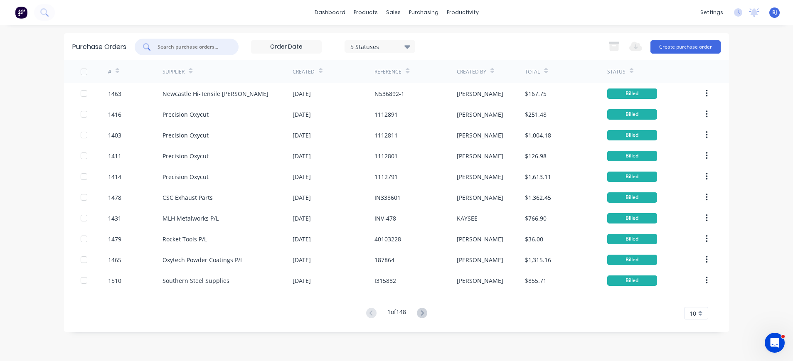
click at [189, 50] on input "text" at bounding box center [191, 47] width 69 height 8
type input "1402"
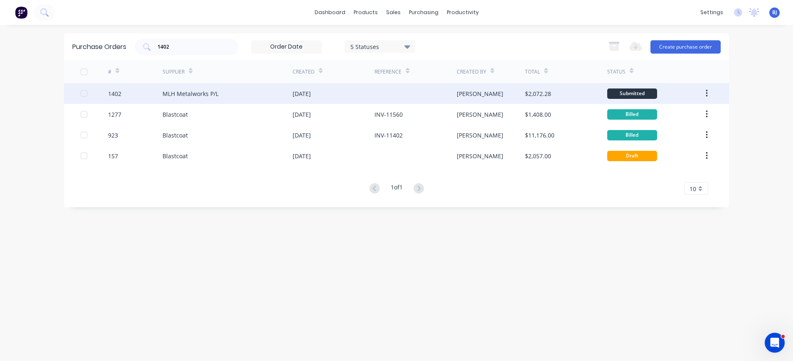
click at [205, 92] on div "MLH Metalworks P/L" at bounding box center [191, 93] width 56 height 9
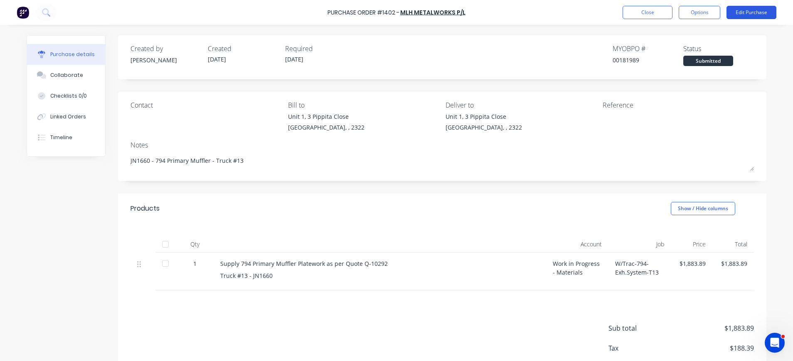
click at [753, 9] on button "Edit Purchase" at bounding box center [752, 12] width 50 height 13
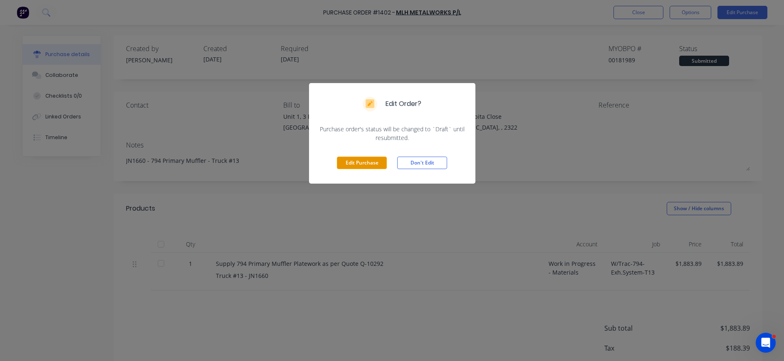
click at [358, 161] on button "Edit Purchase" at bounding box center [362, 163] width 50 height 12
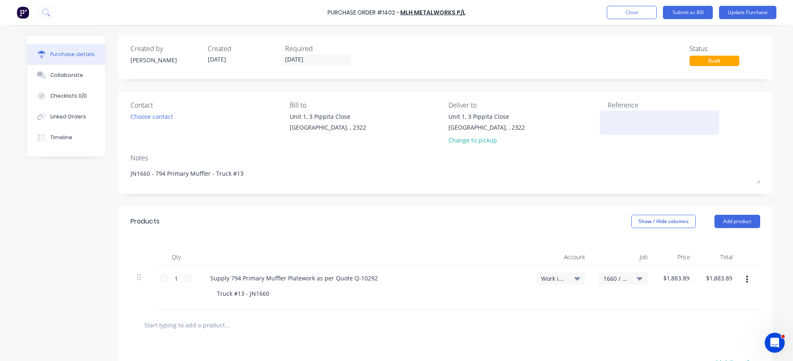
type textarea "x"
click at [608, 116] on div at bounding box center [660, 122] width 104 height 21
click at [611, 118] on textarea at bounding box center [660, 121] width 104 height 19
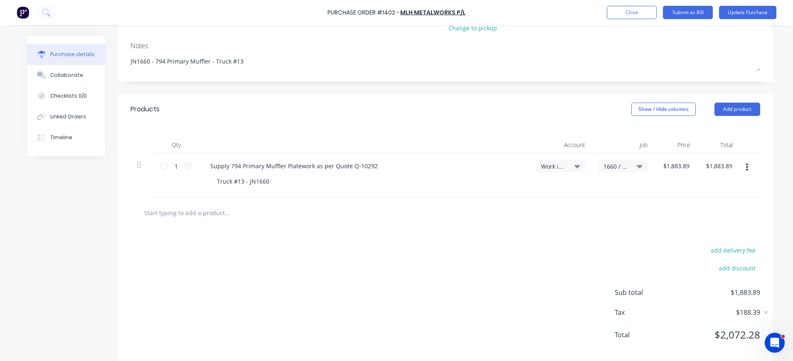
scroll to position [124, 0]
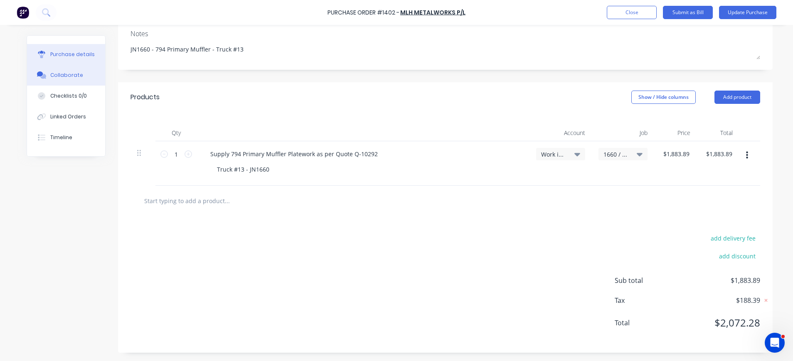
type textarea "INV-470"
type textarea "x"
type textarea "INV-470"
click at [72, 73] on div "Collaborate" at bounding box center [66, 75] width 33 height 7
